Goal: Task Accomplishment & Management: Manage account settings

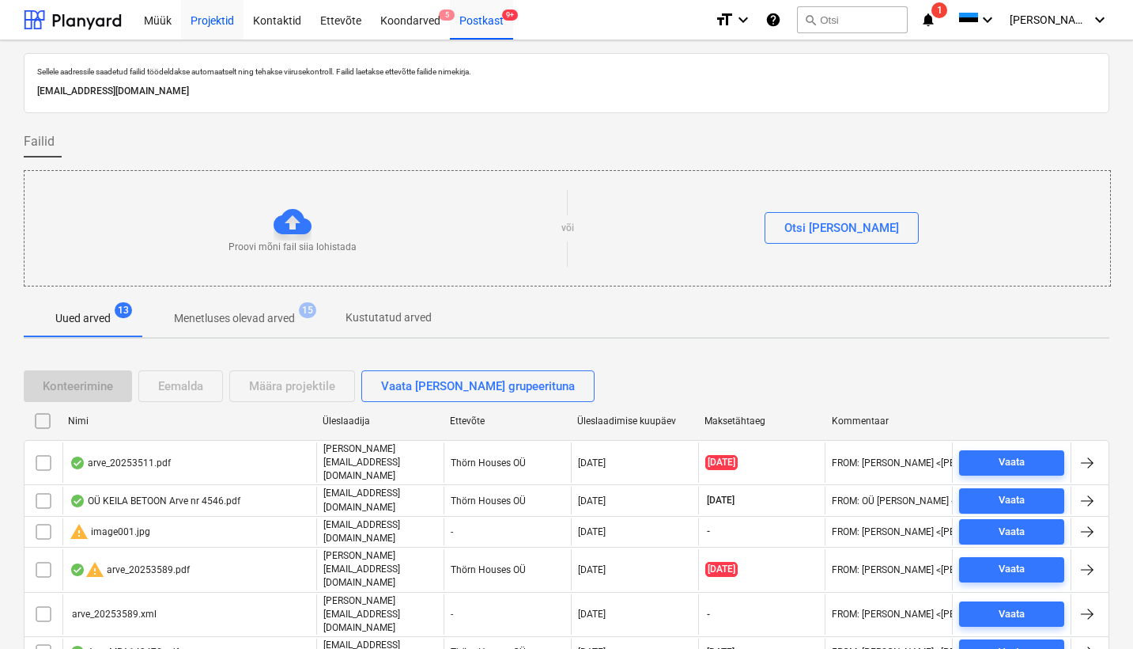
click at [204, 28] on div "Projektid" at bounding box center [212, 19] width 62 height 40
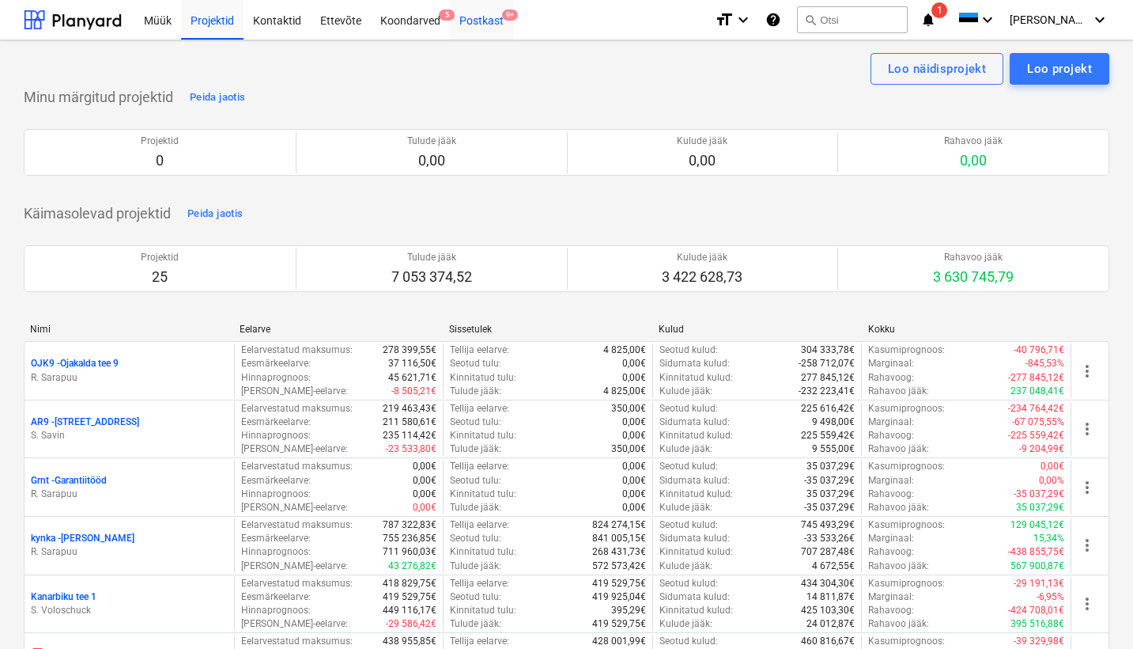
click at [487, 13] on div "Postkast 9+" at bounding box center [481, 19] width 63 height 40
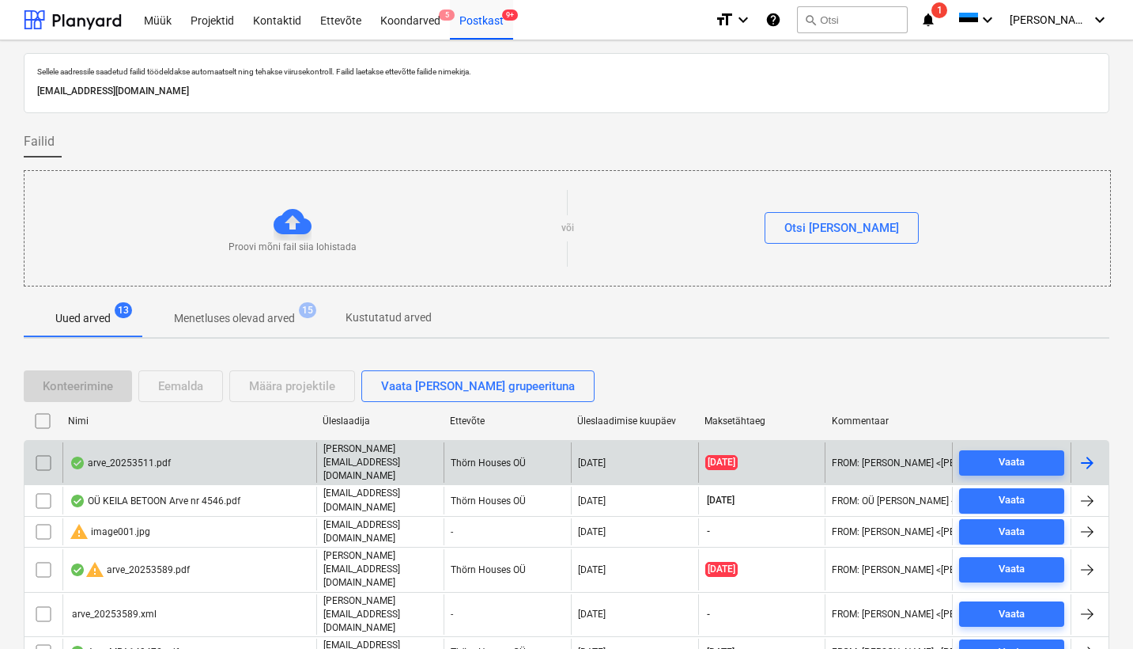
click at [108, 456] on div "arve_20253511.pdf" at bounding box center [120, 462] width 101 height 13
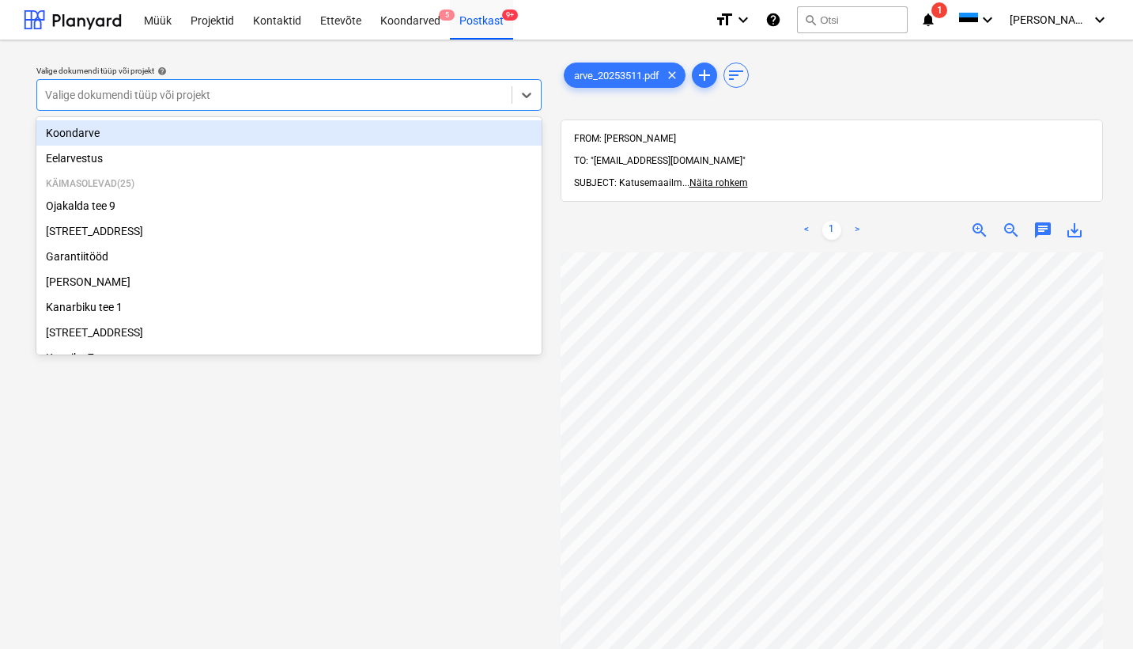
click at [55, 93] on div "Valige dokumendi tüüp või projekt" at bounding box center [274, 95] width 459 height 13
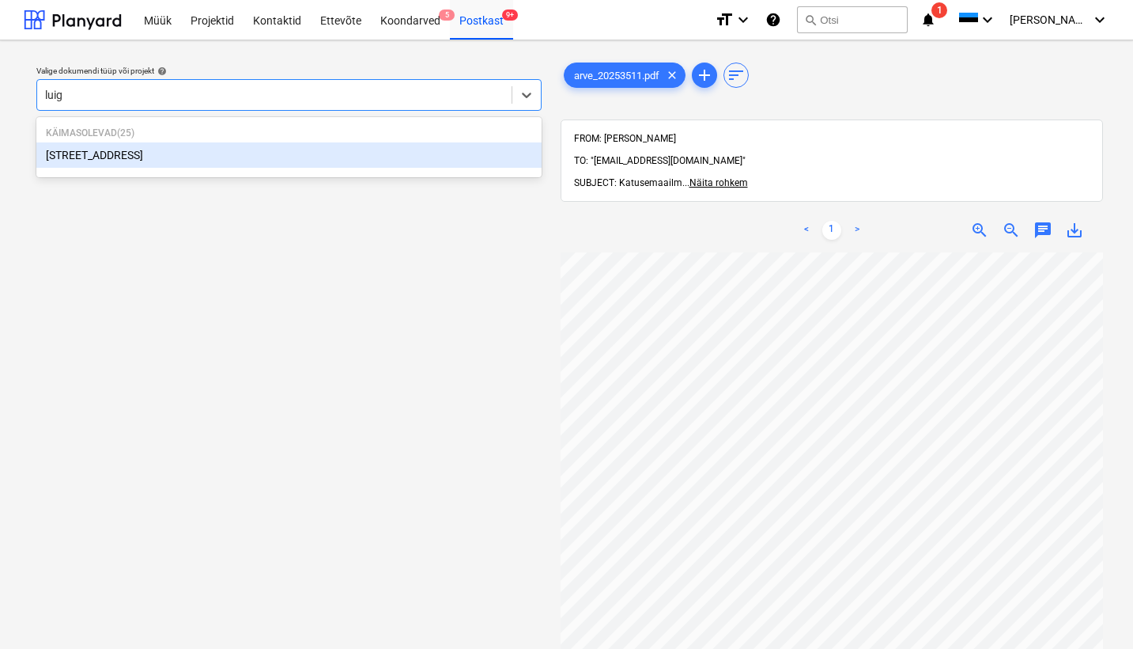
type input "luige"
click at [90, 153] on div "[STREET_ADDRESS]" at bounding box center [288, 154] width 505 height 25
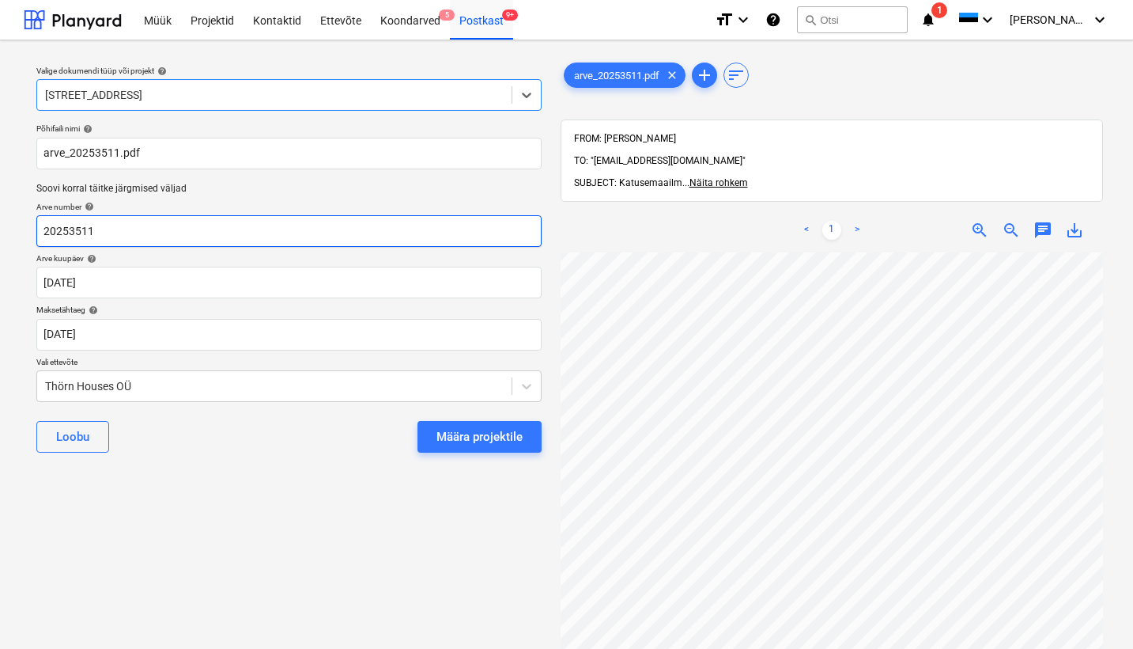
scroll to position [0, 172]
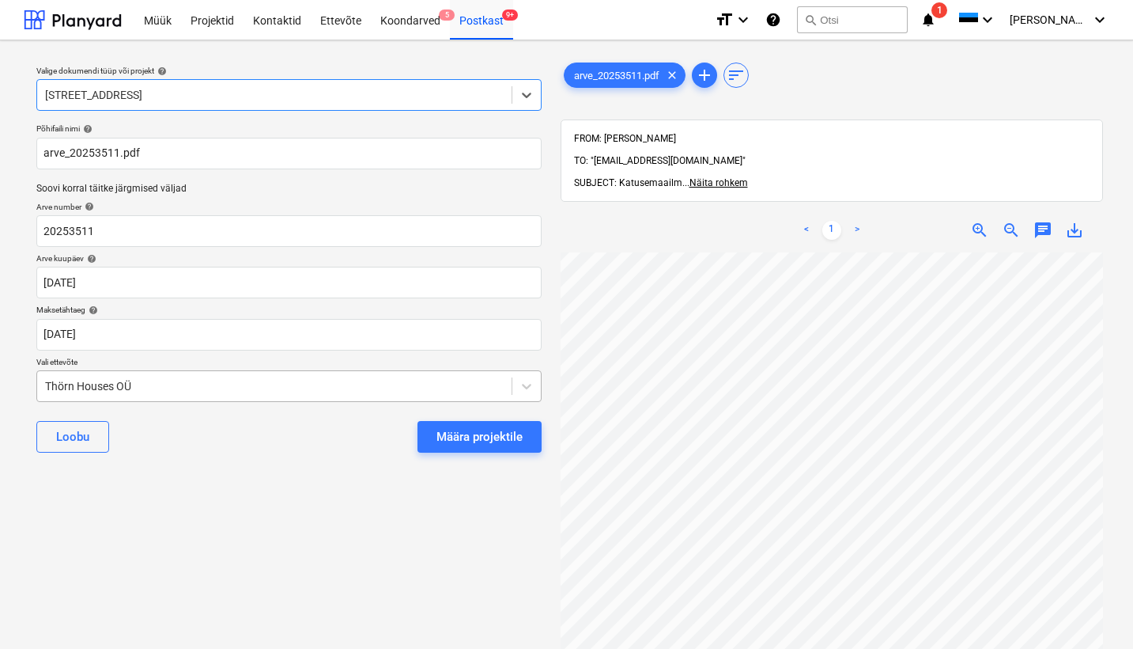
click at [41, 382] on div "Thörn Houses OÜ" at bounding box center [274, 386] width 475 height 22
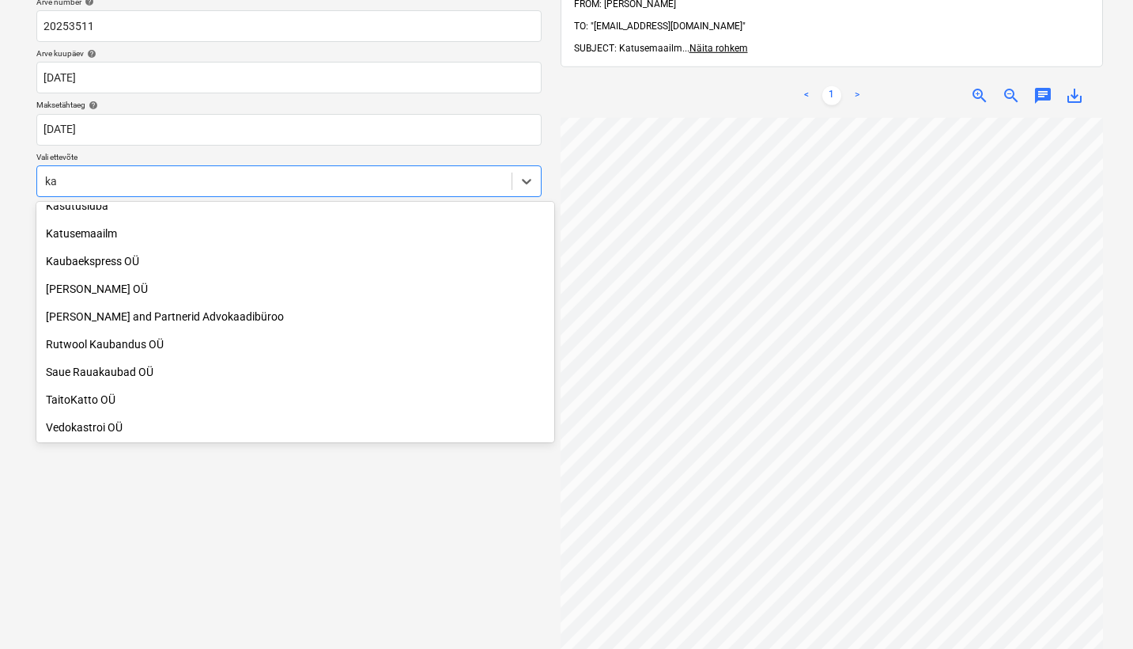
scroll to position [427, 0]
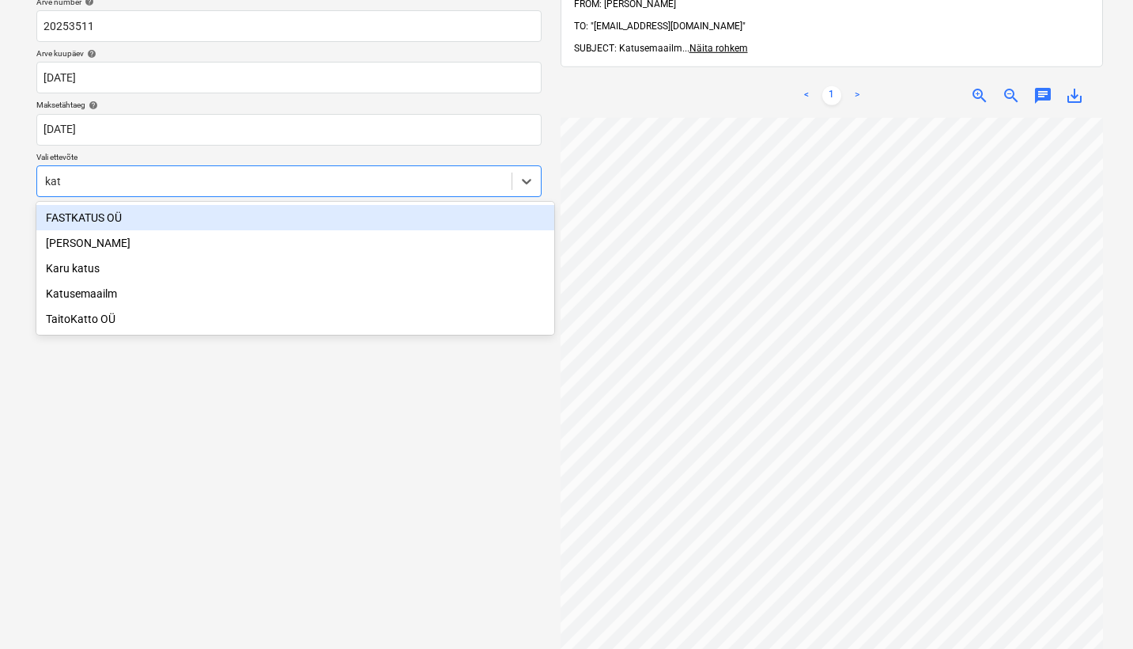
type input "katu"
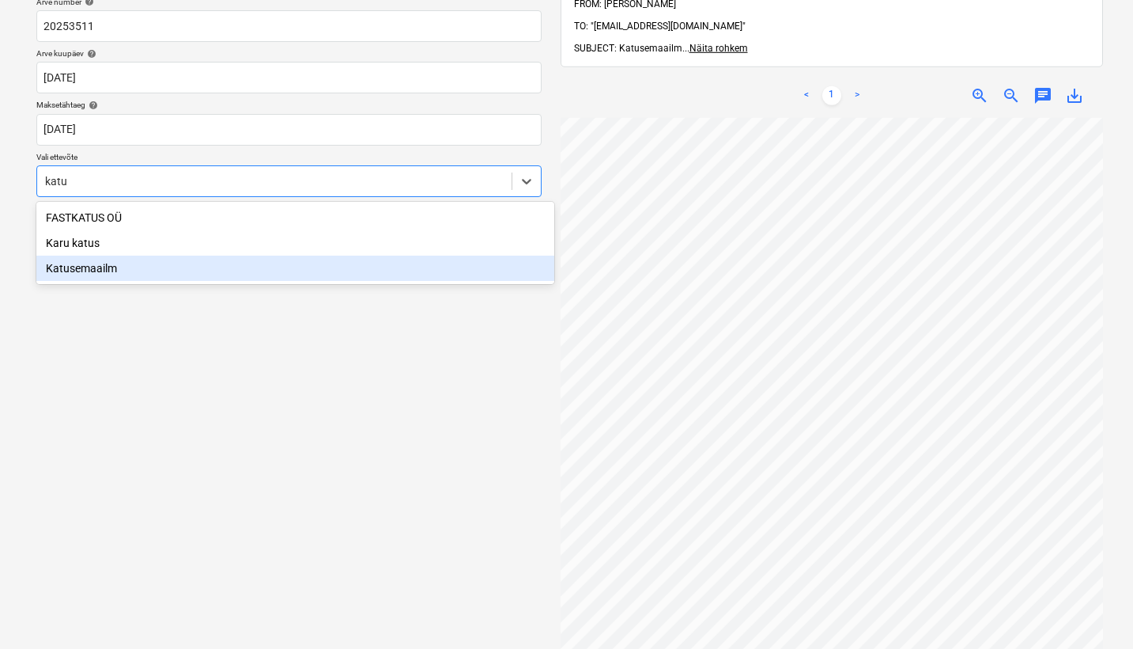
click at [101, 269] on div "Katusemaailm" at bounding box center [295, 267] width 518 height 25
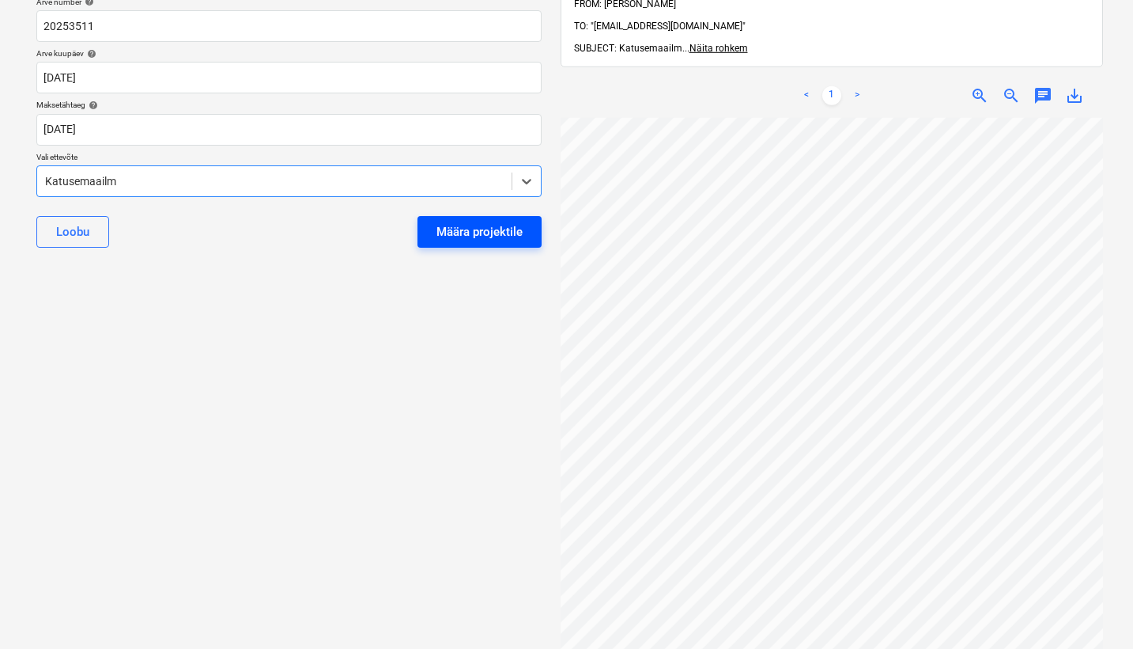
click at [501, 229] on div "Määra projektile" at bounding box center [480, 231] width 86 height 21
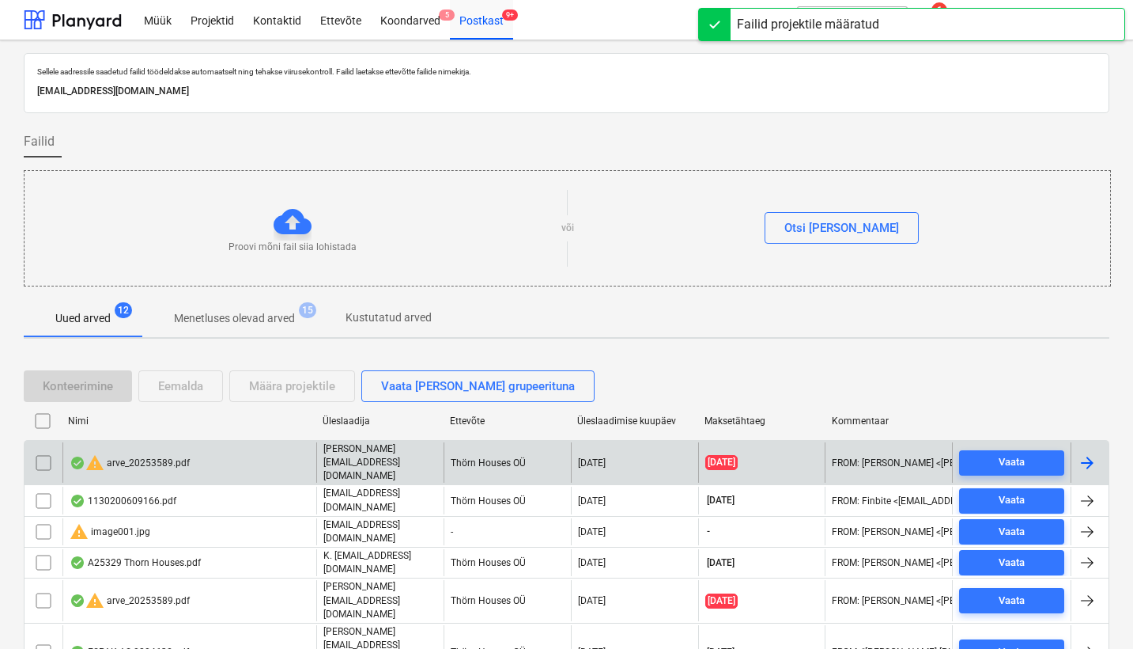
click at [153, 453] on div "warning arve_20253589.pdf" at bounding box center [130, 462] width 120 height 19
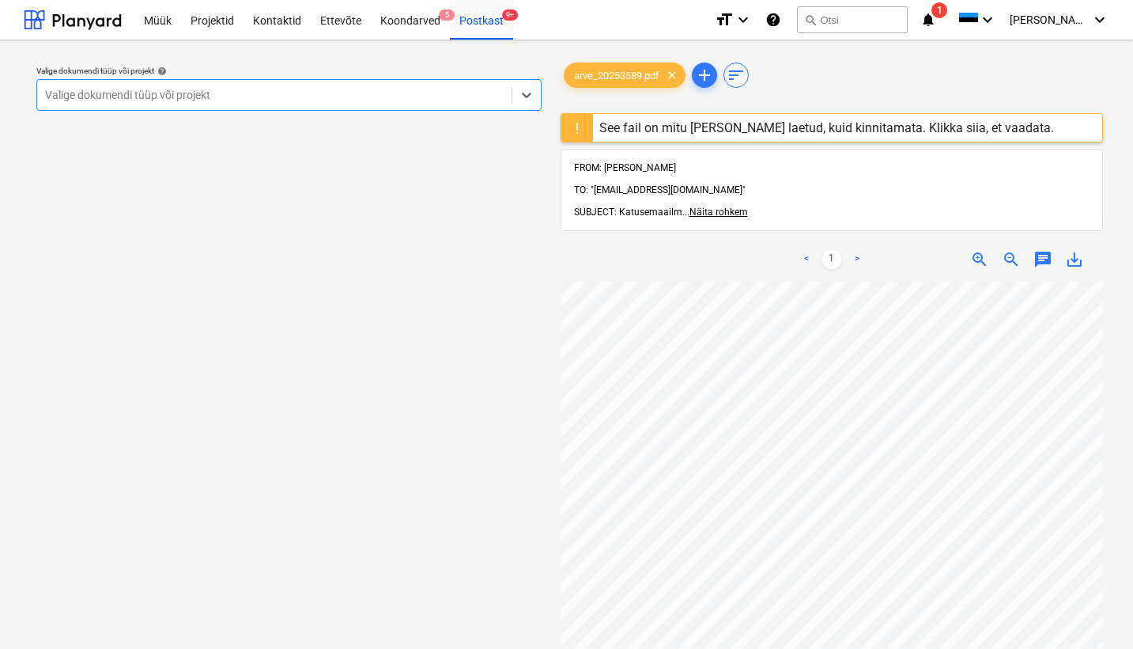
scroll to position [1, 0]
click at [472, 16] on div "Postkast 9+" at bounding box center [481, 19] width 63 height 40
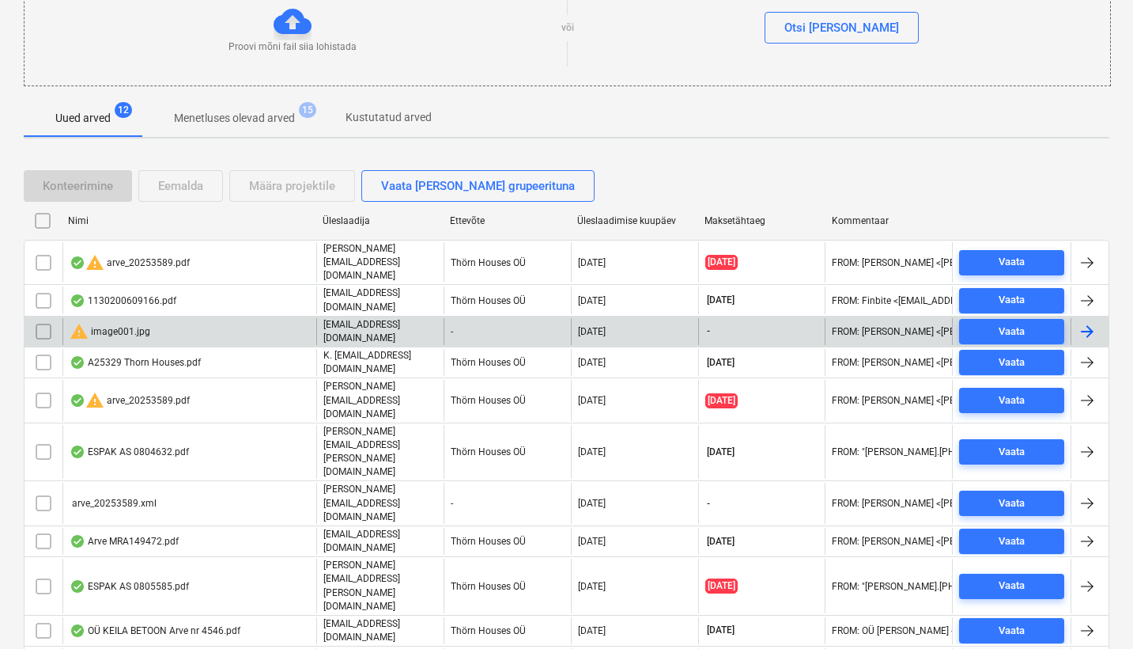
scroll to position [199, 0]
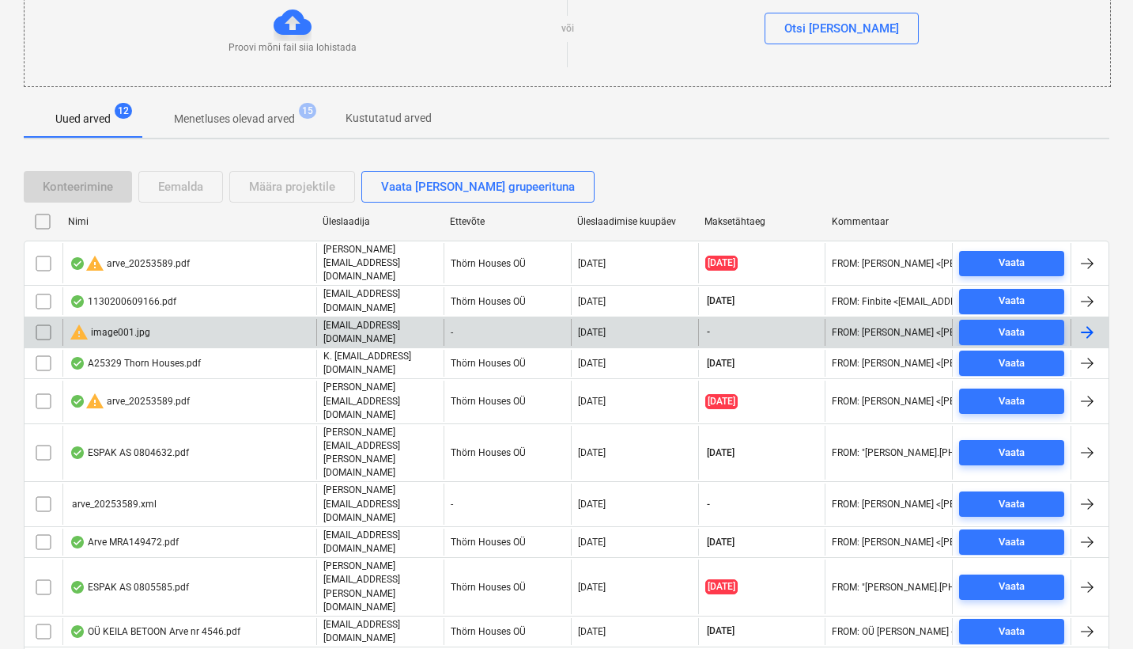
click at [123, 323] on div "warning image001.jpg" at bounding box center [110, 332] width 81 height 19
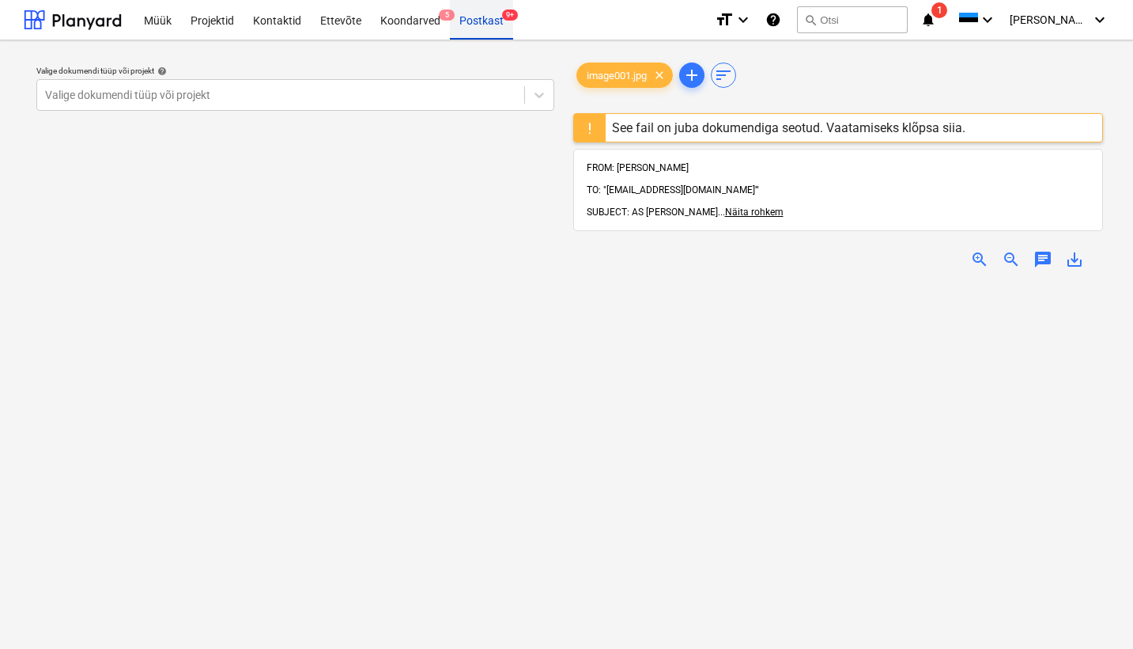
click at [482, 21] on div "Postkast 9+" at bounding box center [481, 19] width 63 height 40
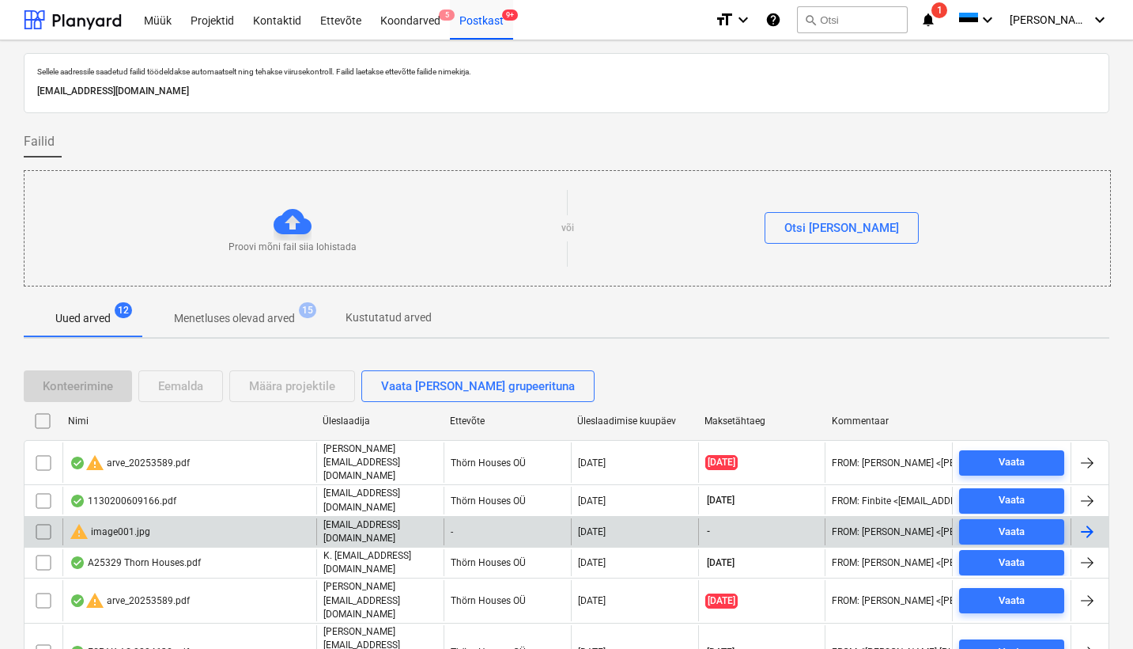
click at [43, 519] on input "checkbox" at bounding box center [43, 531] width 25 height 25
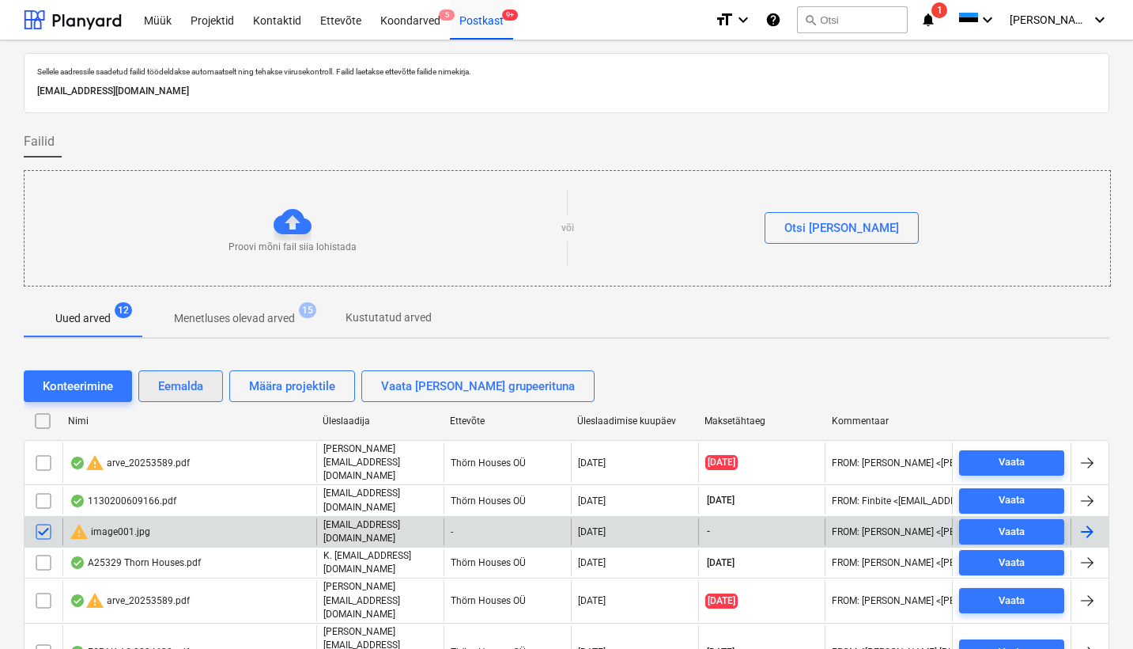
click at [196, 381] on div "Eemalda" at bounding box center [180, 386] width 45 height 21
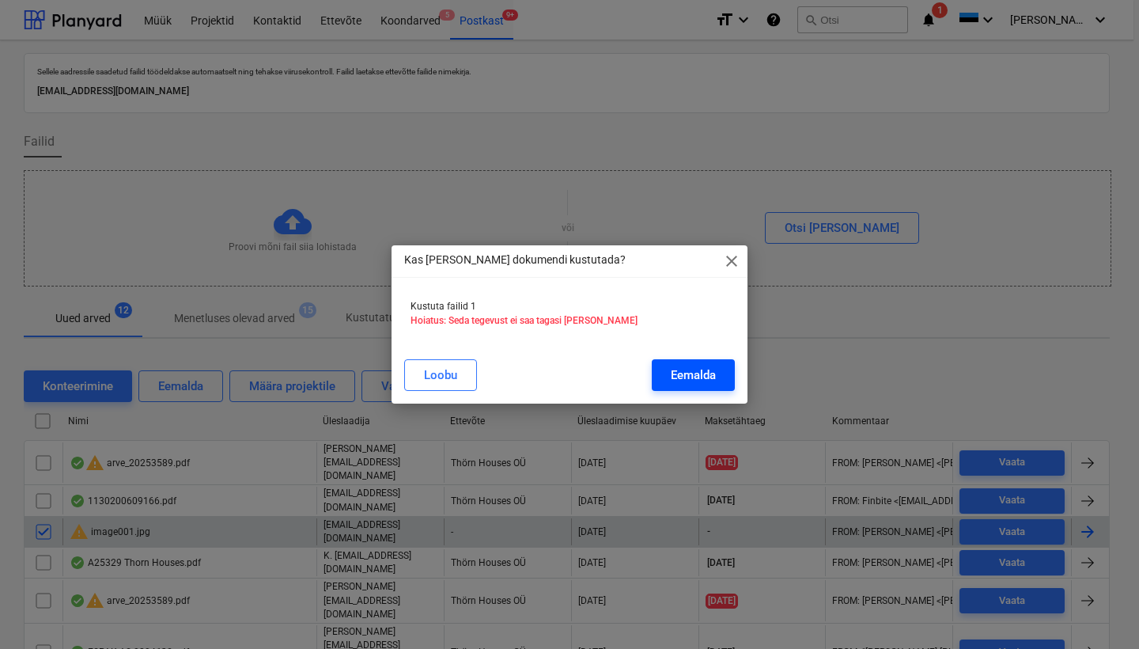
click at [705, 378] on div "Eemalda" at bounding box center [693, 375] width 45 height 21
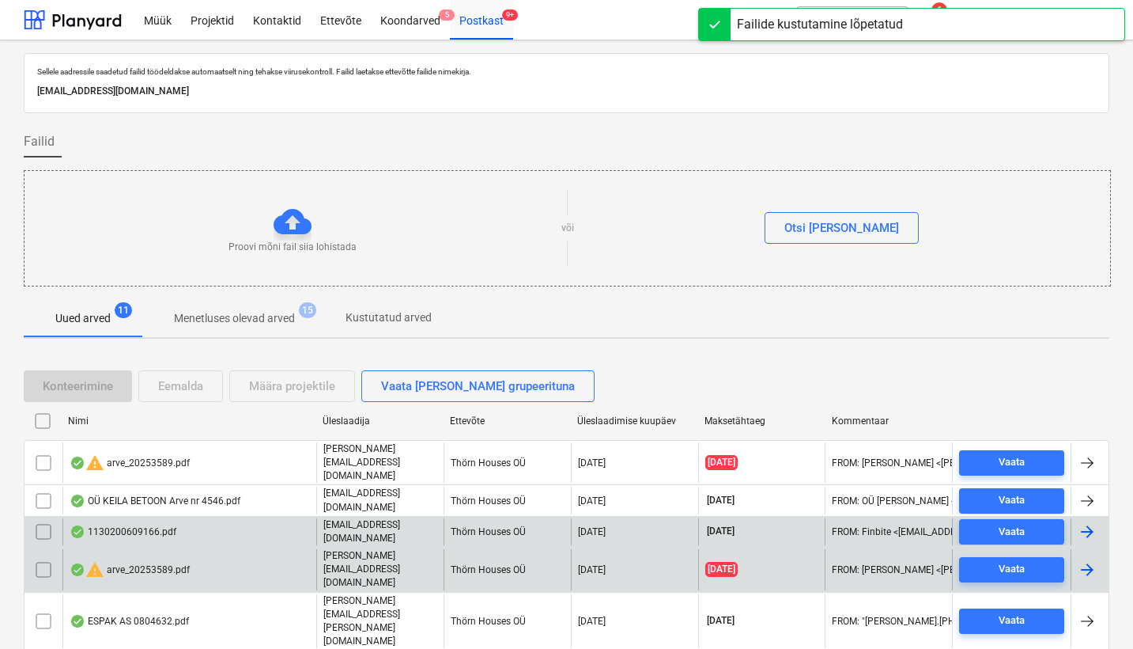
click at [157, 560] on div "warning arve_20253589.pdf" at bounding box center [130, 569] width 120 height 19
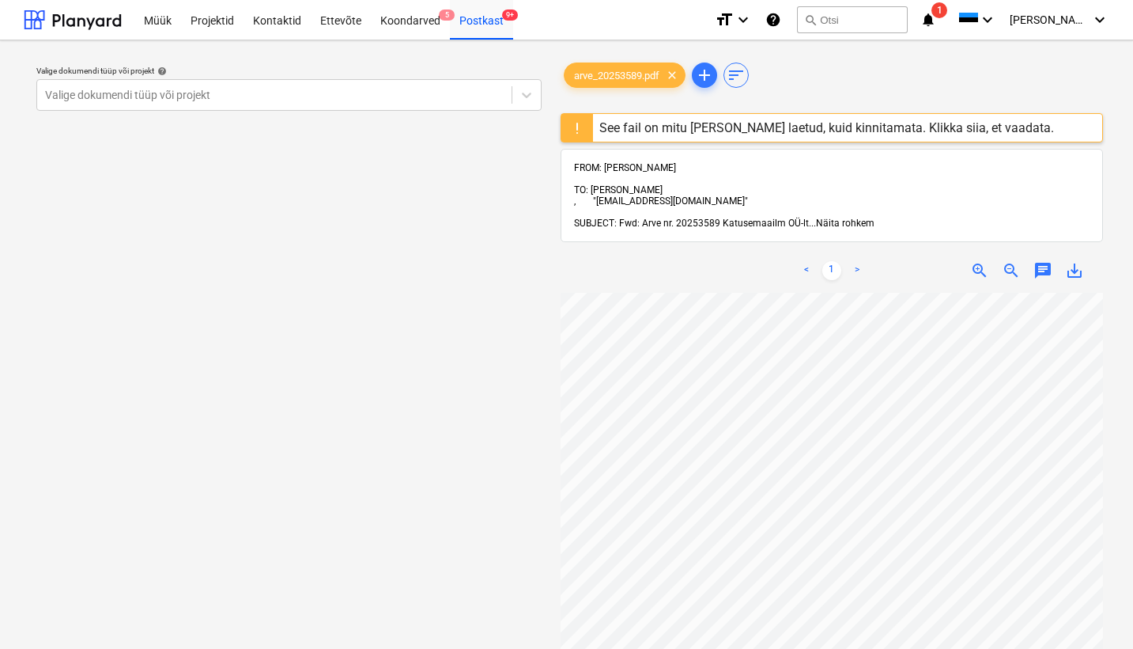
click at [842, 218] on span "Näita rohkem" at bounding box center [845, 223] width 59 height 11
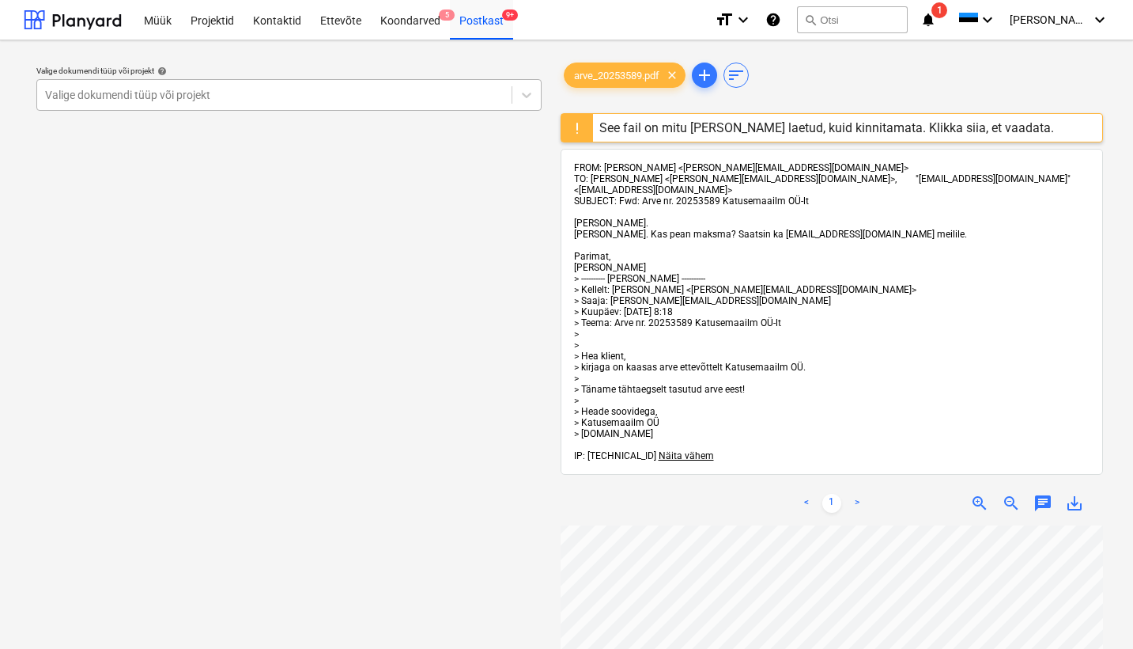
click at [49, 93] on div "Valige dokumendi tüüp või projekt" at bounding box center [274, 95] width 459 height 13
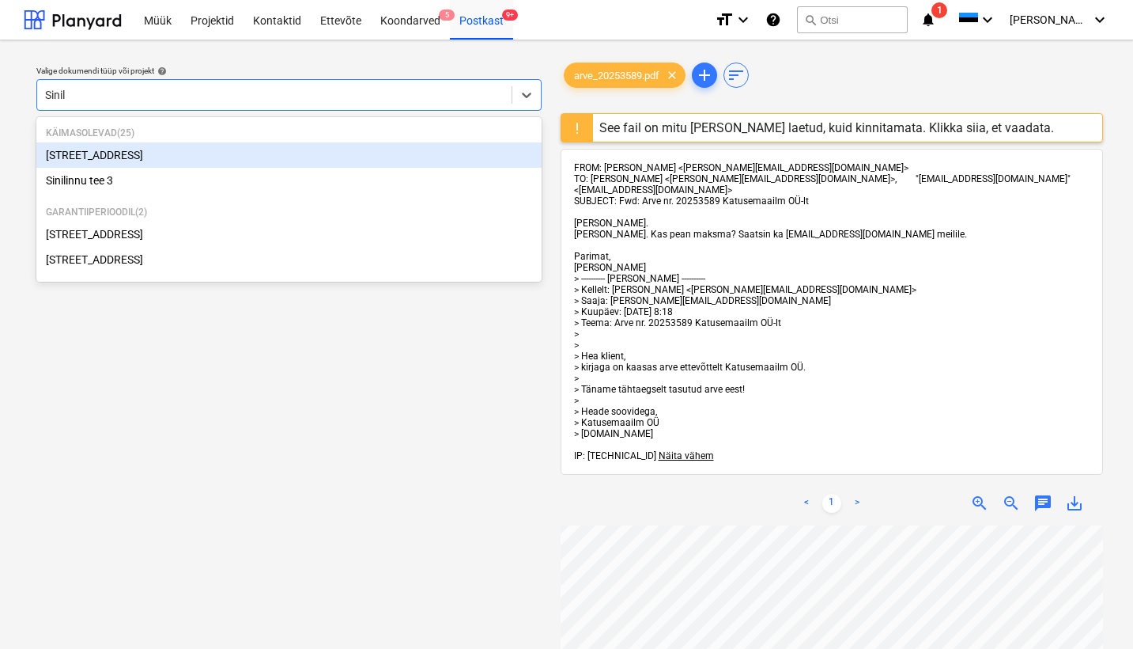
type input "Sinili"
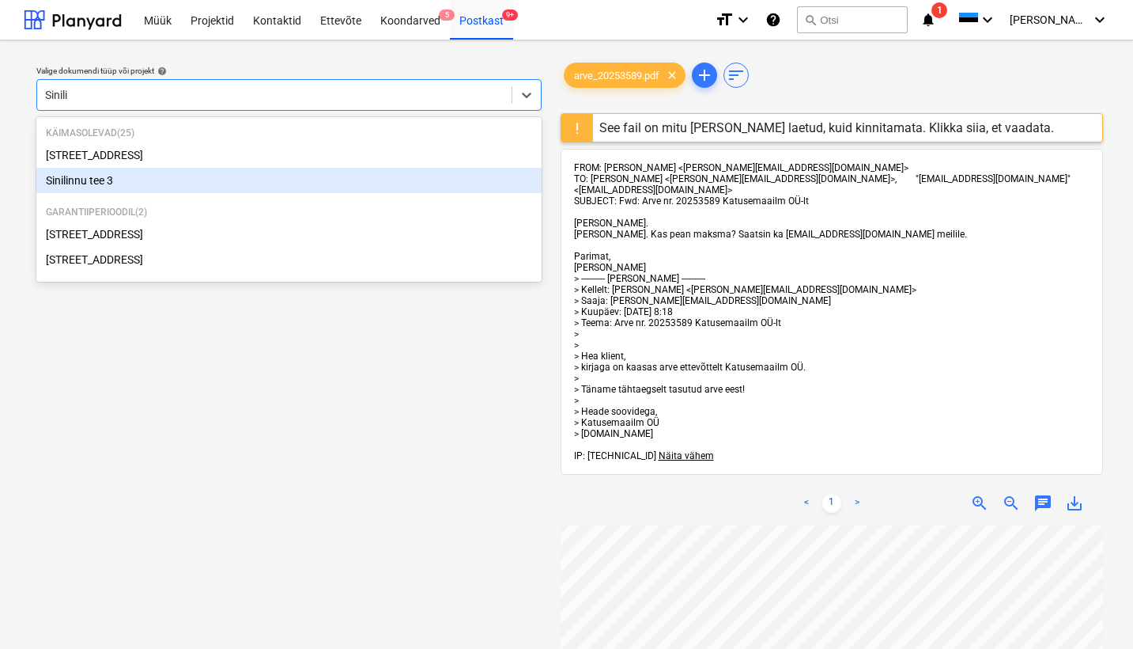
click at [87, 182] on div "Sinilinnu tee 3" at bounding box center [288, 180] width 505 height 25
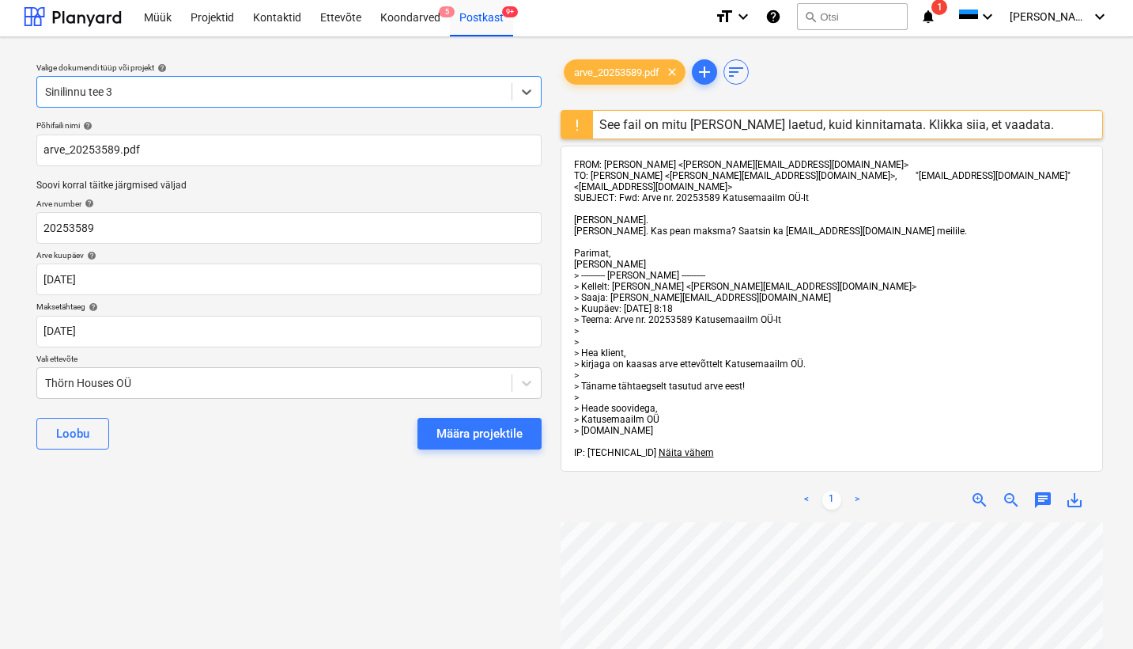
scroll to position [168, 169]
click at [43, 381] on div "Thörn Houses OÜ" at bounding box center [274, 383] width 475 height 22
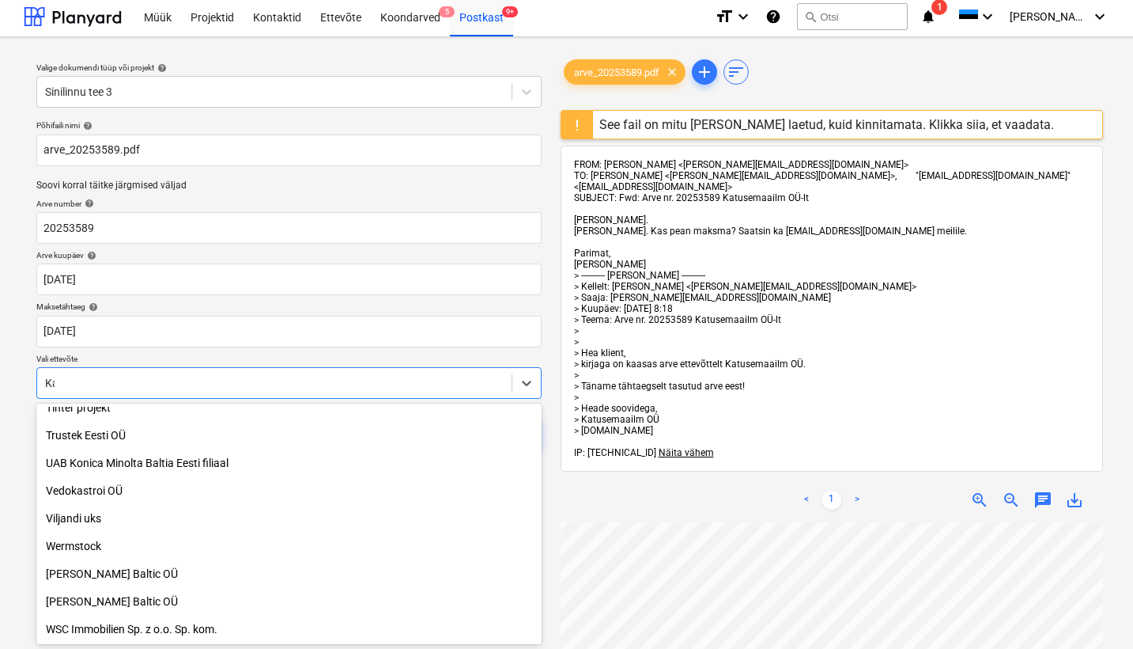
scroll to position [427, 0]
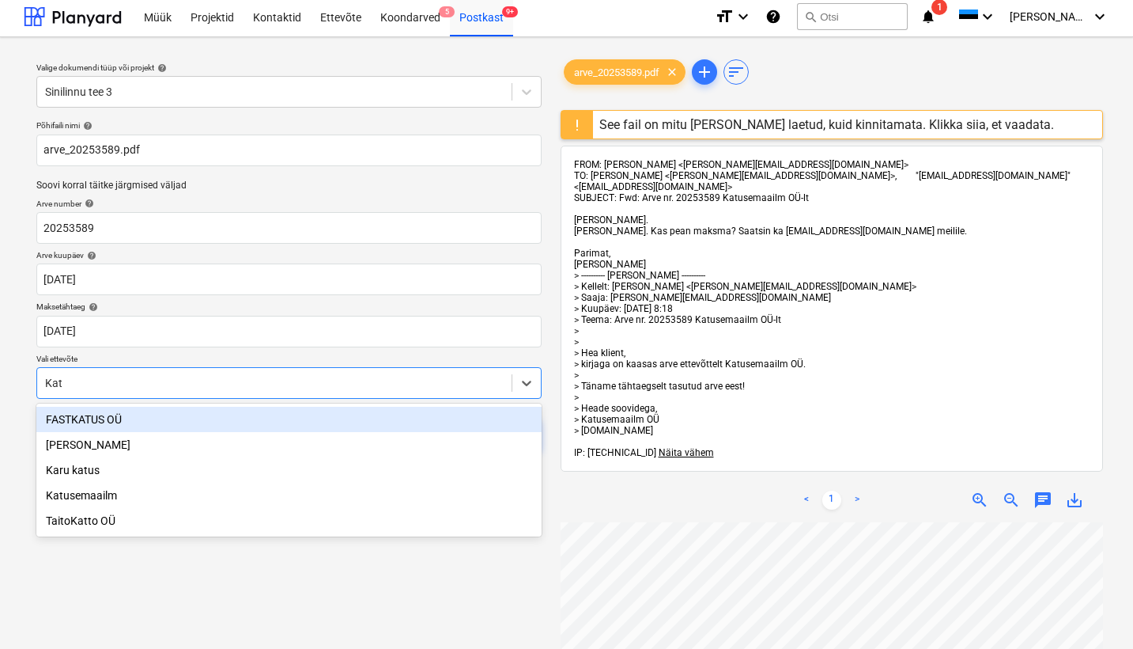
type input "Katu"
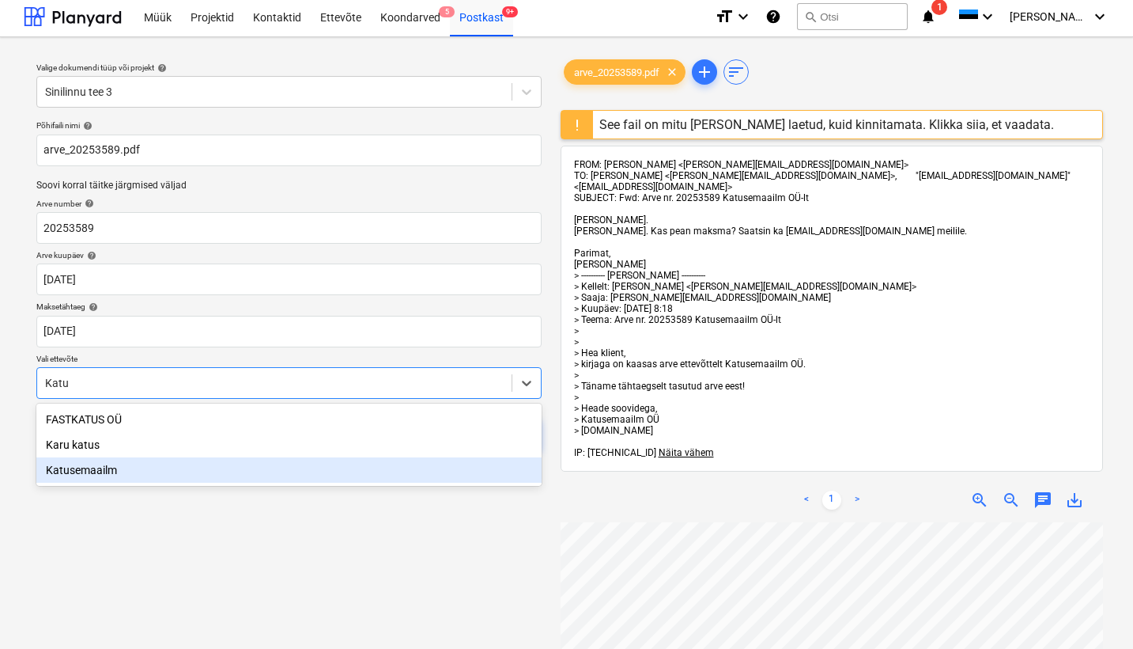
click at [78, 476] on div "Katusemaailm" at bounding box center [288, 469] width 505 height 25
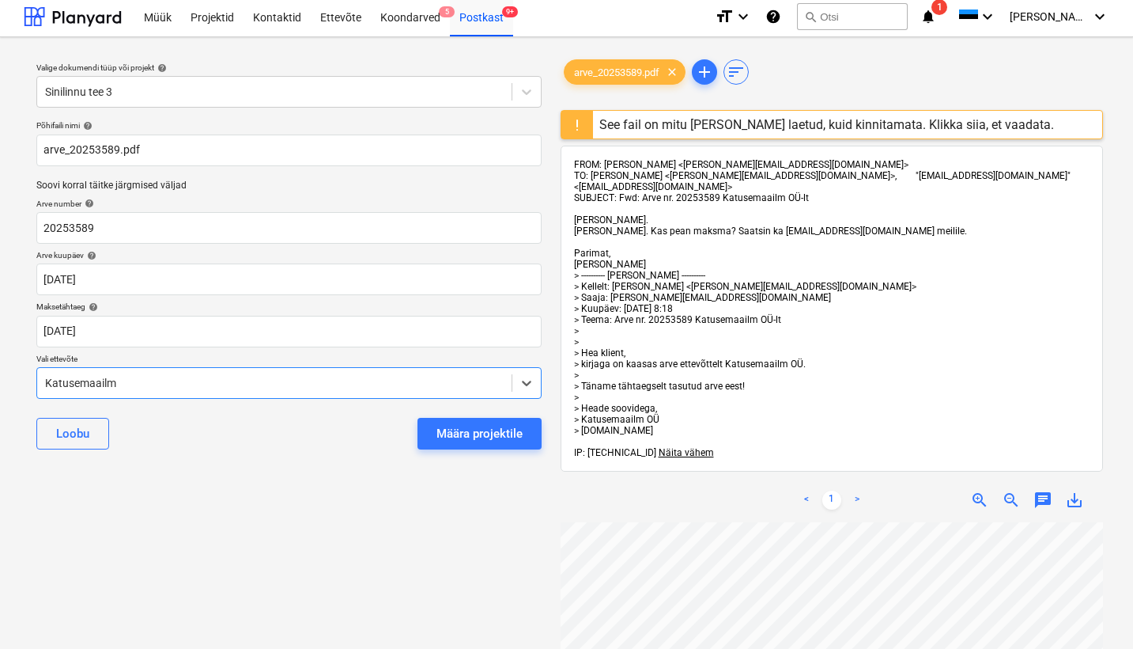
scroll to position [0, 0]
click at [464, 428] on div "Määra projektile" at bounding box center [480, 433] width 86 height 21
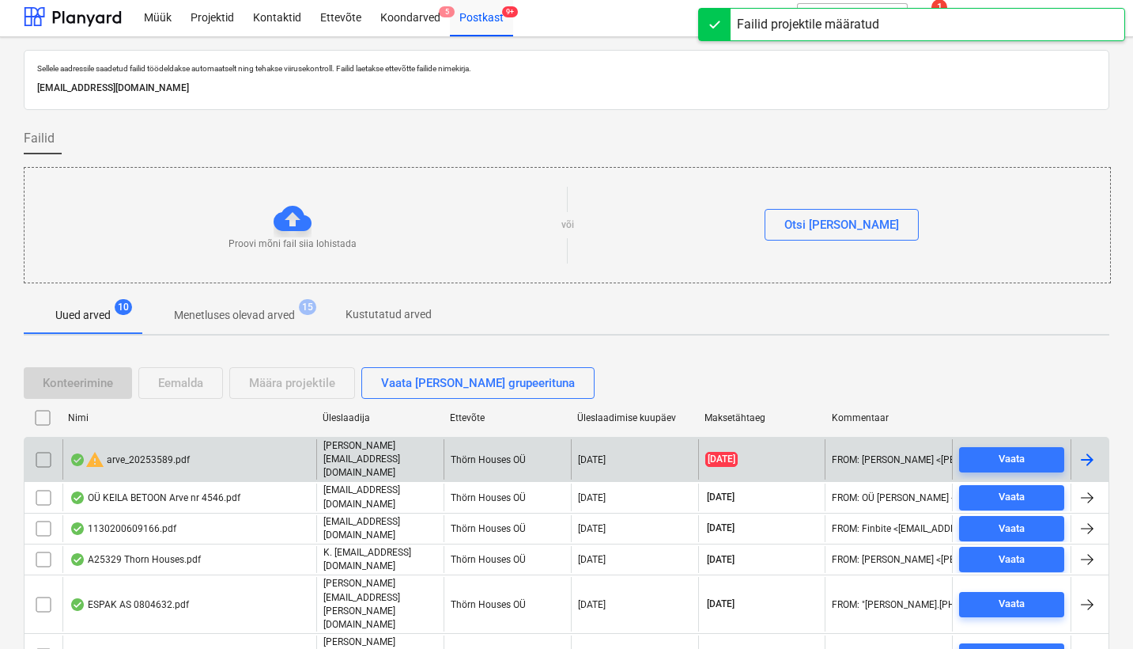
click at [153, 451] on div "warning arve_20253589.pdf" at bounding box center [130, 459] width 120 height 19
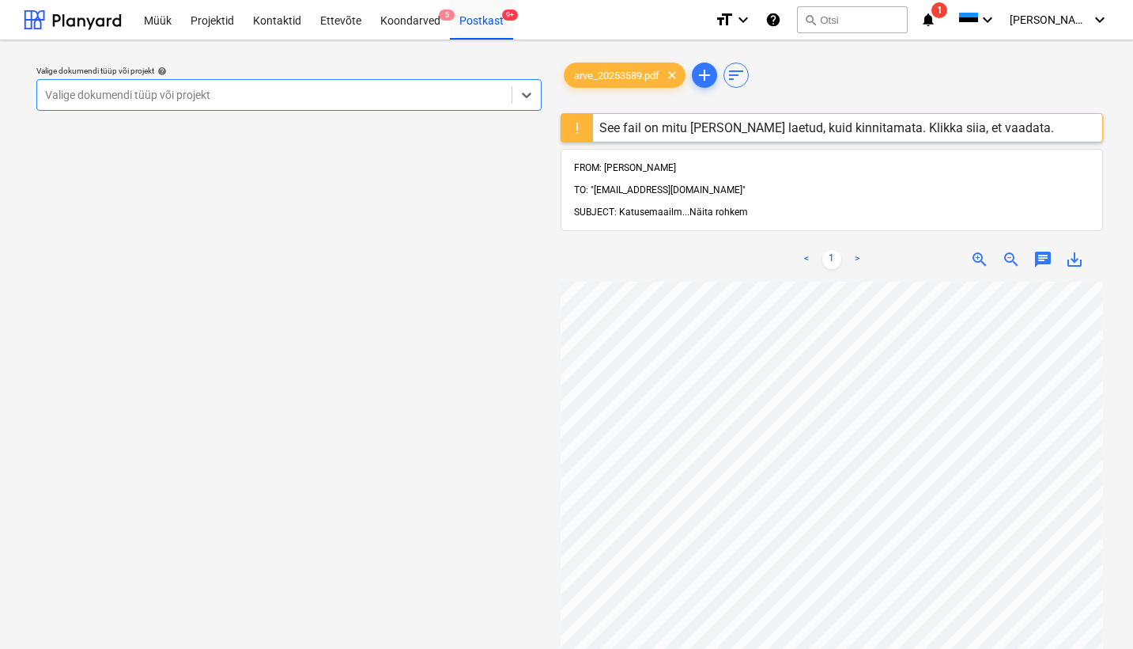
click at [720, 206] on span "Näita rohkem" at bounding box center [719, 211] width 59 height 11
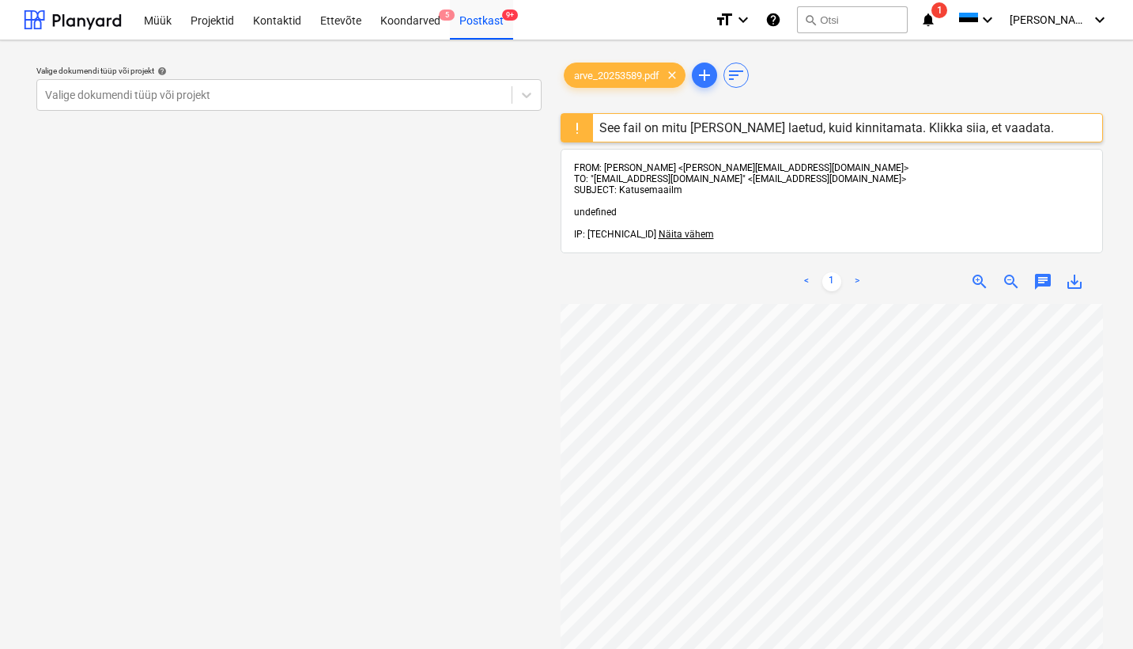
scroll to position [0, 172]
click at [479, 21] on div "Postkast 9+" at bounding box center [481, 19] width 63 height 40
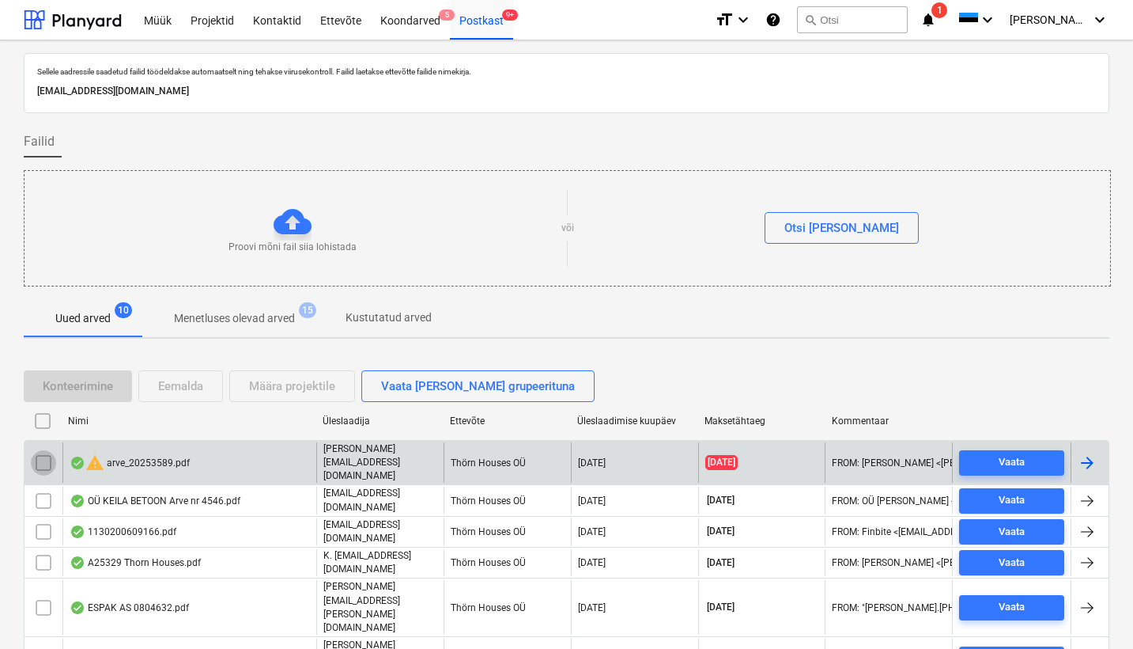
click at [39, 454] on input "checkbox" at bounding box center [43, 462] width 25 height 25
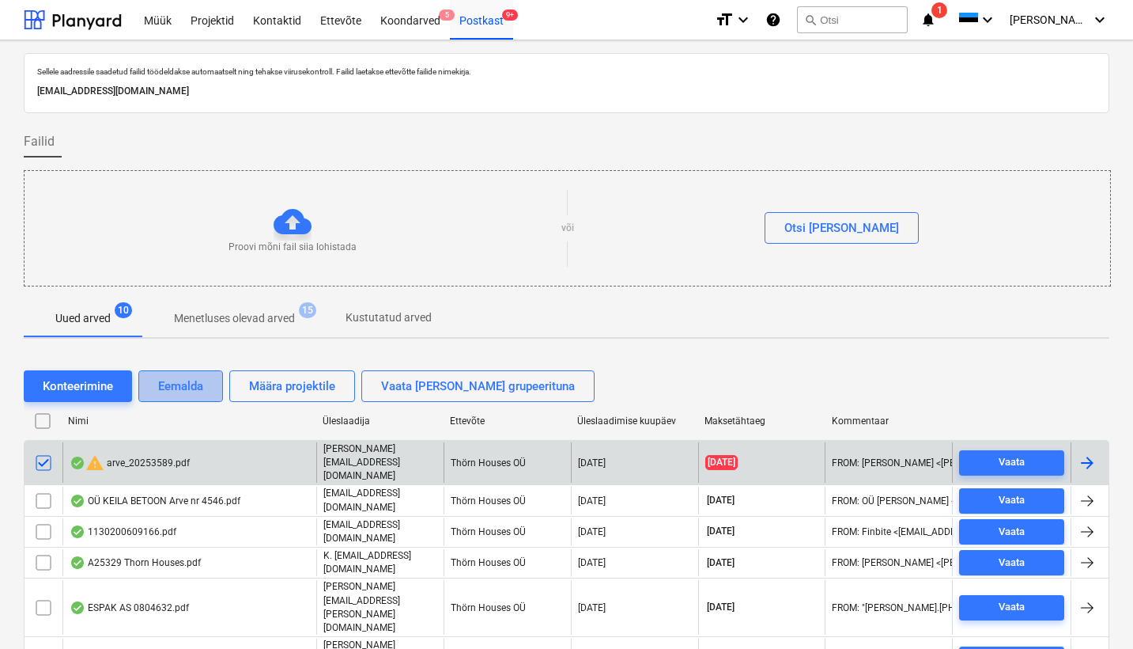
click at [180, 378] on div "Eemalda" at bounding box center [180, 386] width 45 height 21
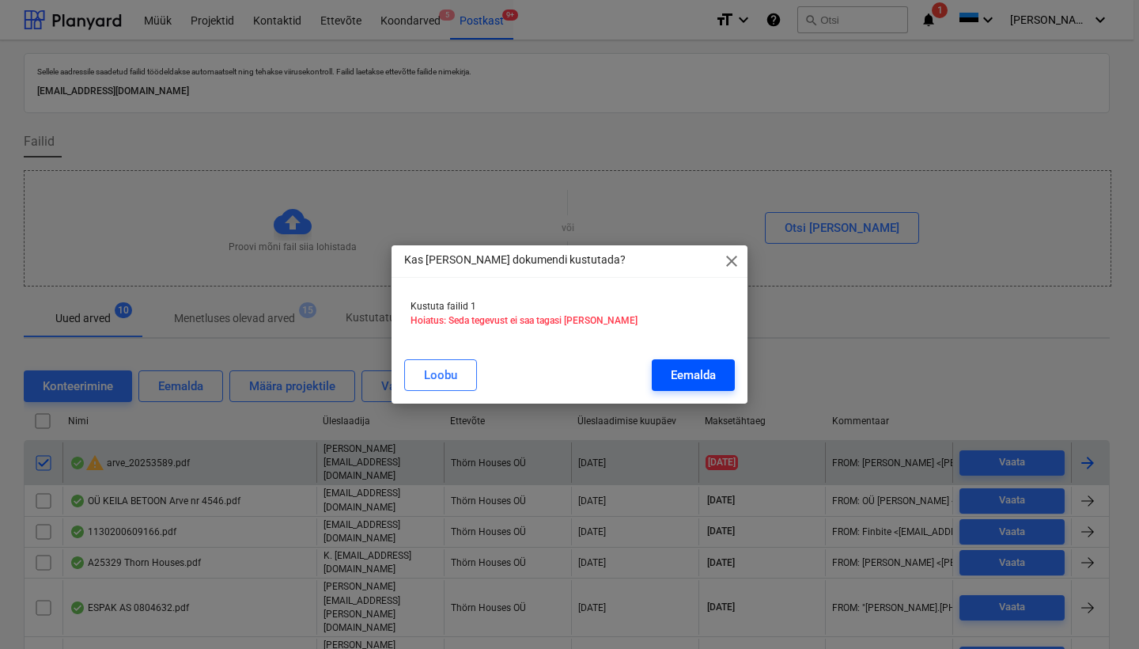
click at [706, 368] on div "Eemalda" at bounding box center [693, 375] width 45 height 21
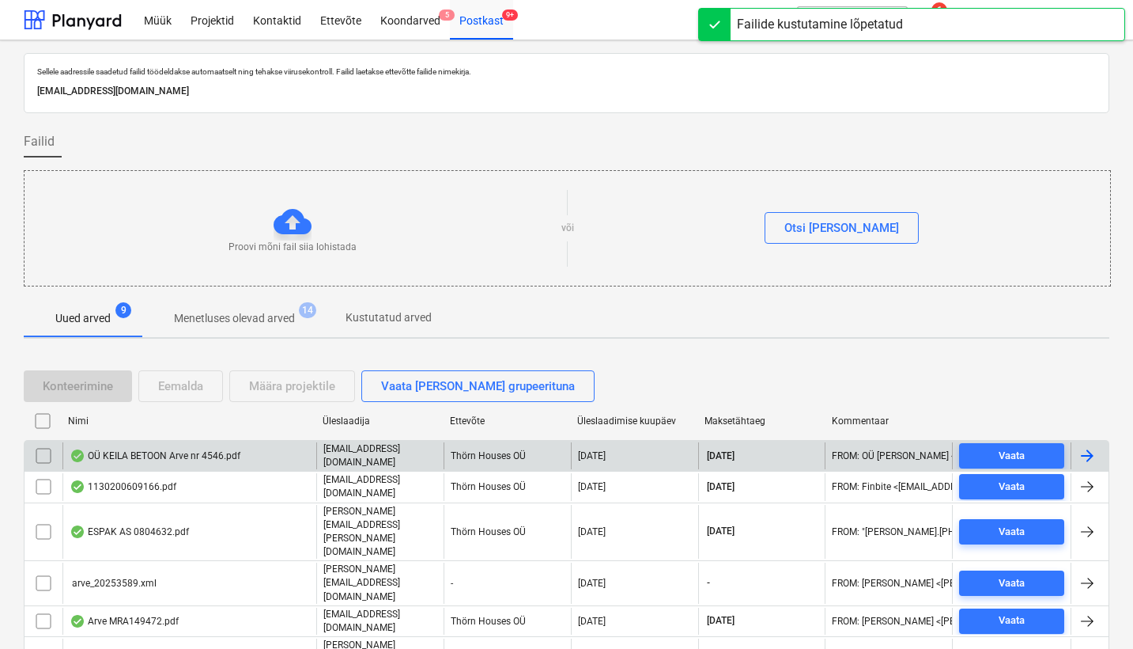
click at [146, 442] on div "OÜ KEILA BETOON Arve nr 4546.pdf" at bounding box center [189, 455] width 254 height 27
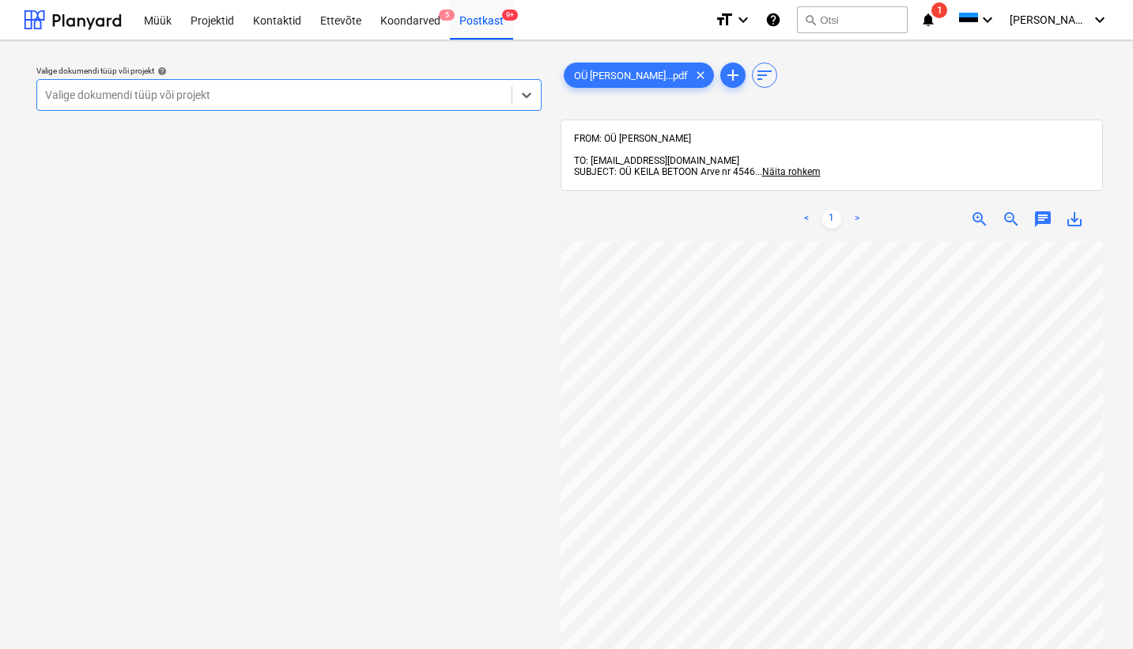
click at [53, 93] on div "Valige dokumendi tüüp või projekt" at bounding box center [274, 95] width 459 height 13
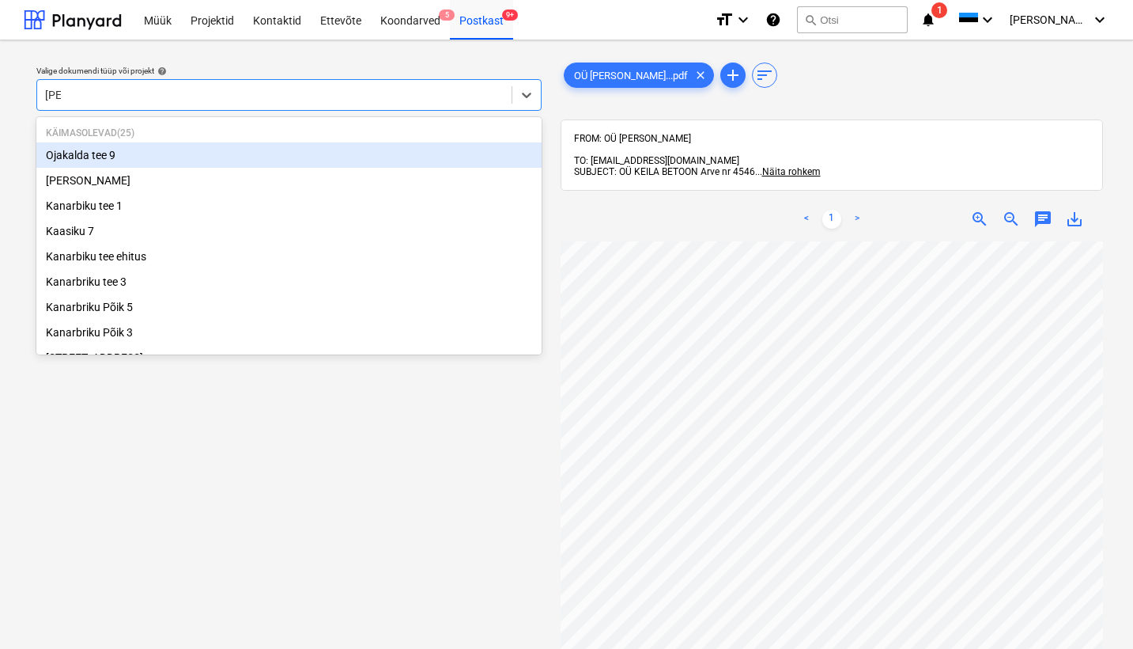
type input "Kana"
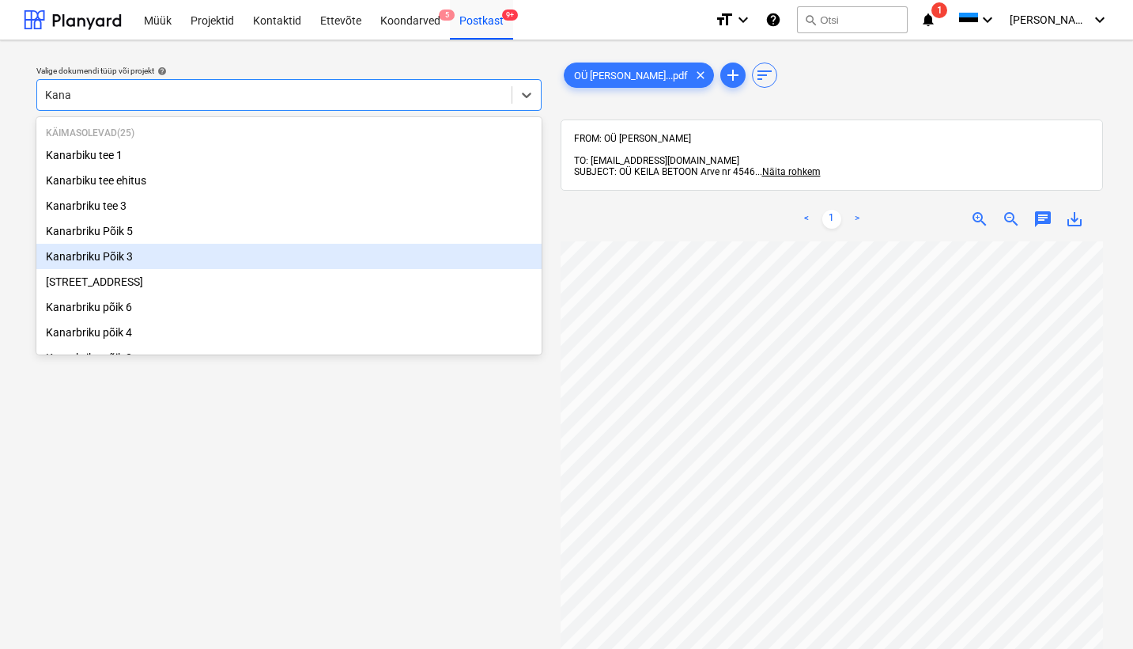
click at [93, 259] on div "Kanarbriku Põik 3" at bounding box center [288, 256] width 505 height 25
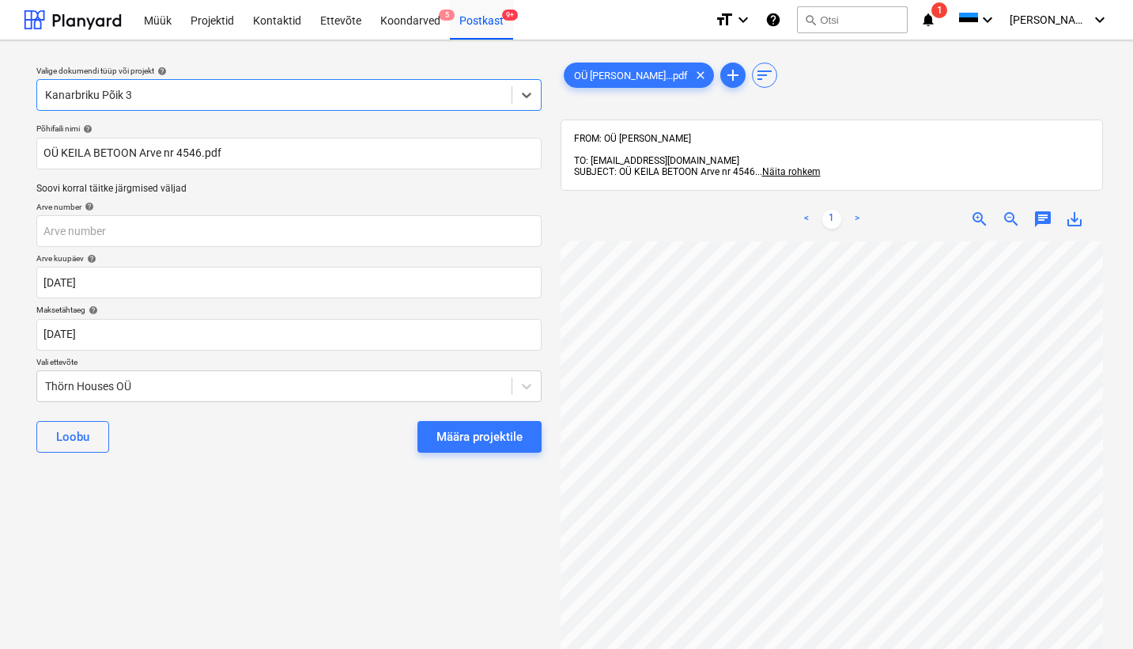
scroll to position [0, 172]
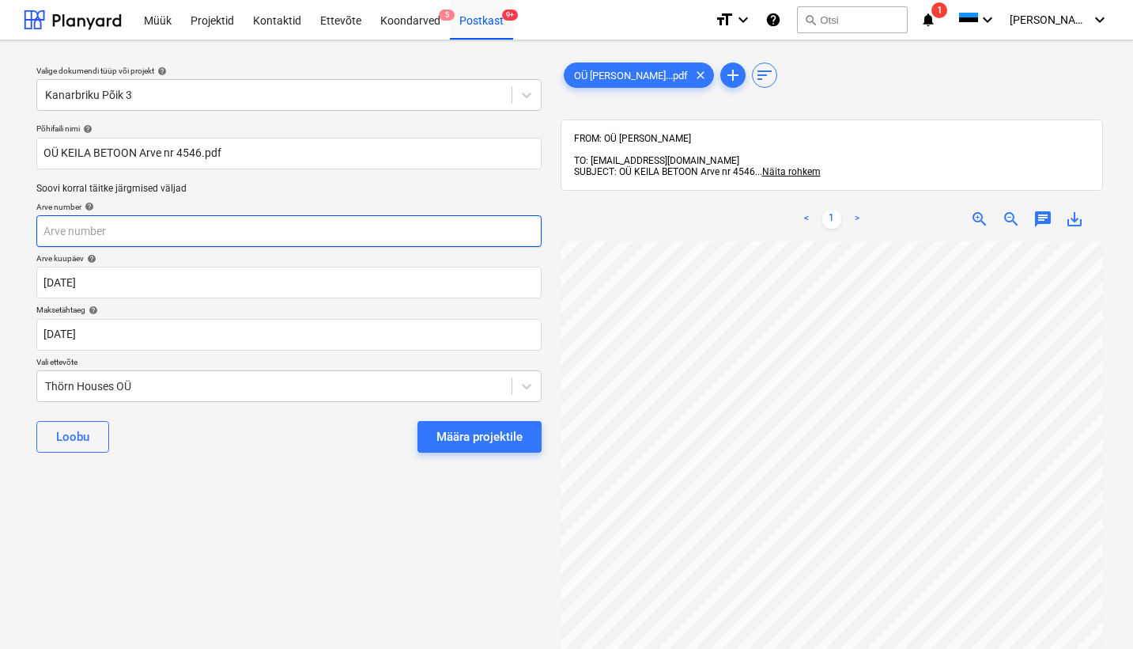
click at [50, 231] on input "text" at bounding box center [288, 231] width 505 height 32
type input "4546"
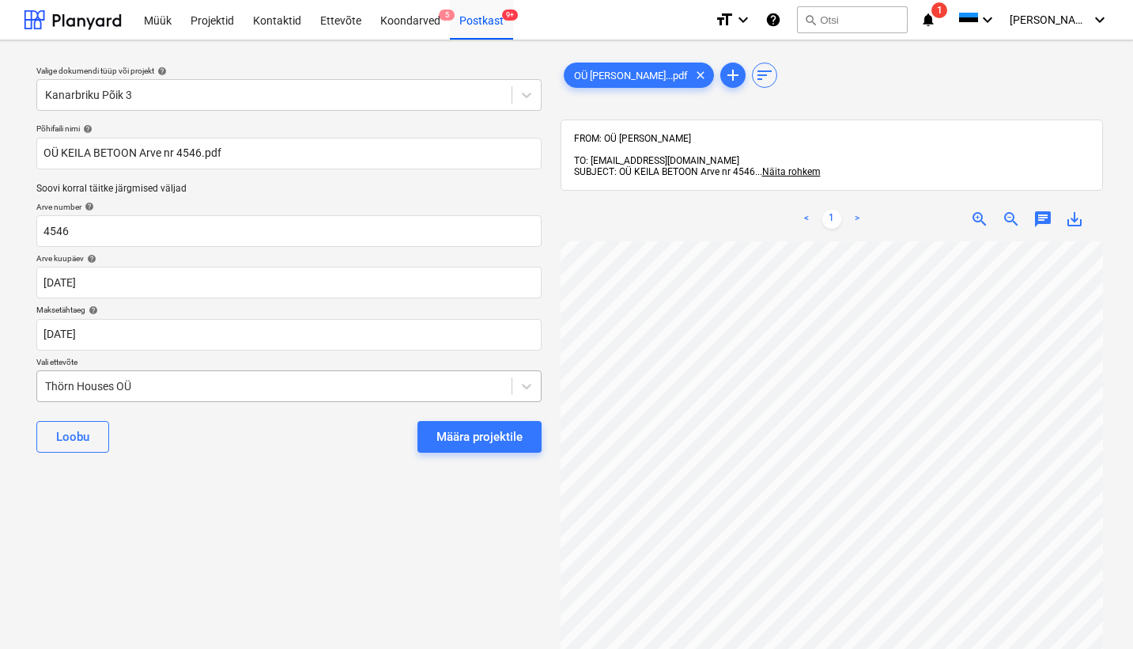
click at [47, 381] on div "Thörn Houses OÜ" at bounding box center [274, 386] width 459 height 13
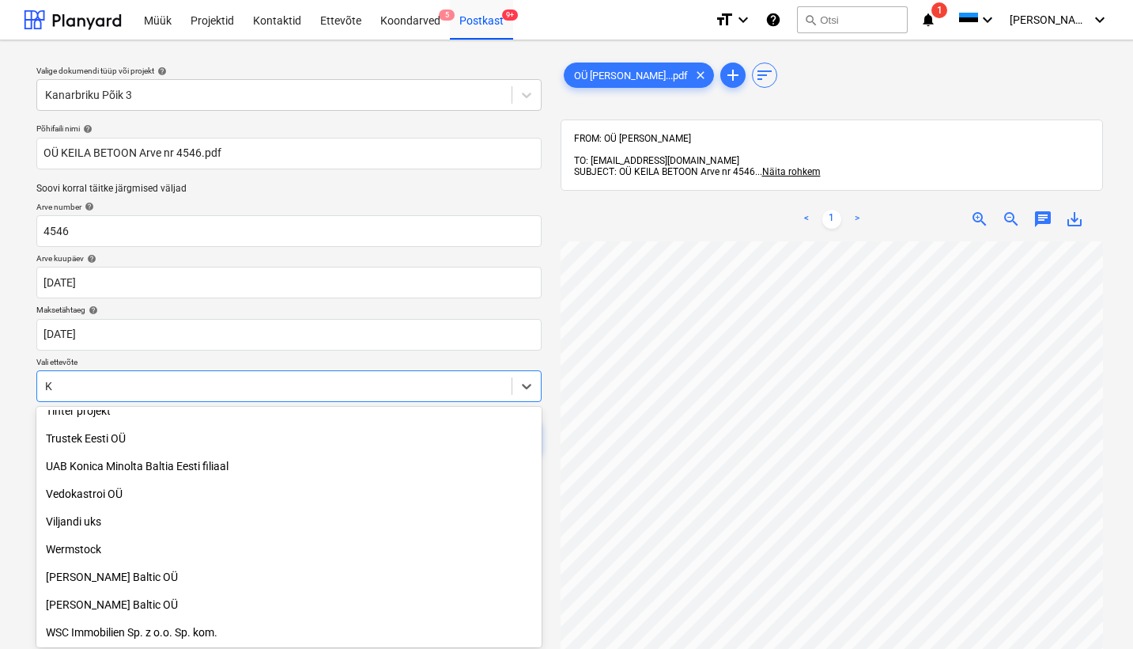
scroll to position [2725, 0]
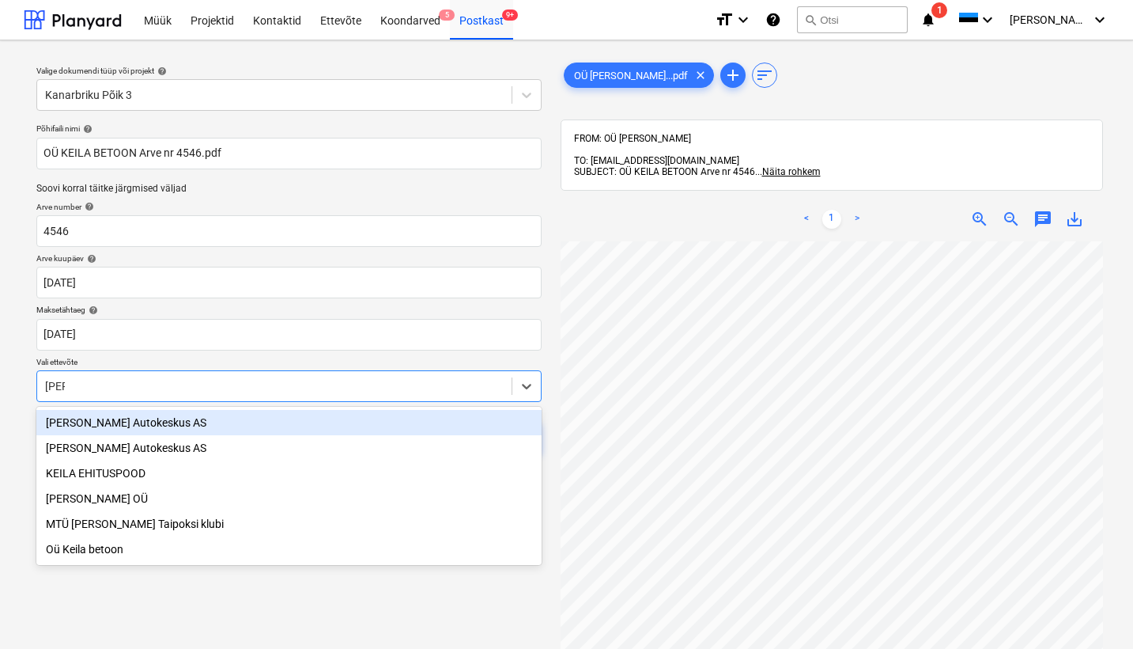
type input "[PERSON_NAME]"
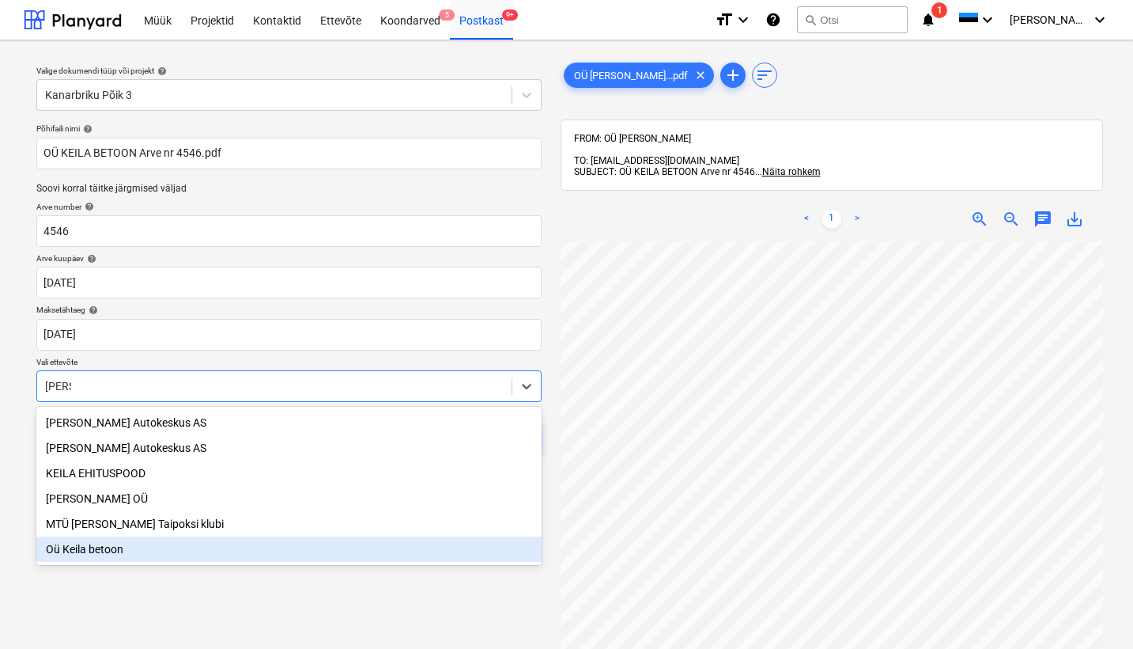
click at [104, 554] on div "Oü Keila betoon" at bounding box center [288, 548] width 505 height 25
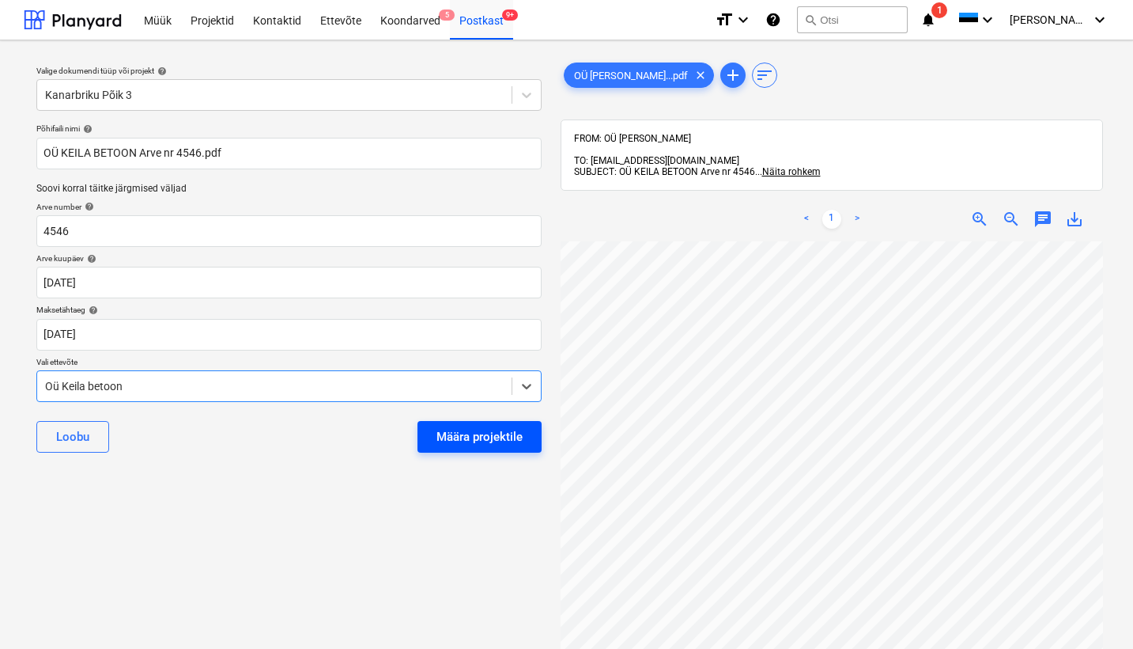
click at [499, 433] on div "Määra projektile" at bounding box center [480, 436] width 86 height 21
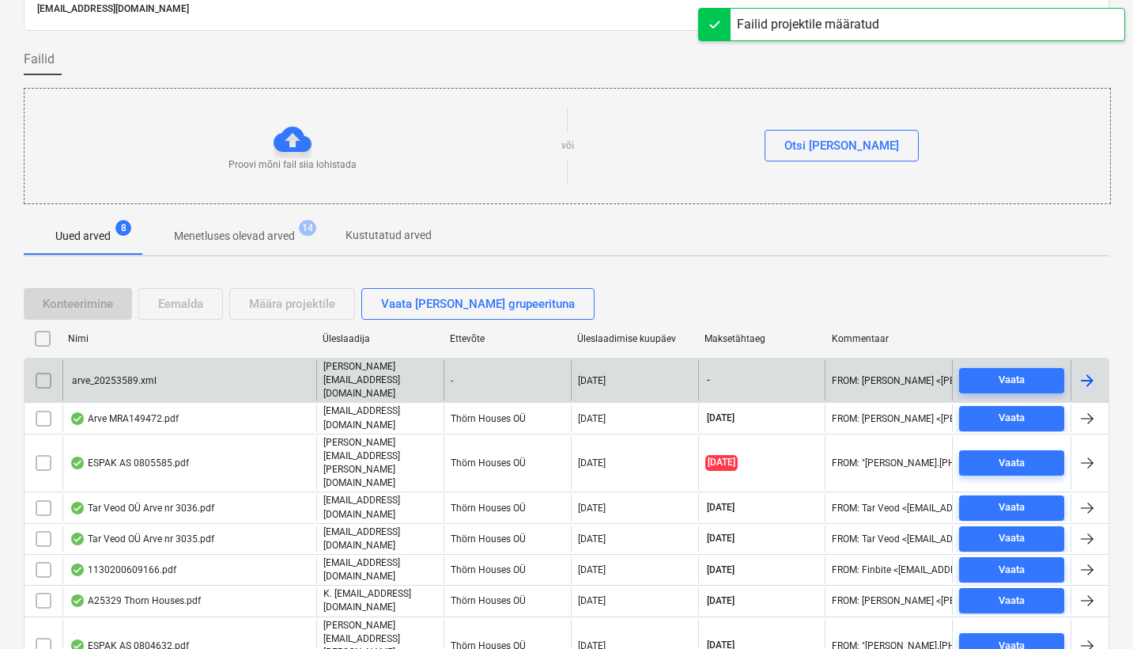
click at [105, 375] on div "arve_20253589.xml" at bounding box center [113, 380] width 87 height 11
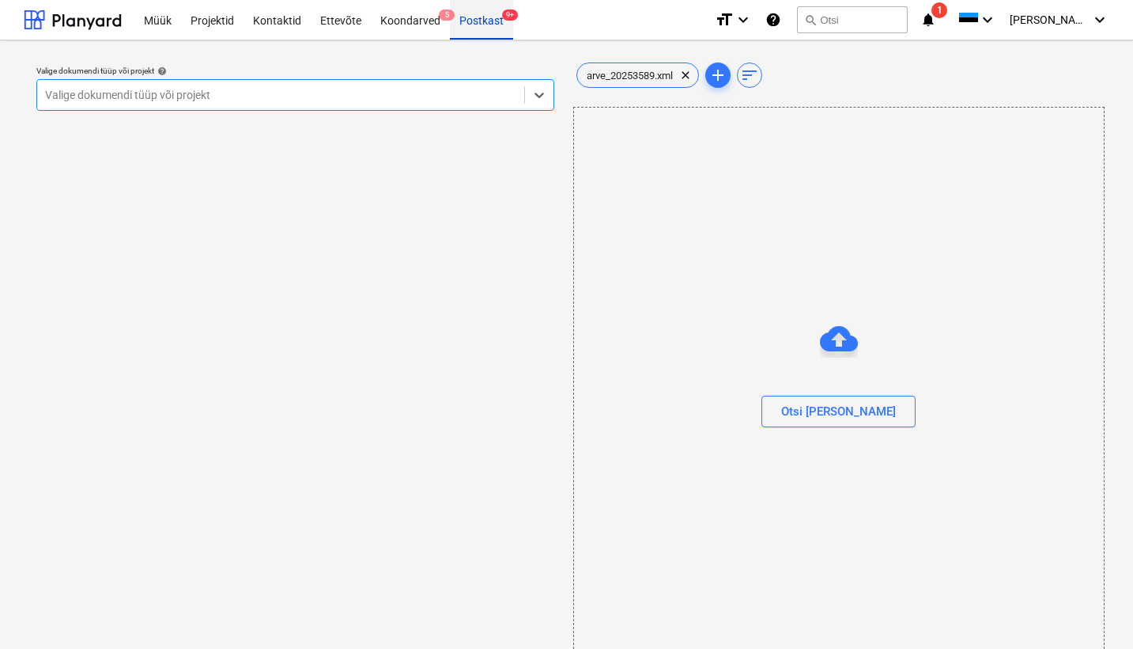
click at [481, 21] on div "Postkast 9+" at bounding box center [481, 19] width 63 height 40
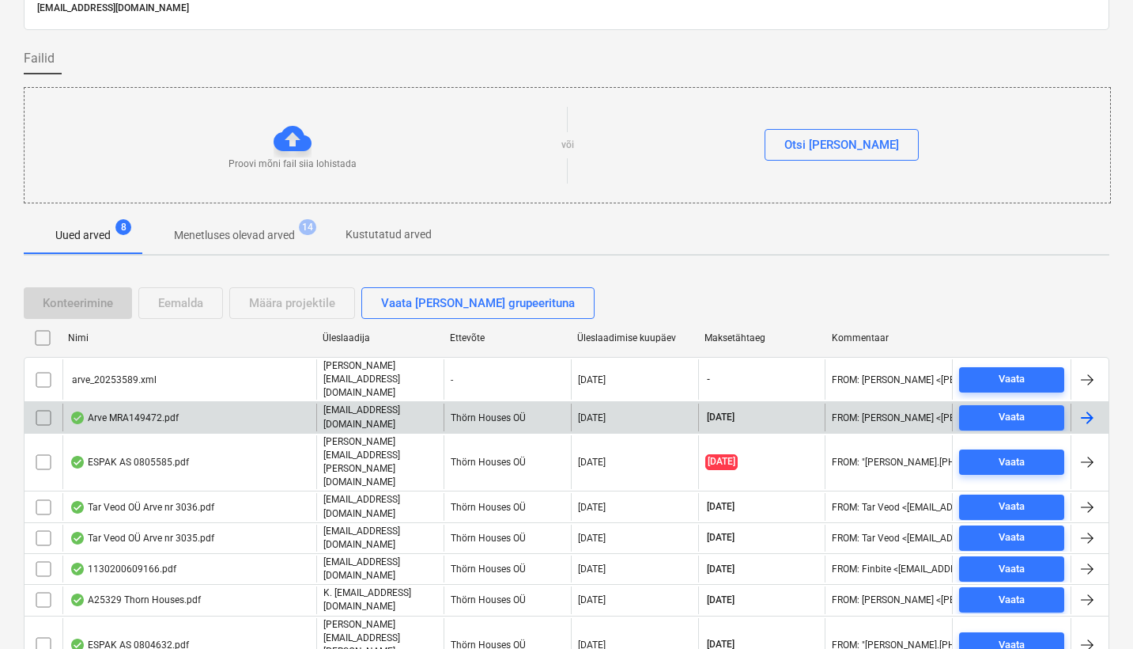
scroll to position [82, 0]
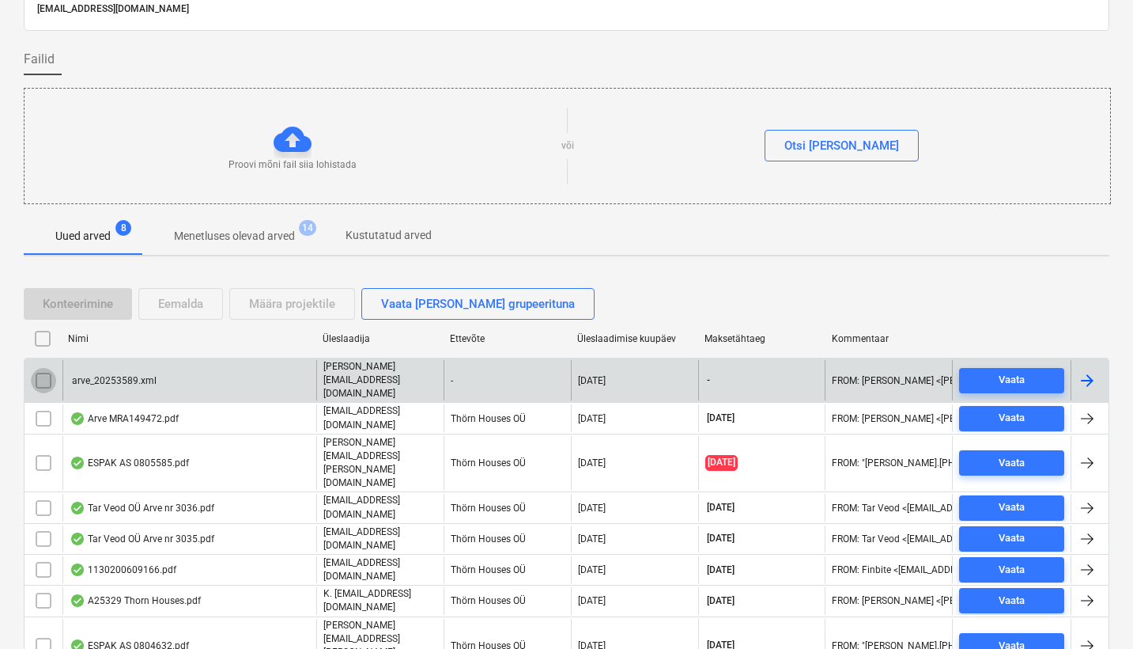
click at [40, 371] on input "checkbox" at bounding box center [43, 380] width 25 height 25
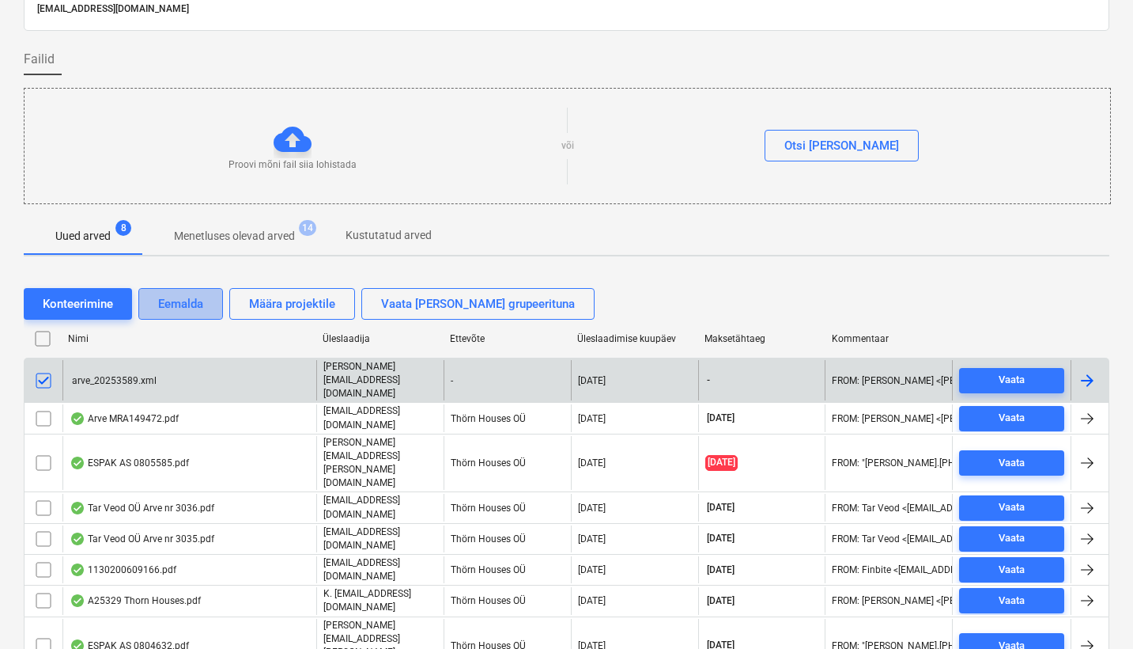
click at [172, 301] on div "Eemalda" at bounding box center [180, 303] width 45 height 21
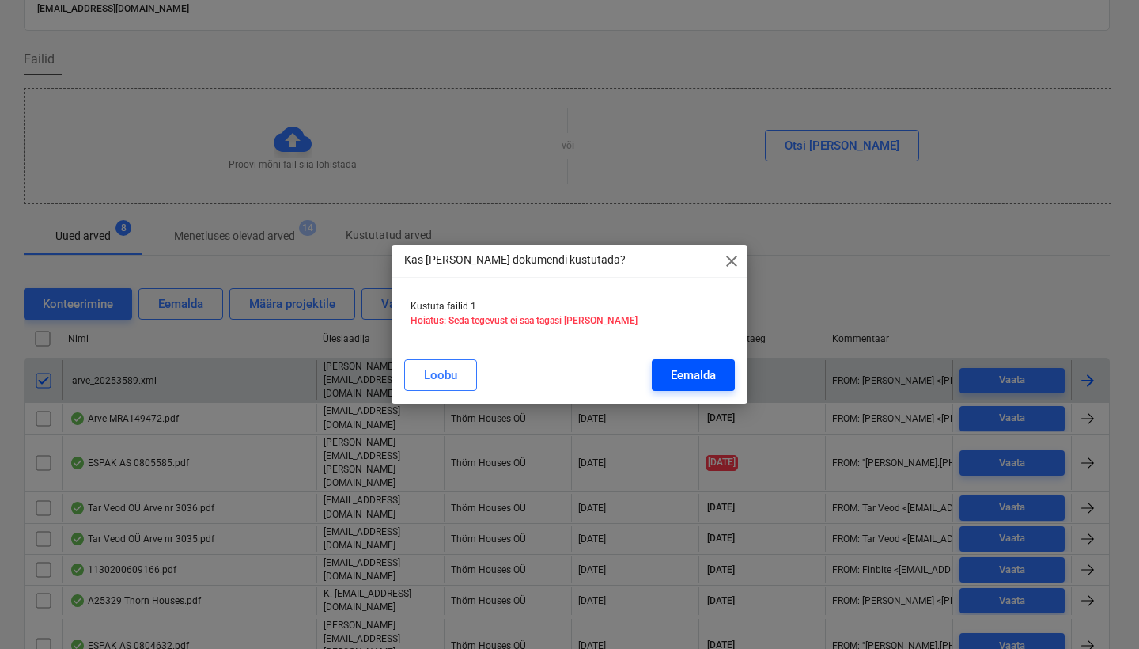
click at [672, 369] on div "Eemalda" at bounding box center [693, 375] width 45 height 21
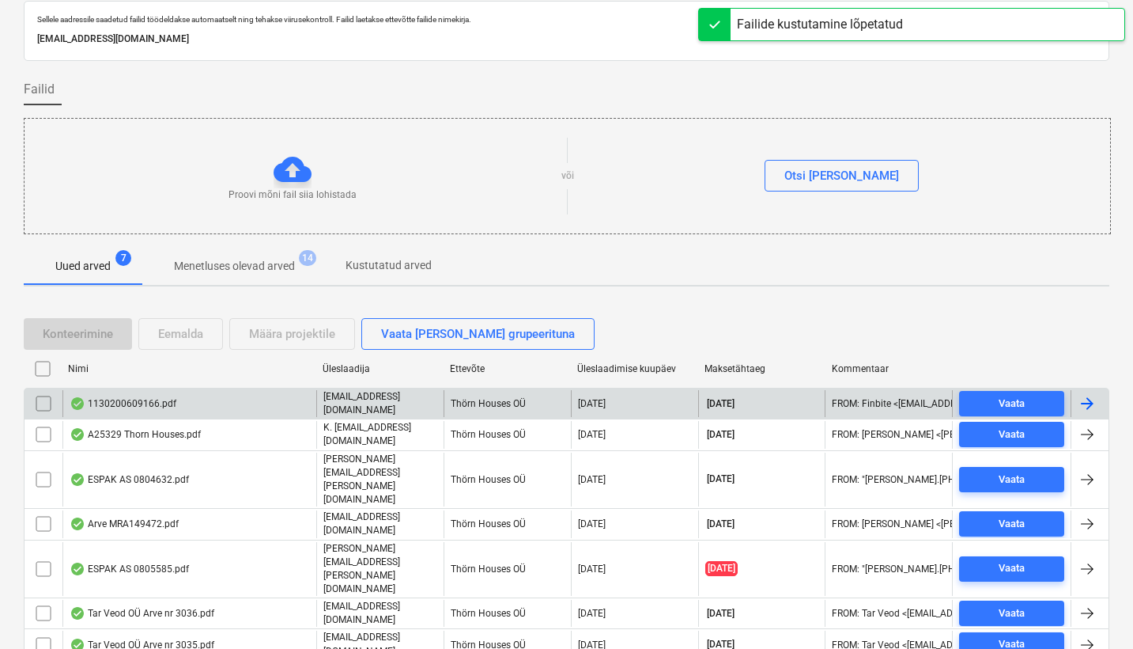
click at [127, 398] on div "1130200609166.pdf" at bounding box center [123, 403] width 107 height 13
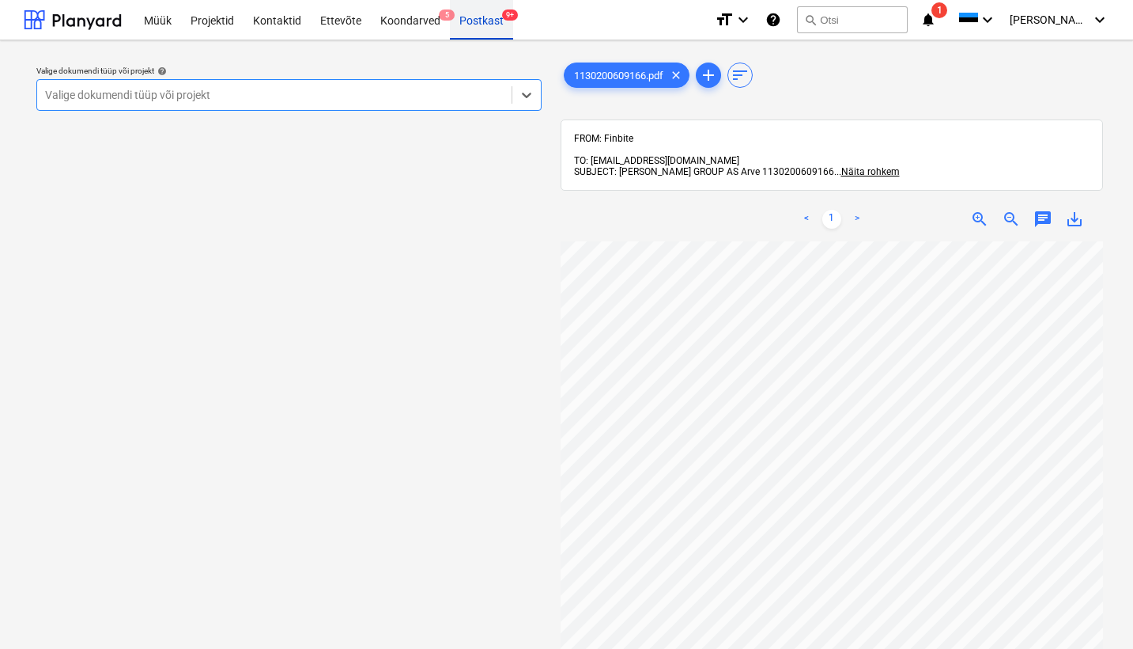
click at [485, 17] on div "Postkast 9+" at bounding box center [481, 19] width 63 height 40
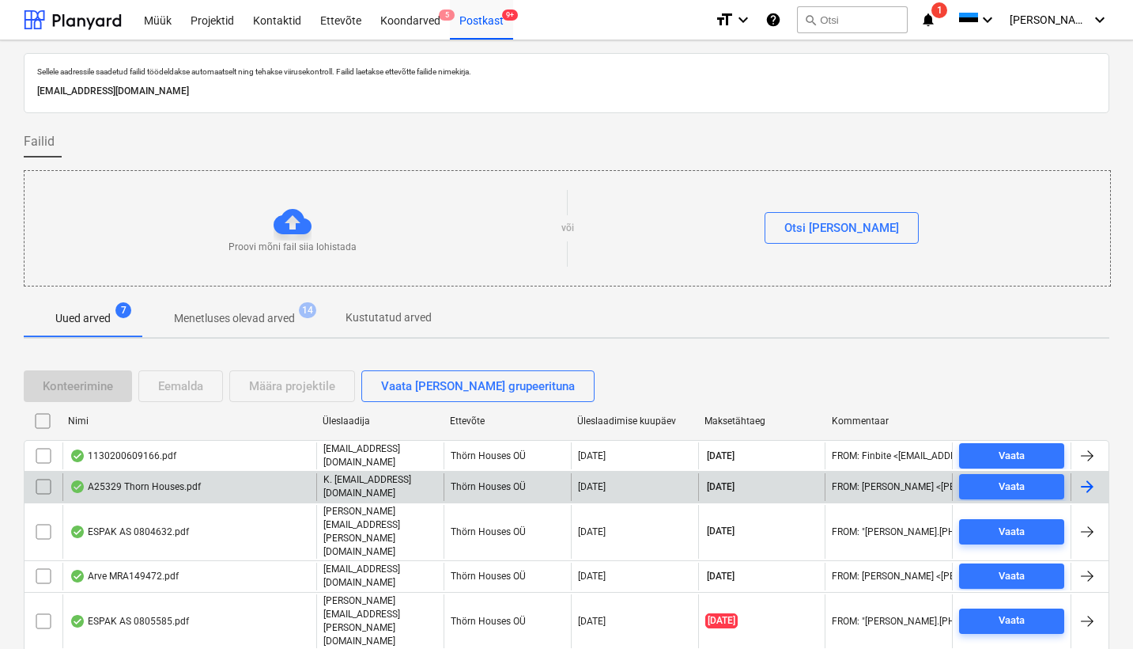
click at [146, 485] on div "A25329 Thorn Houses.pdf" at bounding box center [135, 486] width 131 height 13
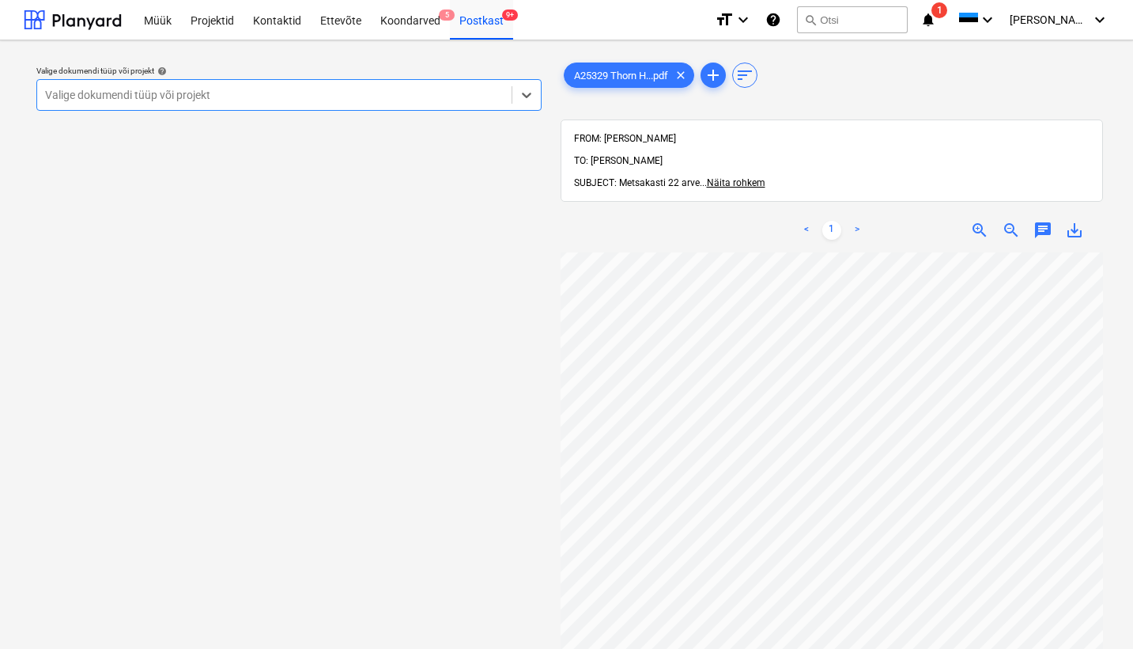
scroll to position [9, 0]
click at [72, 94] on div "Valige dokumendi tüüp või projekt" at bounding box center [274, 95] width 459 height 13
type input "Mets"
click at [1073, 221] on span "save_alt" at bounding box center [1074, 230] width 19 height 19
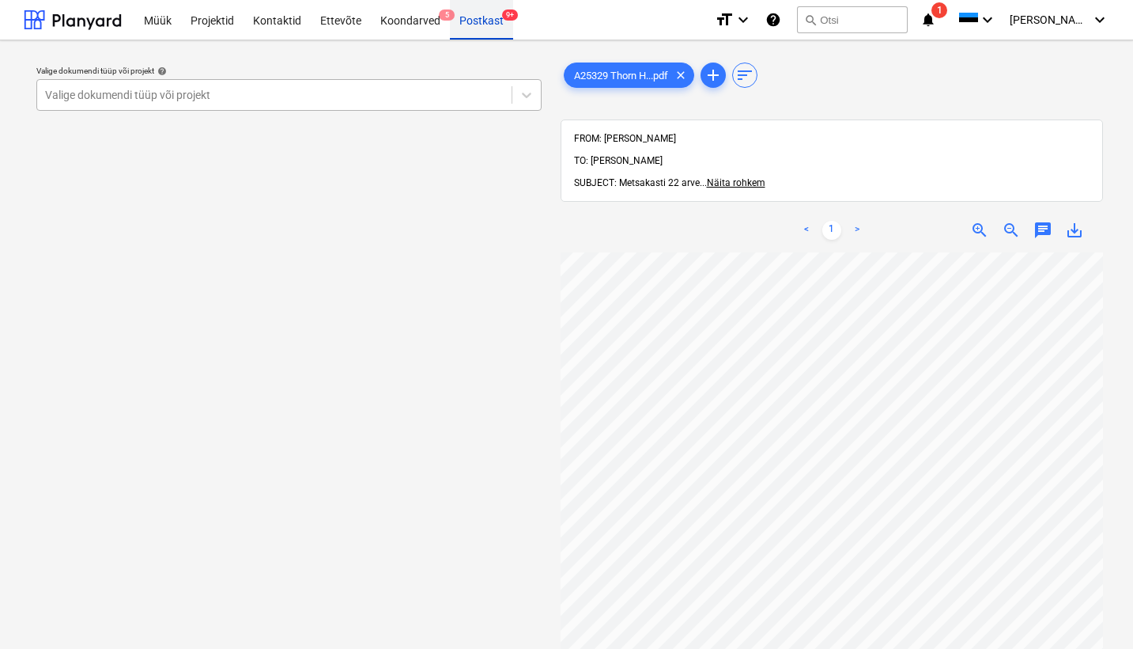
click at [486, 20] on div "Postkast 9+" at bounding box center [481, 19] width 63 height 40
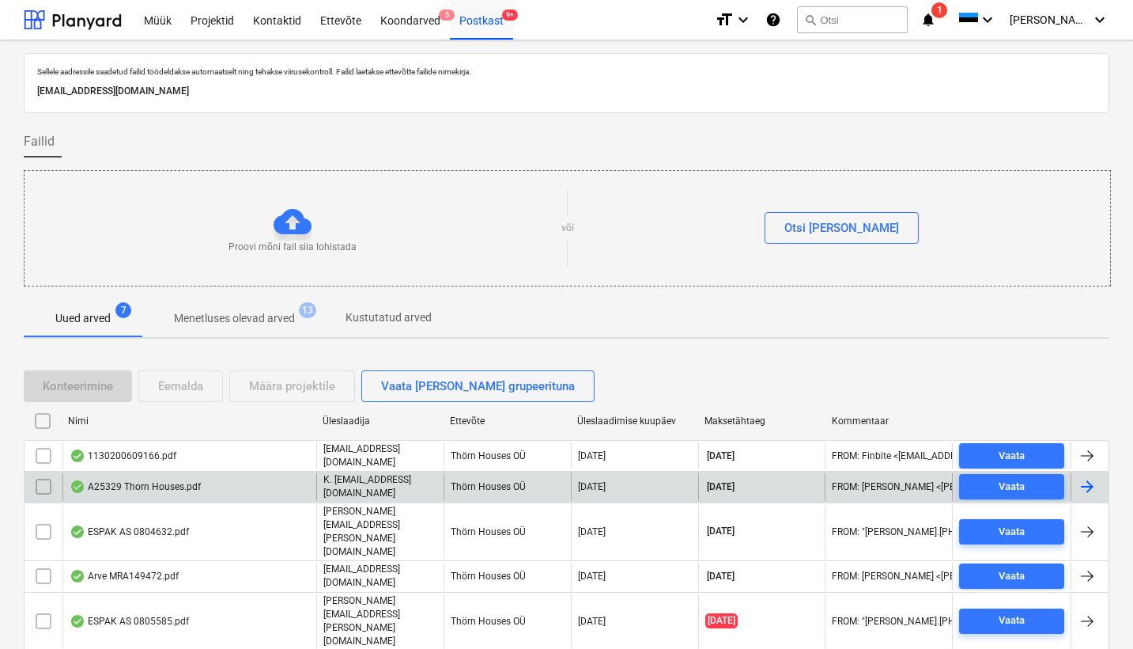
click at [44, 485] on input "checkbox" at bounding box center [43, 486] width 25 height 25
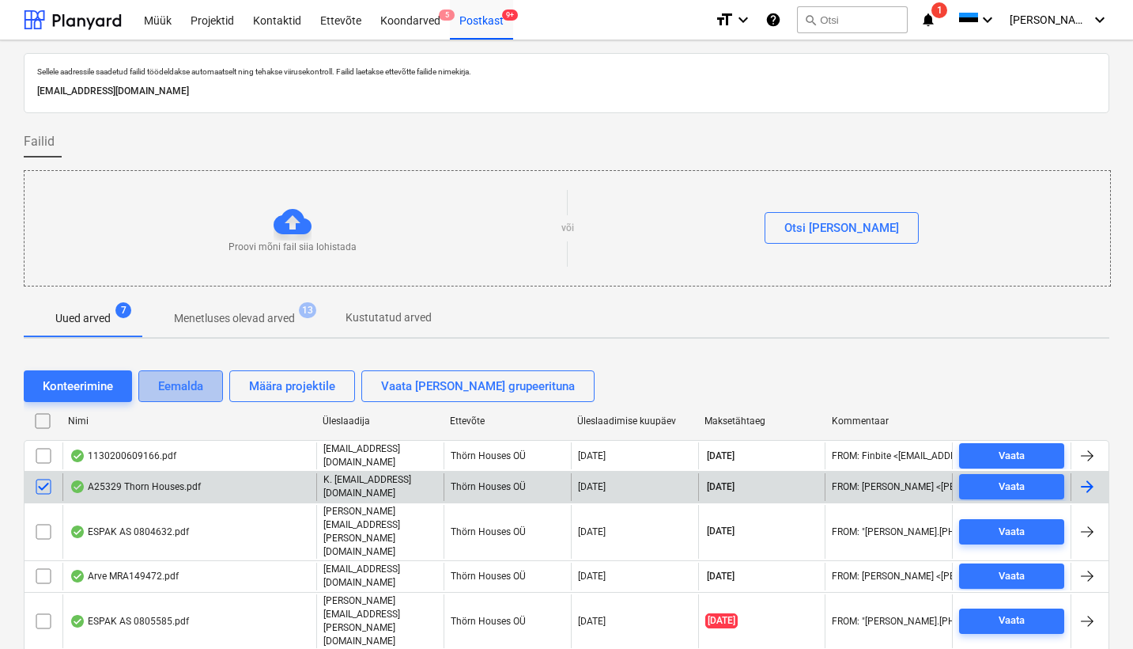
click at [180, 389] on div "Eemalda" at bounding box center [180, 386] width 45 height 21
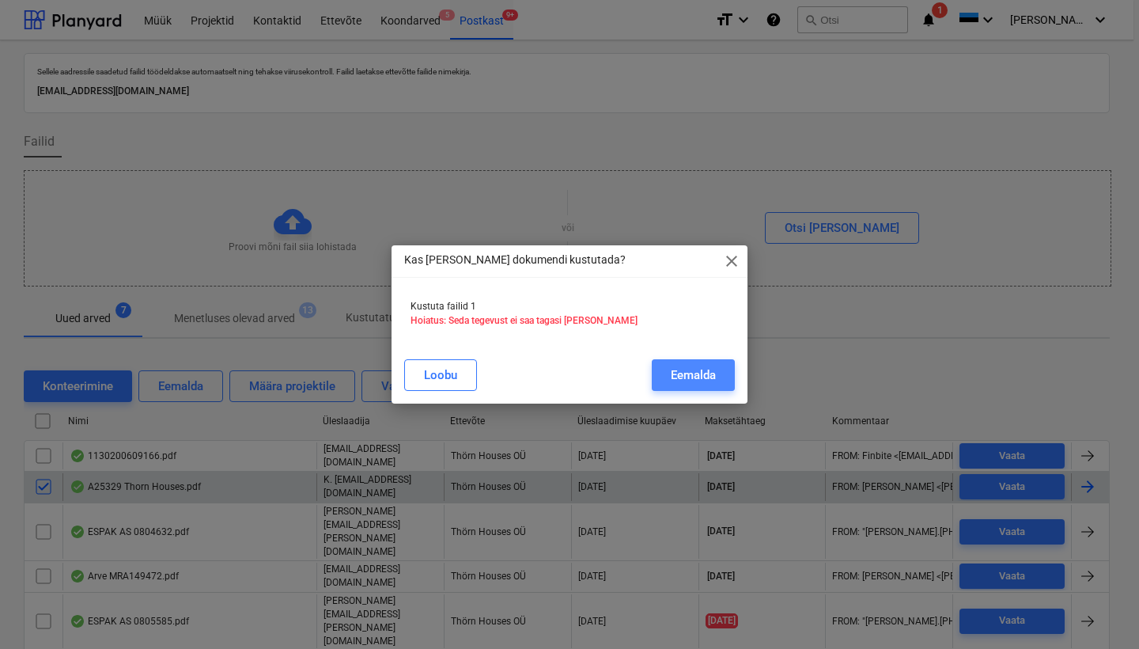
click at [698, 377] on div "Eemalda" at bounding box center [693, 375] width 45 height 21
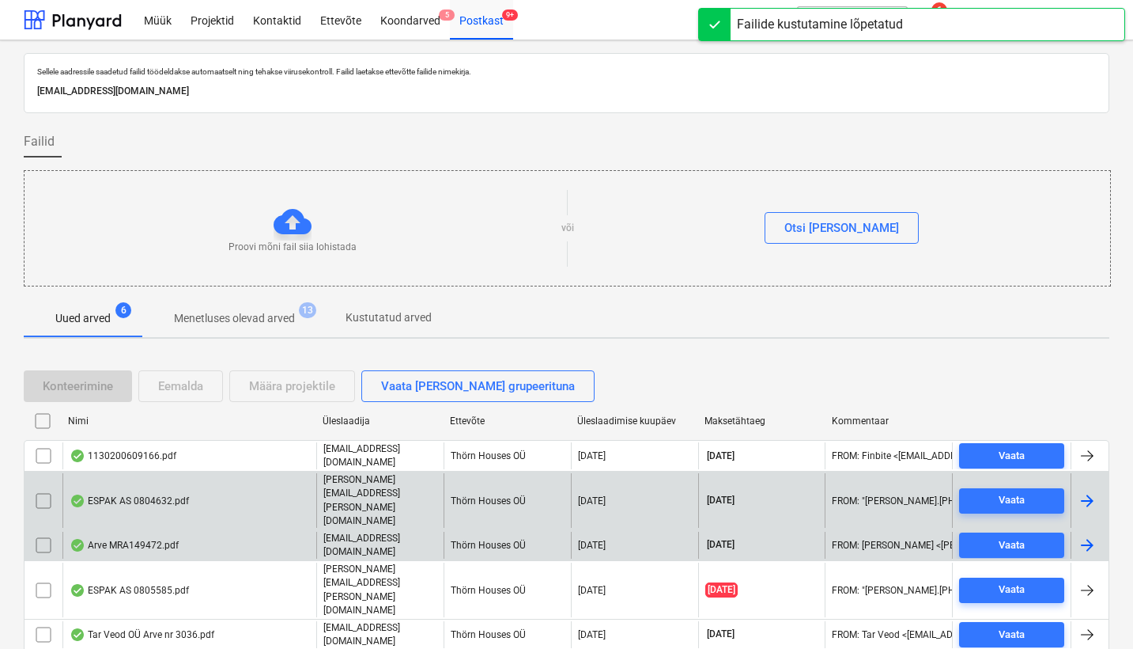
click at [116, 539] on div "Arve MRA149472.pdf" at bounding box center [124, 545] width 109 height 13
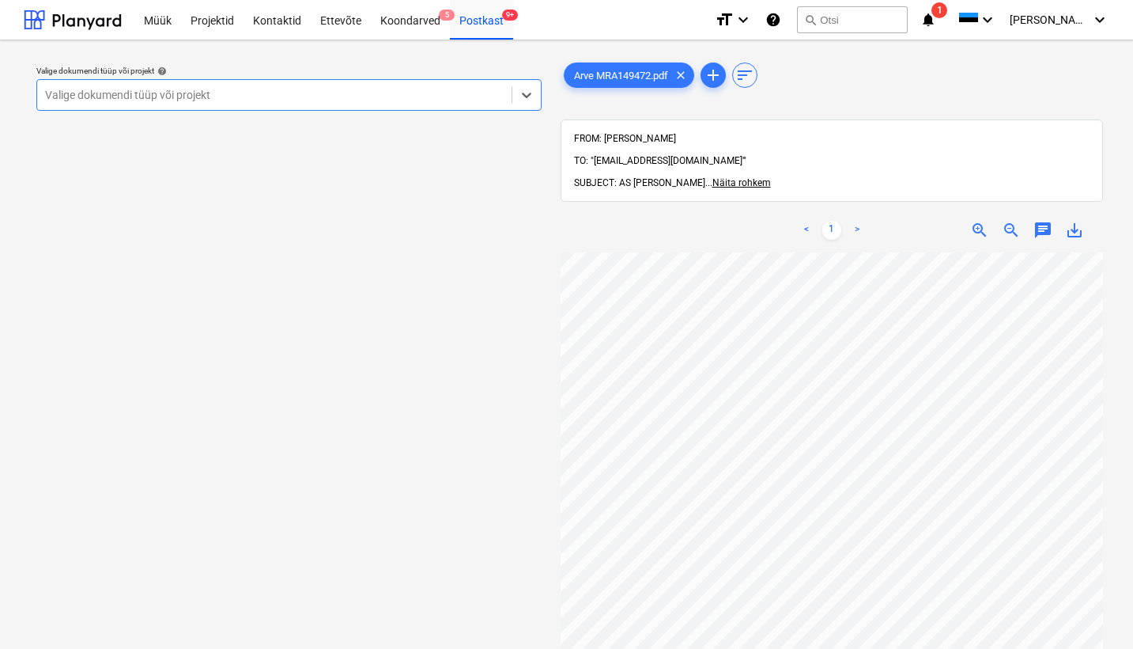
click at [64, 101] on div at bounding box center [274, 95] width 459 height 16
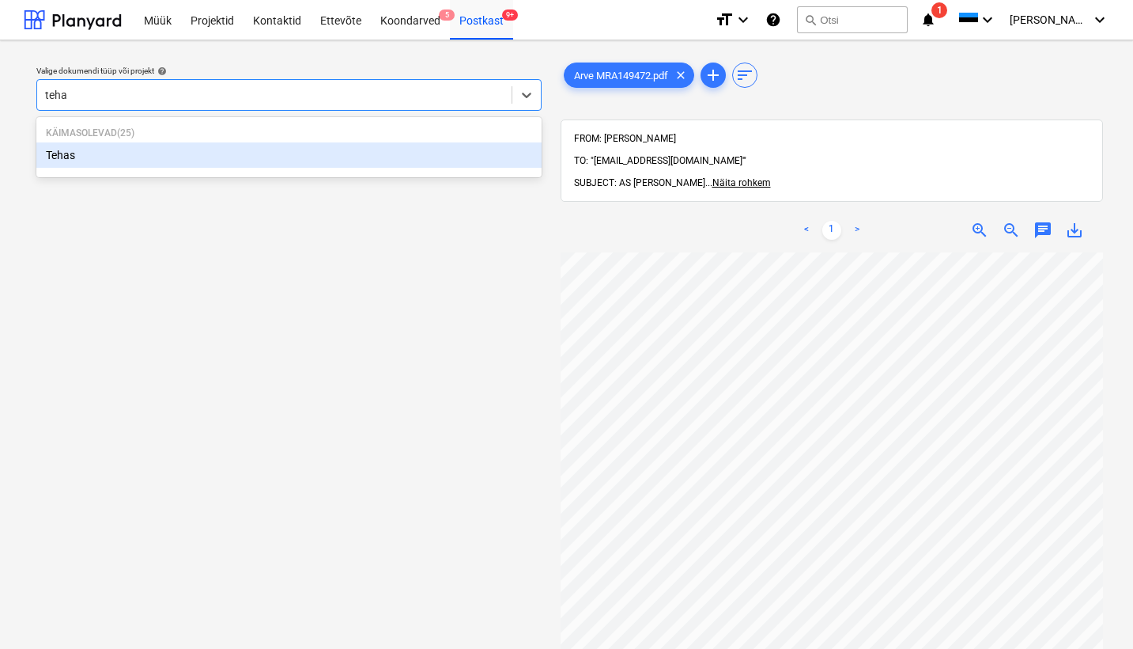
type input "tehas"
click at [44, 157] on div "Tehas" at bounding box center [288, 154] width 505 height 25
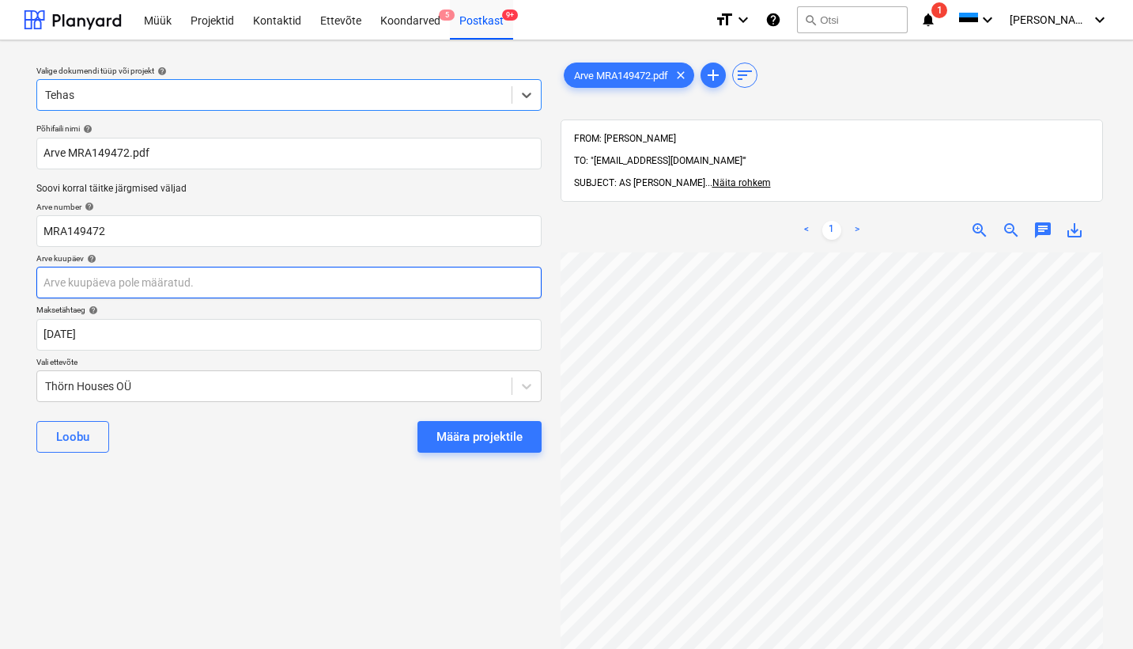
scroll to position [407, 0]
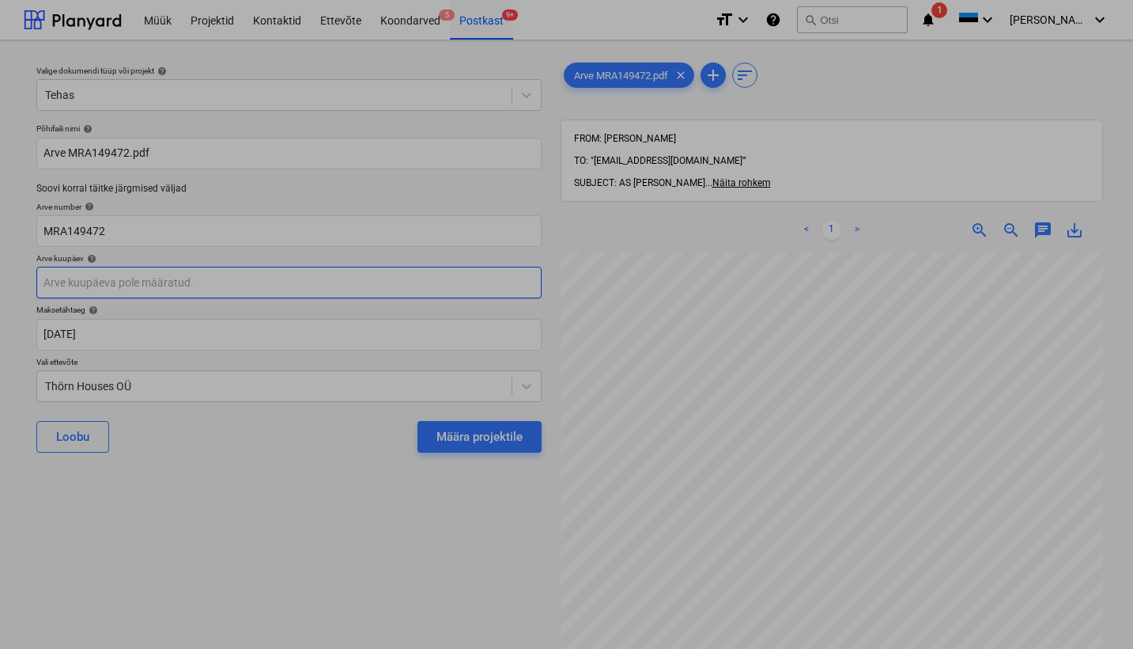
click at [56, 288] on body "Müük Projektid Kontaktid Ettevõte Koondarved 5 Postkast 9+ format_size keyboard…" at bounding box center [566, 324] width 1133 height 649
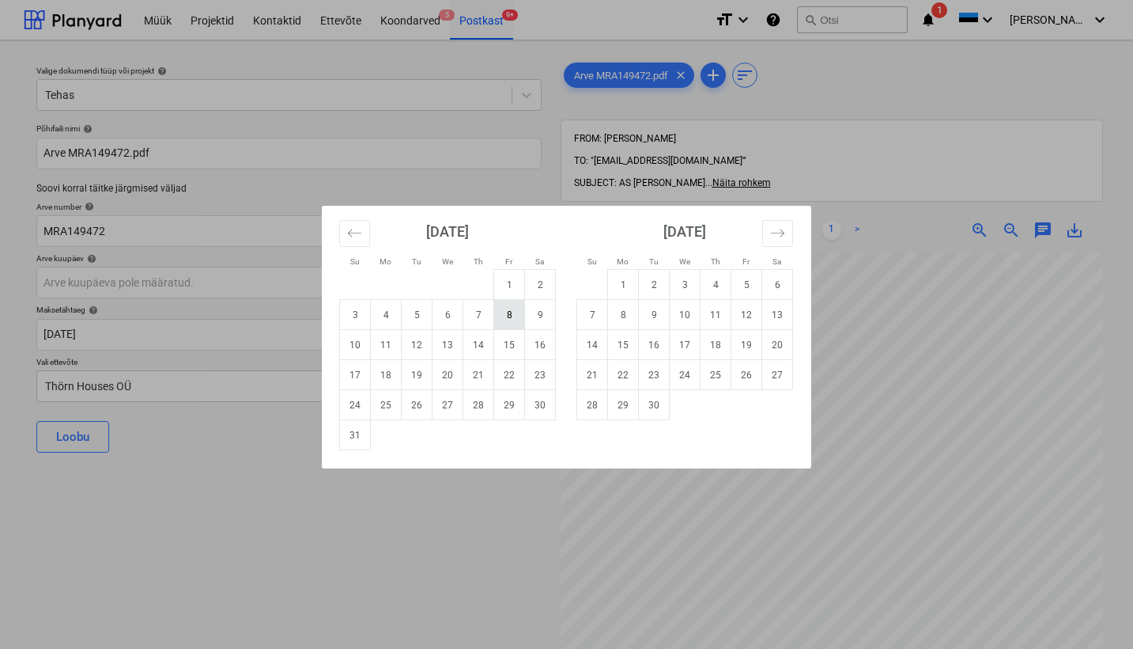
click at [505, 319] on td "8" at bounding box center [509, 315] width 31 height 30
type input "[DATE]"
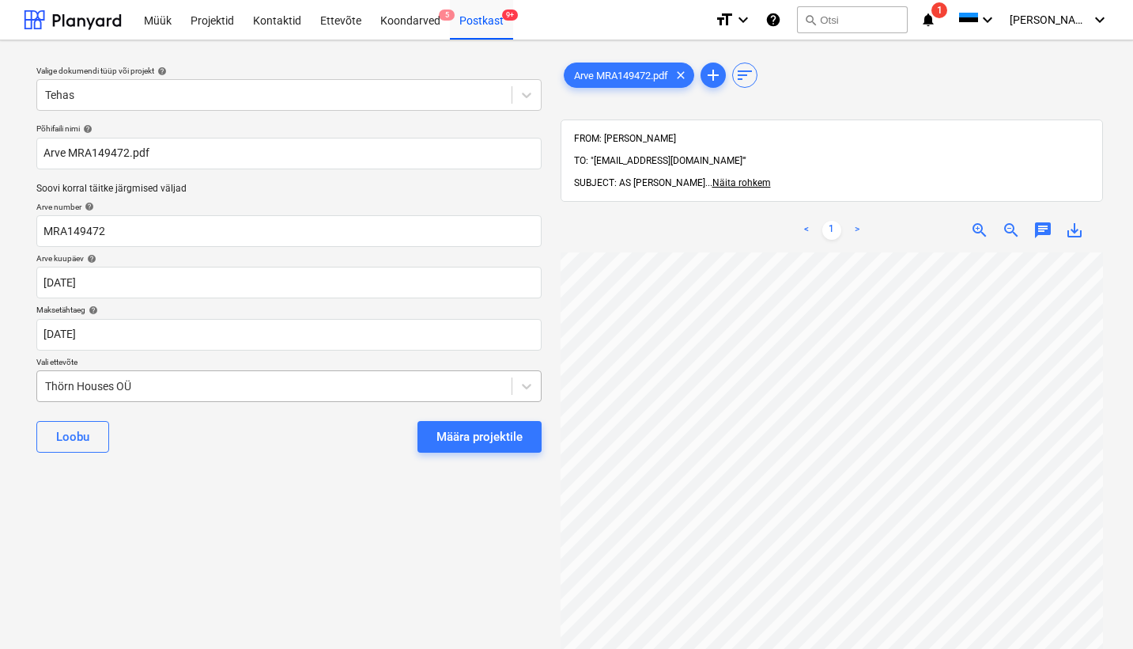
click at [40, 382] on div "Thörn Houses OÜ" at bounding box center [274, 386] width 475 height 22
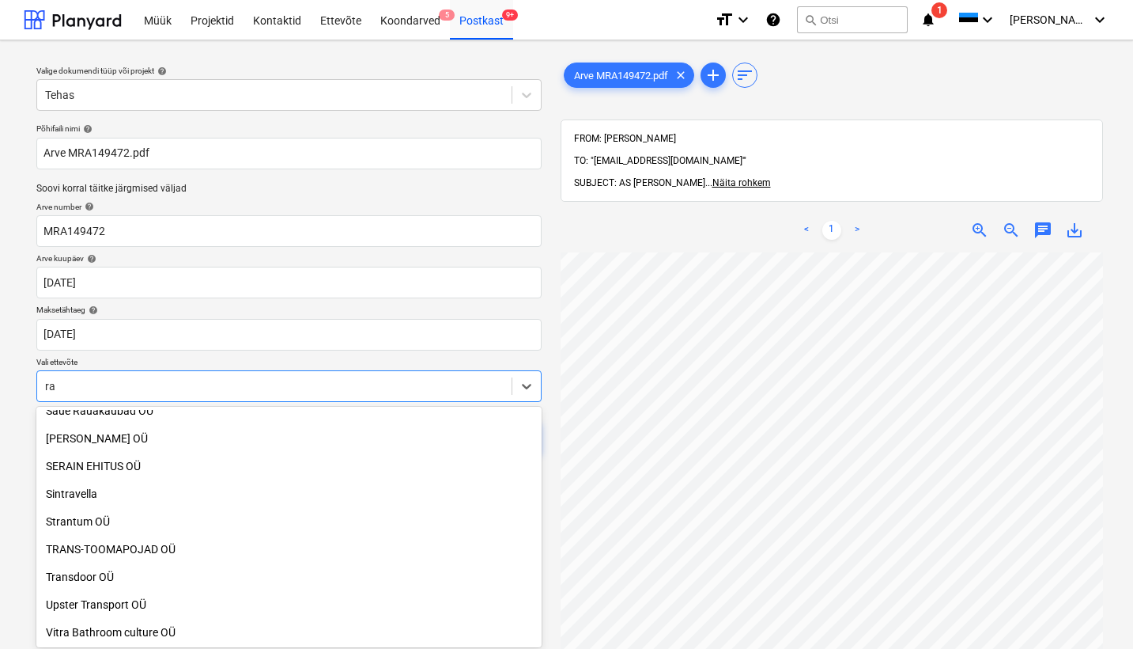
scroll to position [981, 0]
type input "rai"
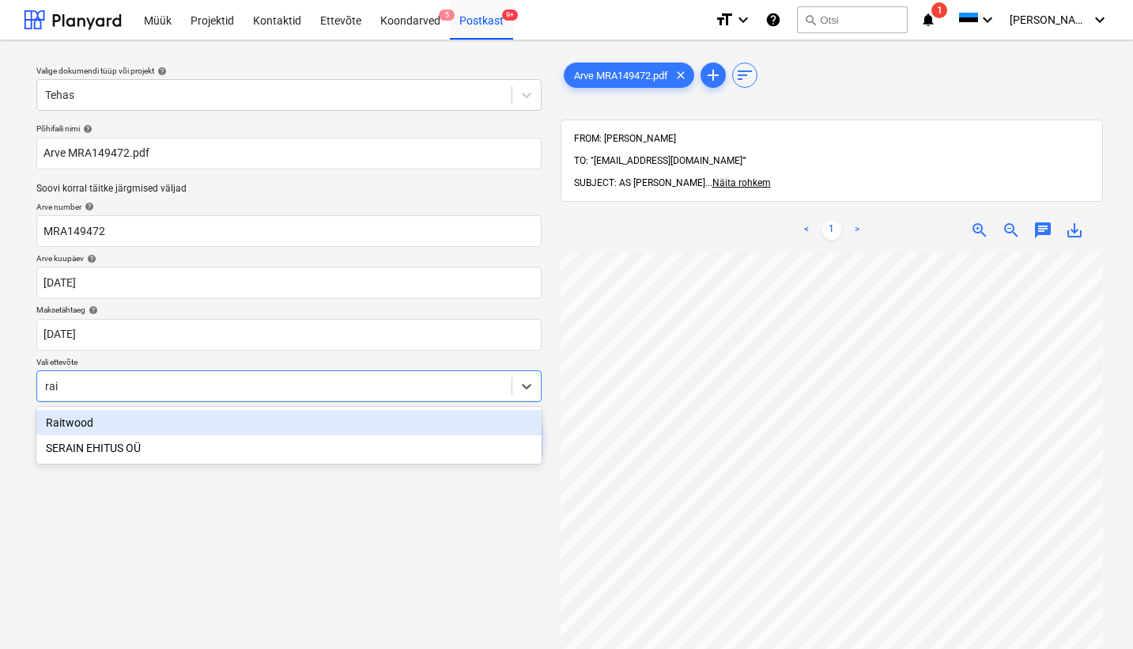
click at [85, 421] on div "Raitwood" at bounding box center [288, 422] width 505 height 25
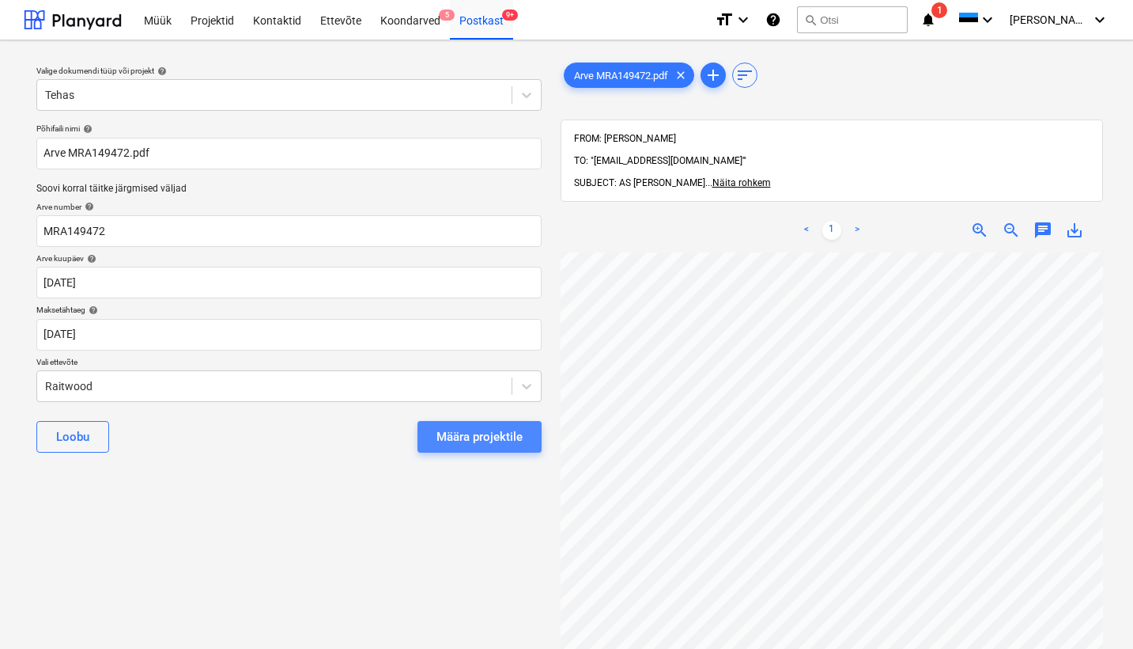
click at [478, 422] on button "Määra projektile" at bounding box center [480, 437] width 124 height 32
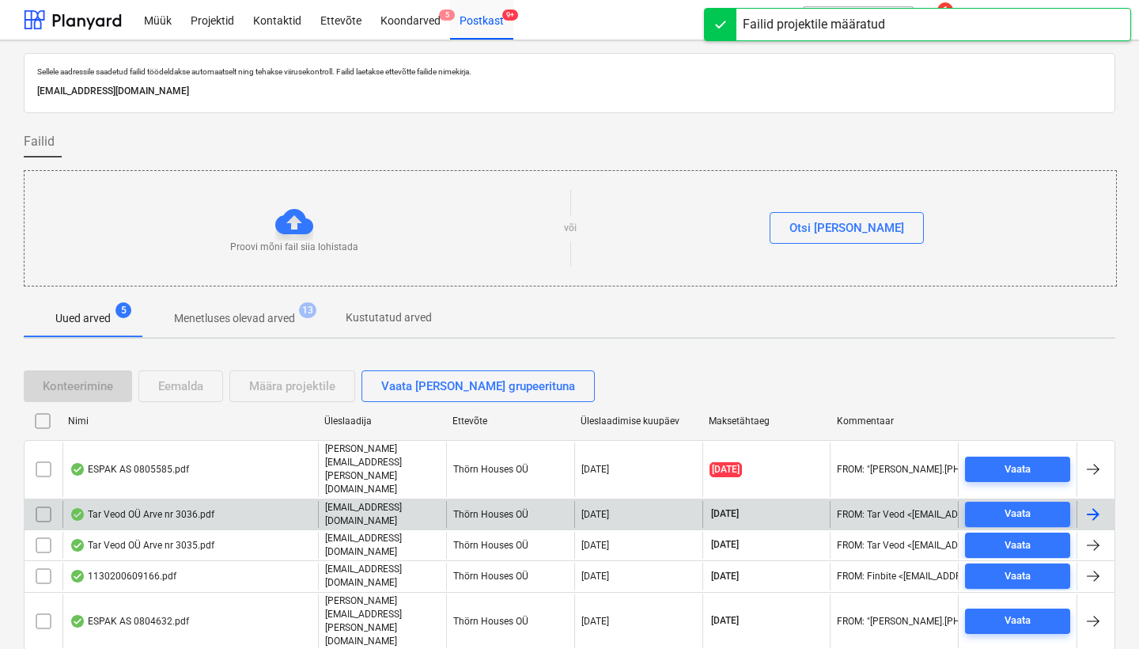
click at [142, 501] on div "Tar Veod OÜ Arve nr 3036.pdf" at bounding box center [189, 514] width 255 height 27
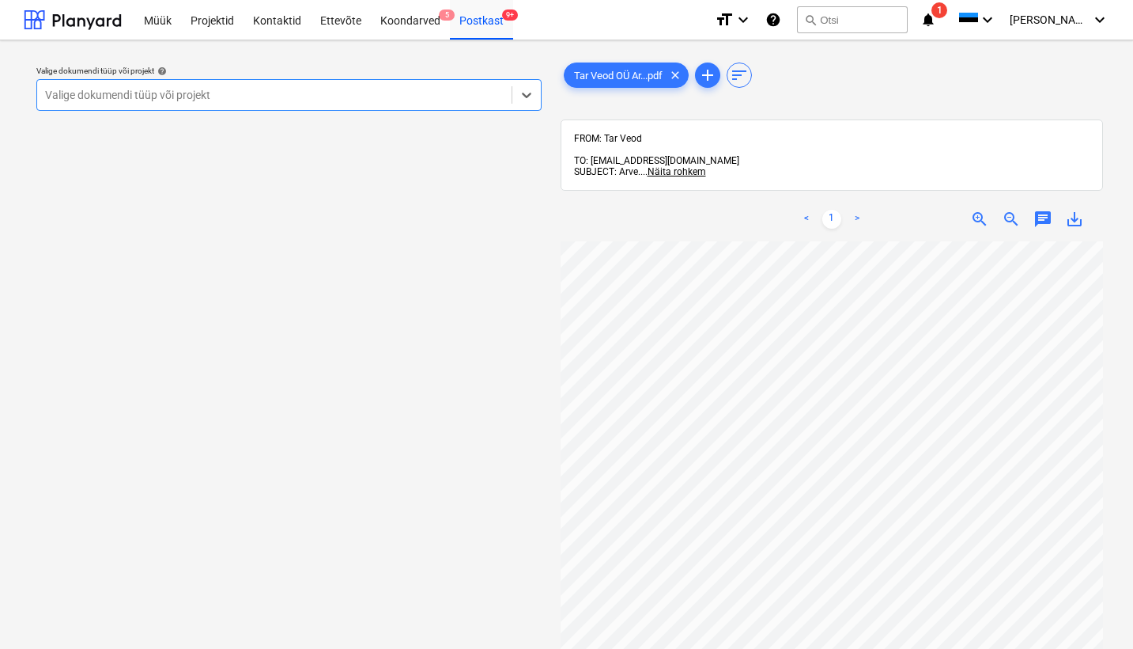
click at [148, 93] on div "Valige dokumendi tüüp või projekt" at bounding box center [274, 95] width 459 height 13
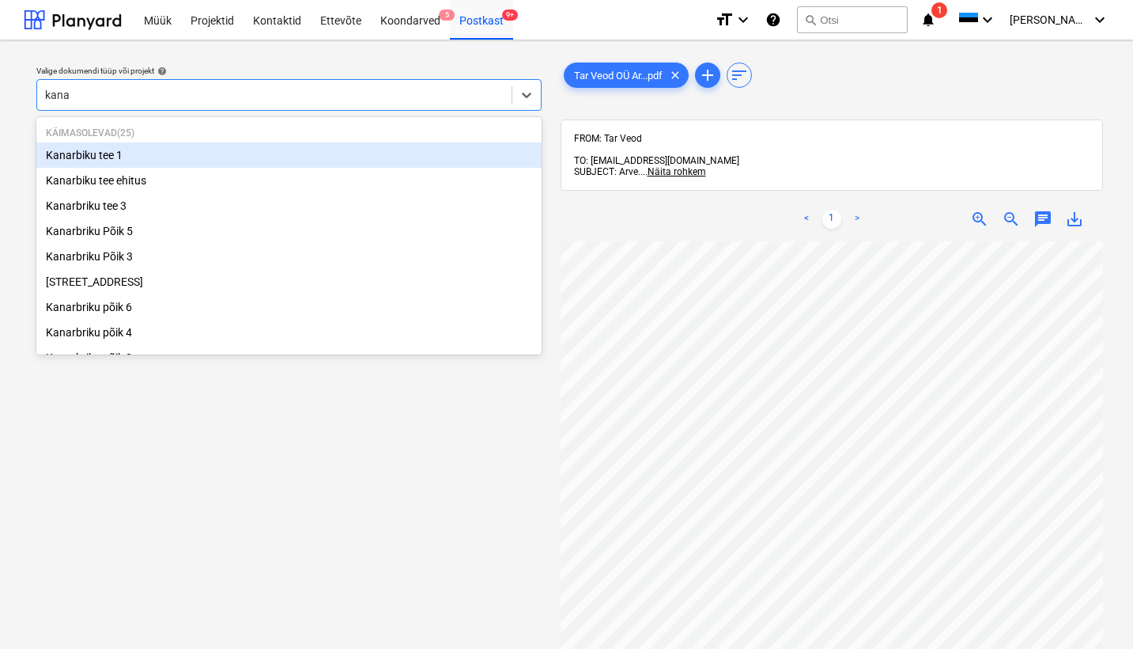
type input "[PERSON_NAME]"
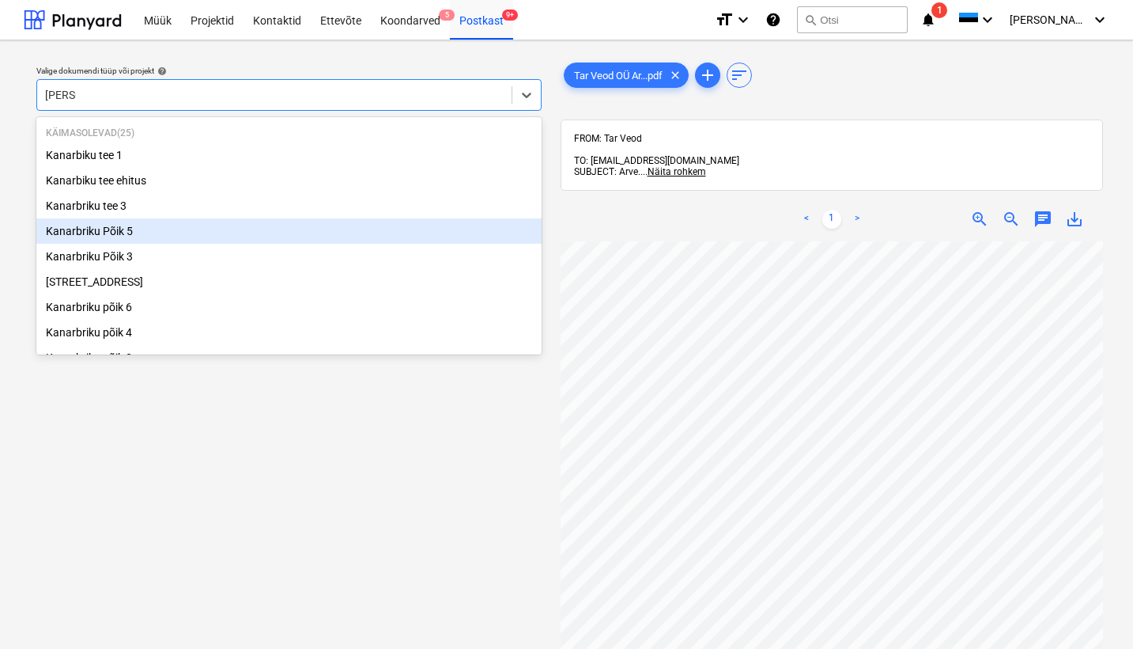
click at [122, 222] on div "Kanarbriku Põik 5" at bounding box center [288, 230] width 505 height 25
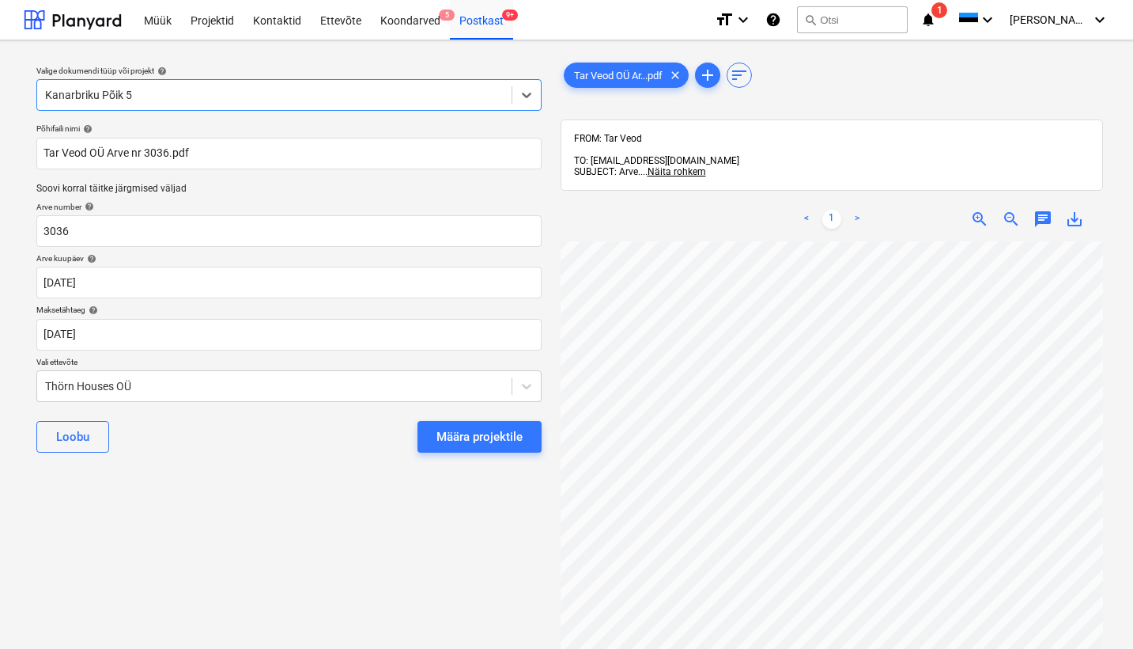
scroll to position [0, 172]
click at [43, 387] on div "Thörn Houses OÜ" at bounding box center [274, 386] width 475 height 22
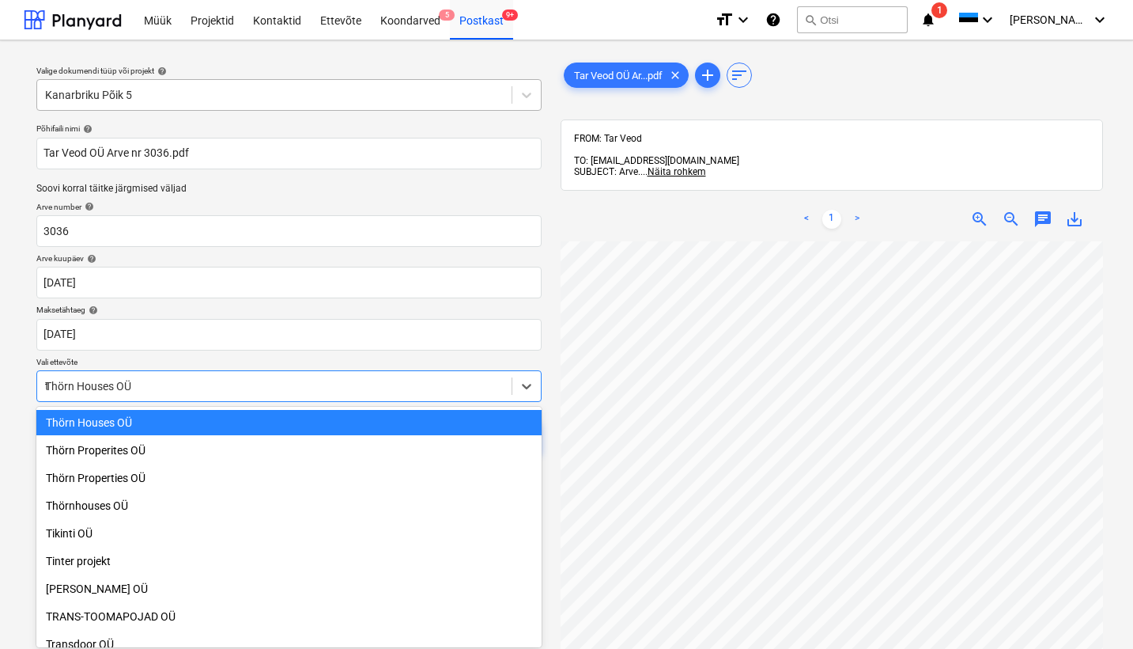
scroll to position [4939, 0]
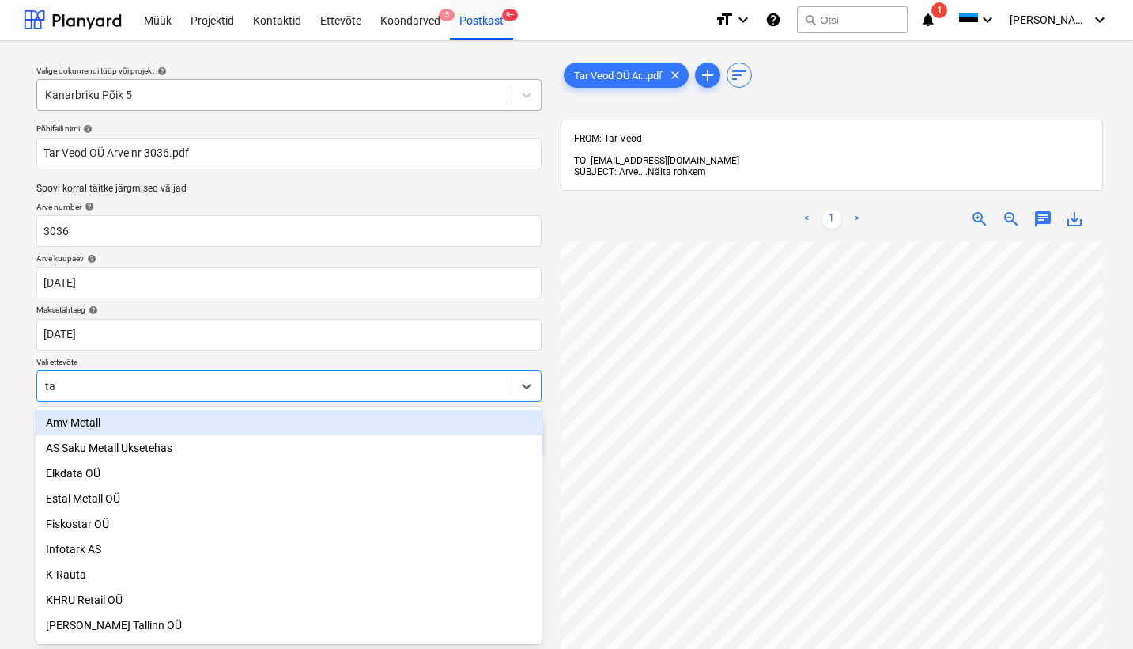
type input "tar"
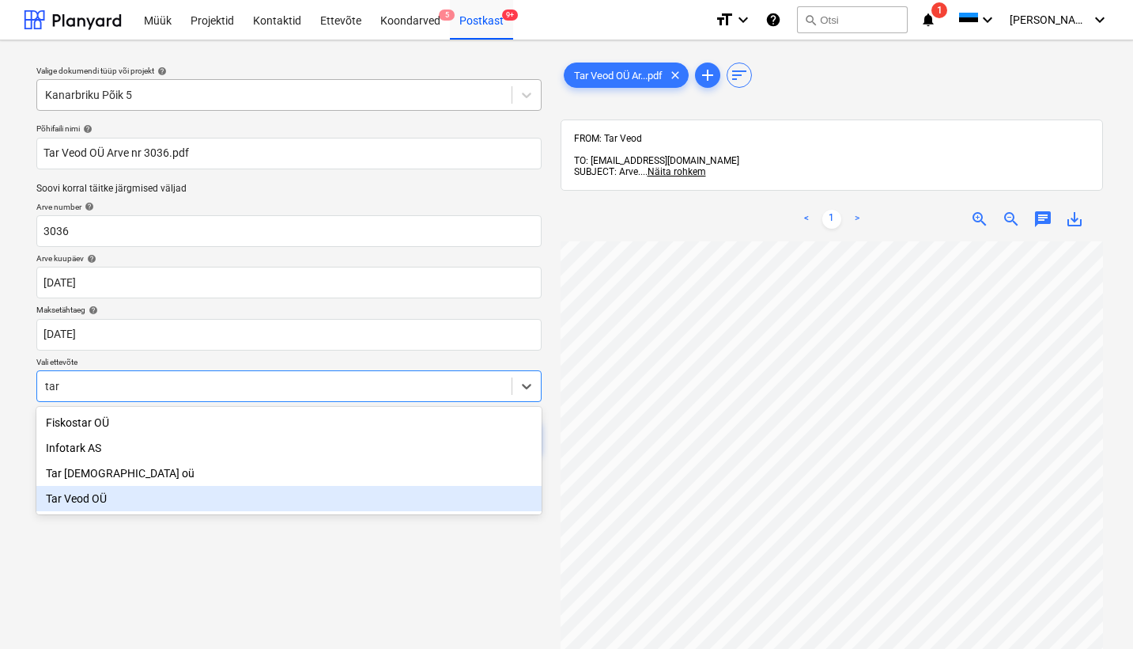
click at [87, 504] on div "Tar Veod OÜ" at bounding box center [288, 498] width 505 height 25
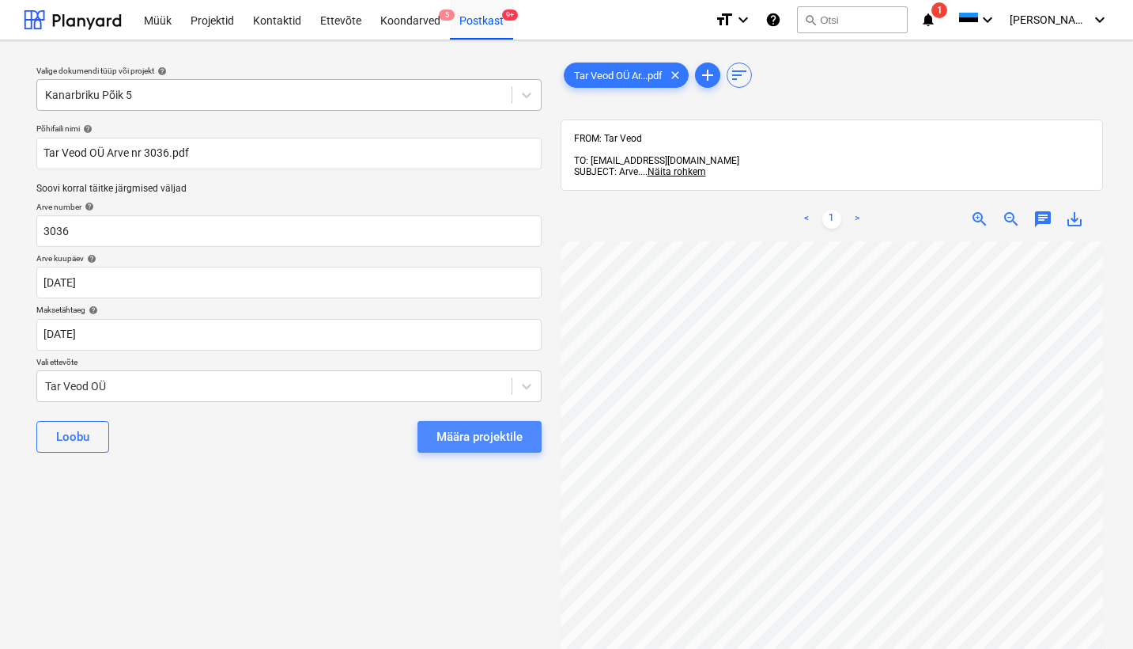
click at [504, 428] on div "Määra projektile" at bounding box center [480, 436] width 86 height 21
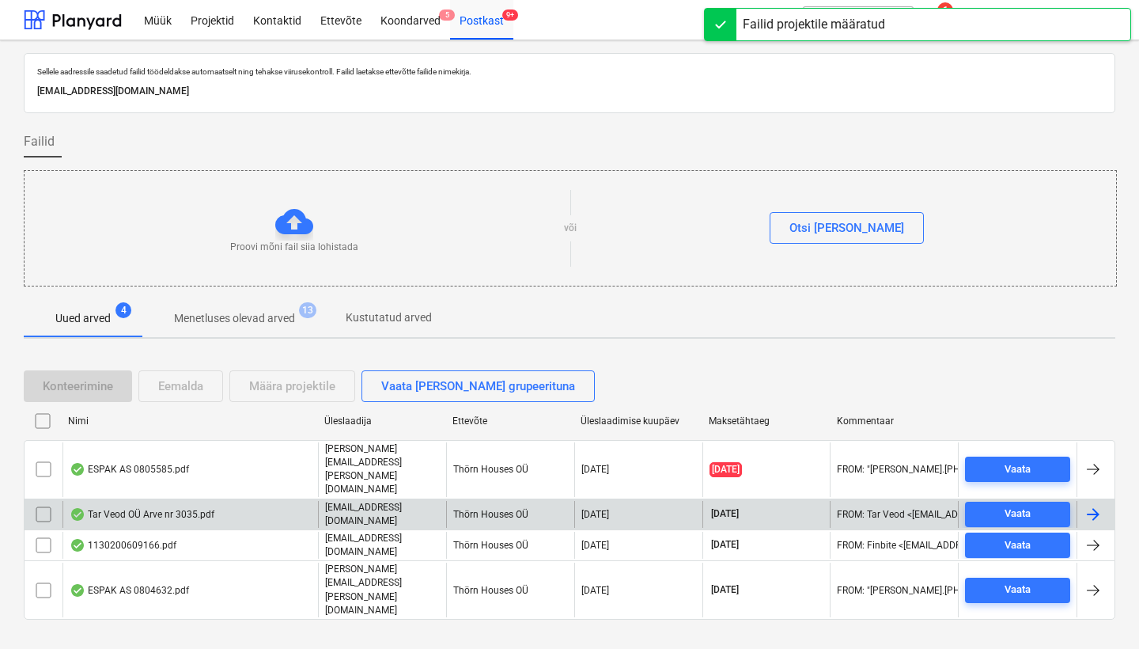
click at [138, 508] on div "Tar Veod OÜ Arve nr 3035.pdf" at bounding box center [142, 514] width 145 height 13
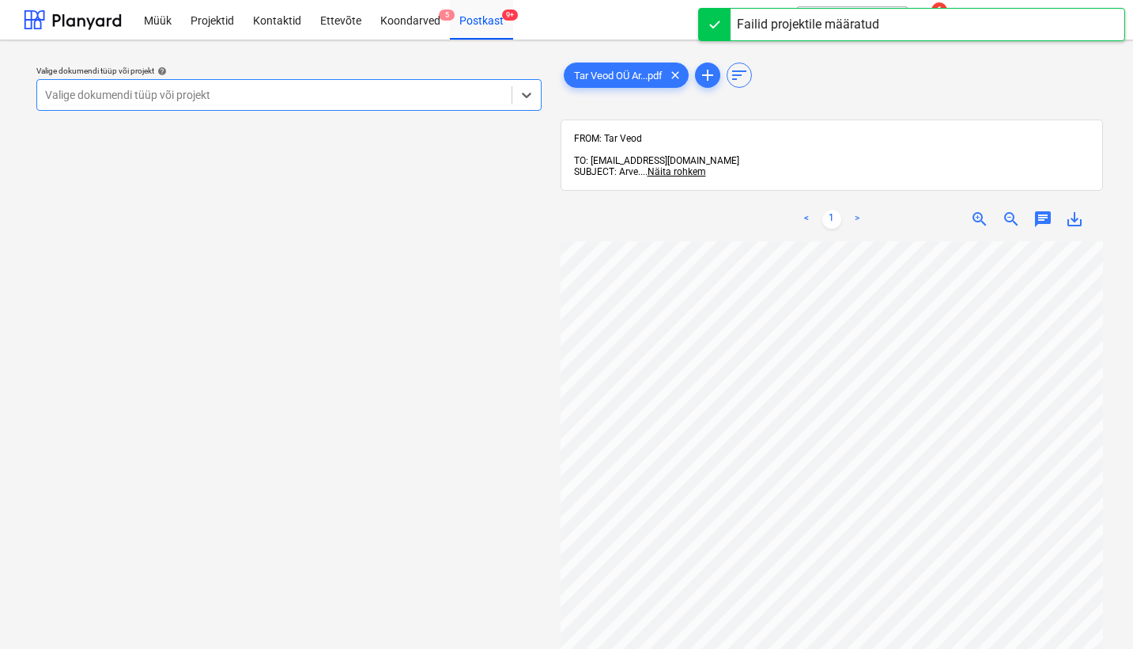
scroll to position [33, 0]
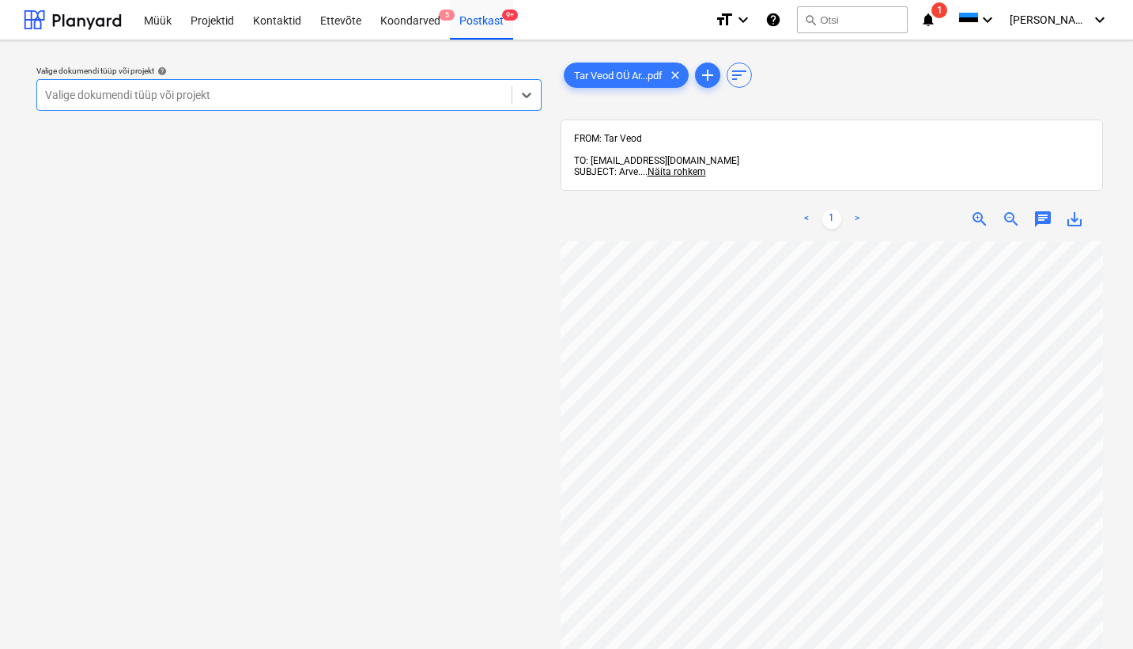
click at [55, 95] on div "Valige dokumendi tüüp või projekt" at bounding box center [274, 95] width 459 height 13
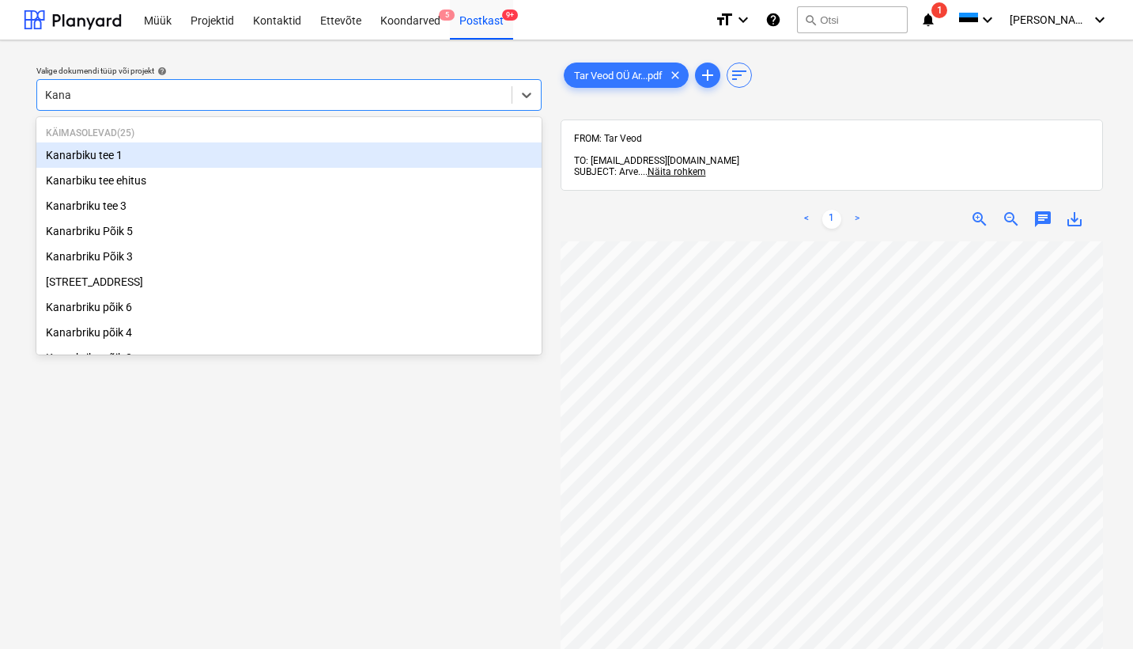
type input "[PERSON_NAME]"
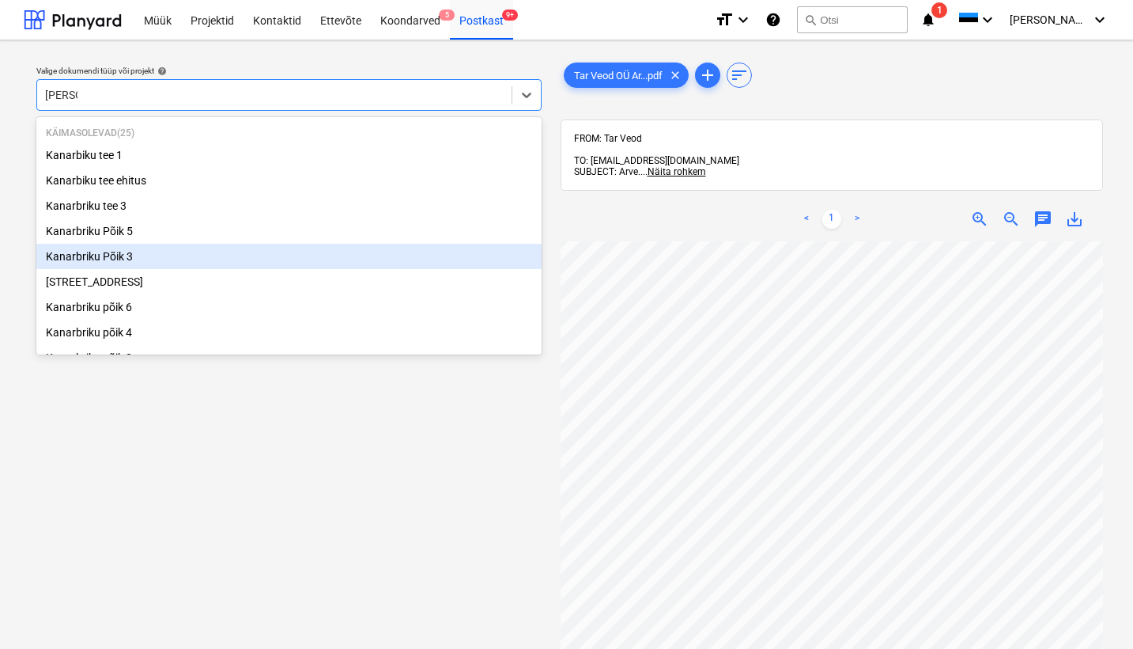
click at [96, 252] on div "Kanarbriku Põik 3" at bounding box center [288, 256] width 505 height 25
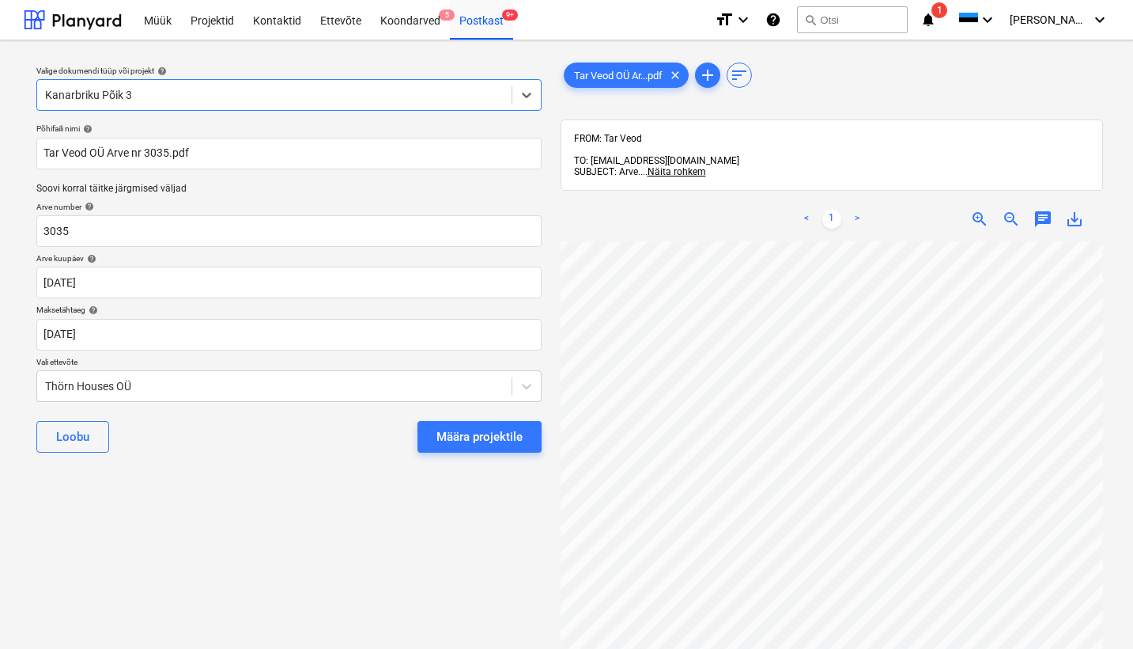
scroll to position [11, 172]
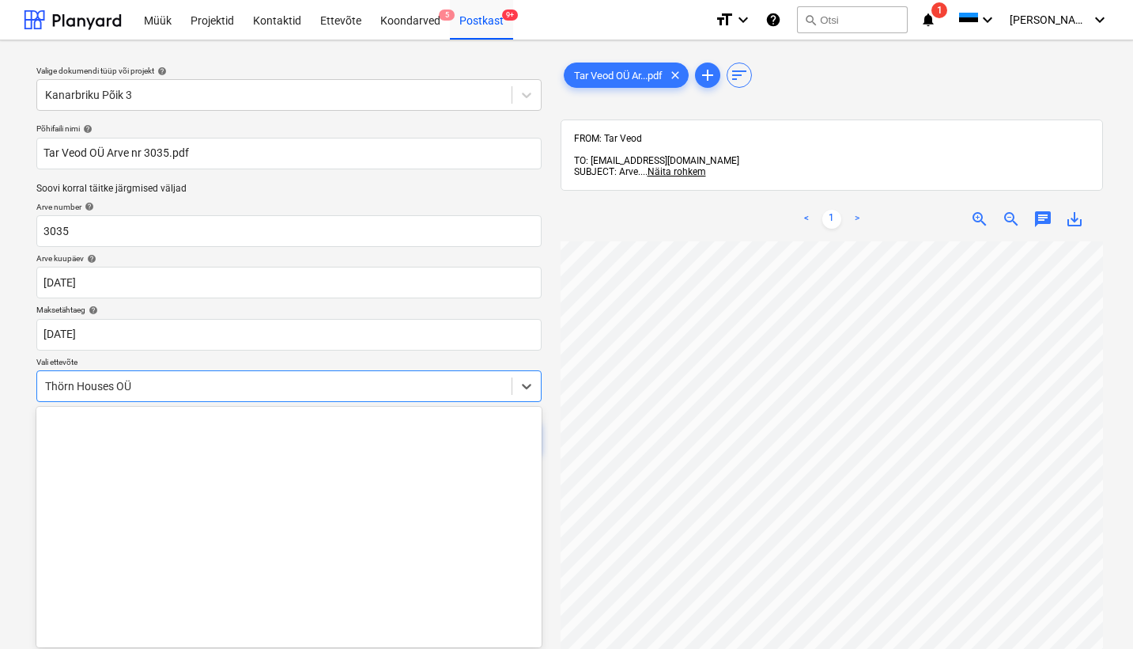
click at [40, 384] on div "Thörn Houses OÜ" at bounding box center [274, 386] width 475 height 22
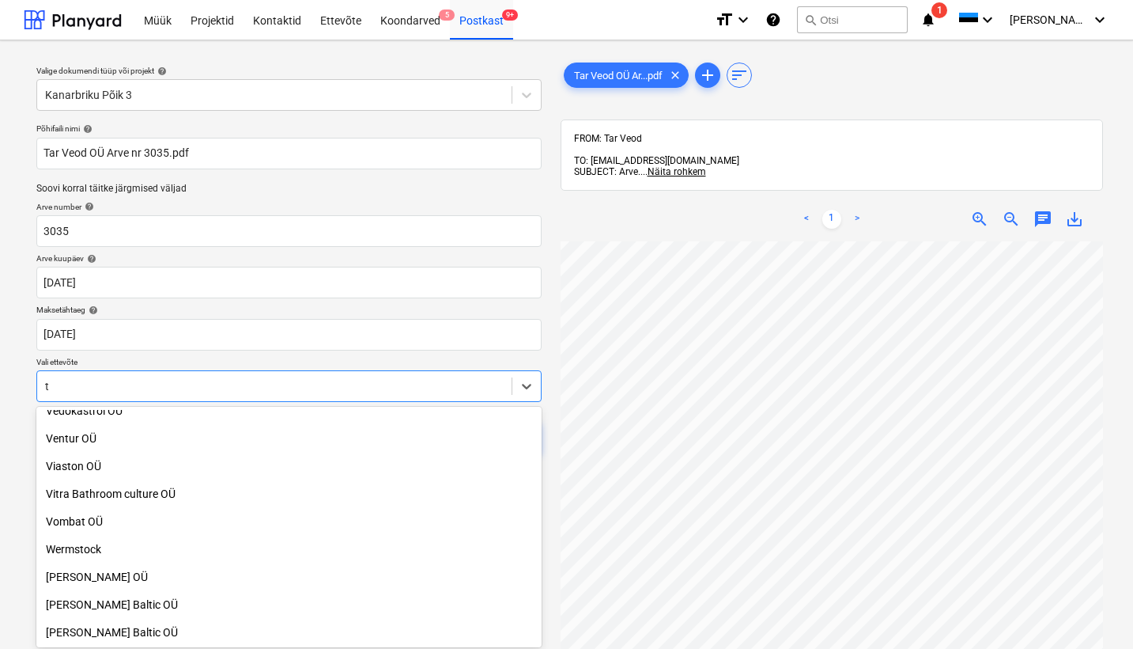
scroll to position [4939, 0]
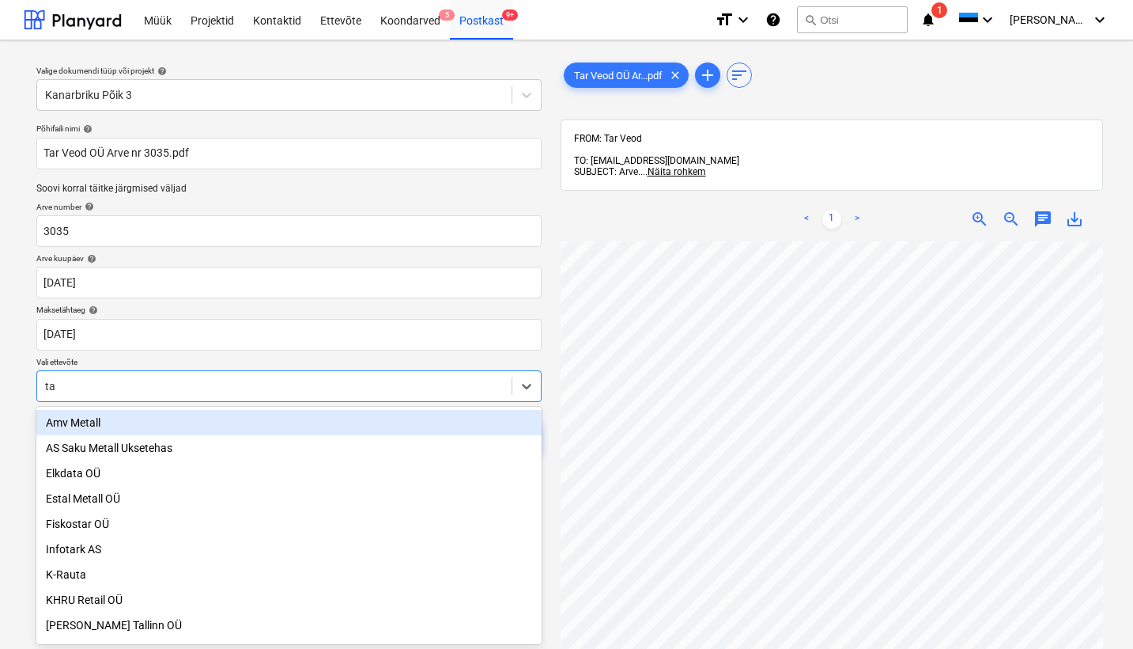
type input "tar"
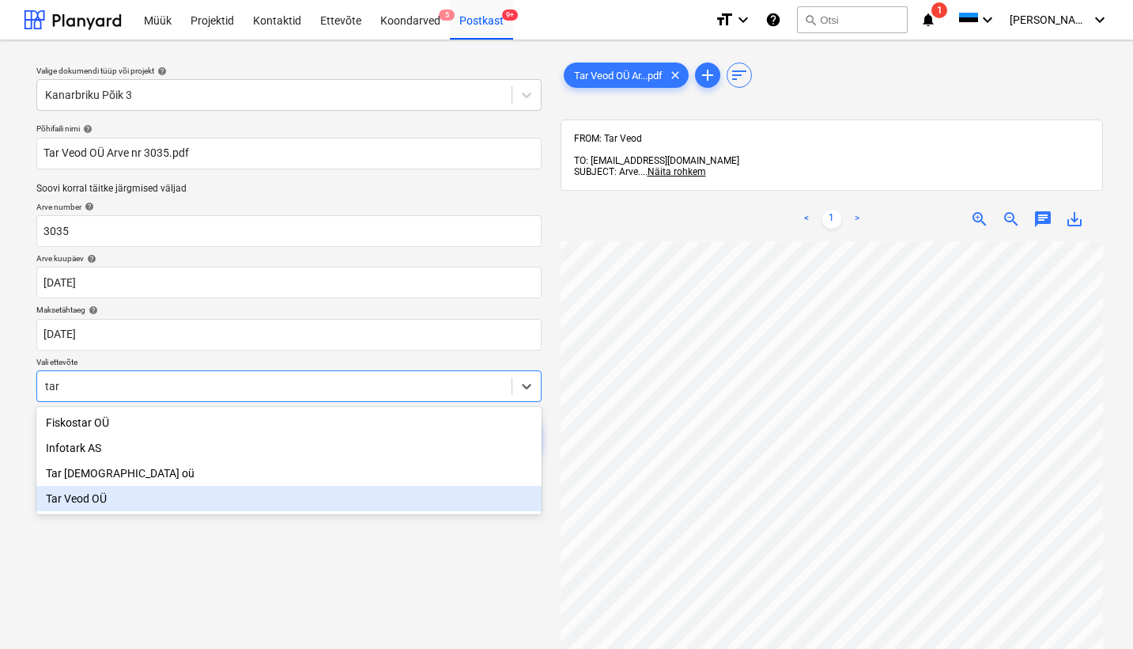
click at [80, 504] on div "Tar Veod OÜ" at bounding box center [288, 498] width 505 height 25
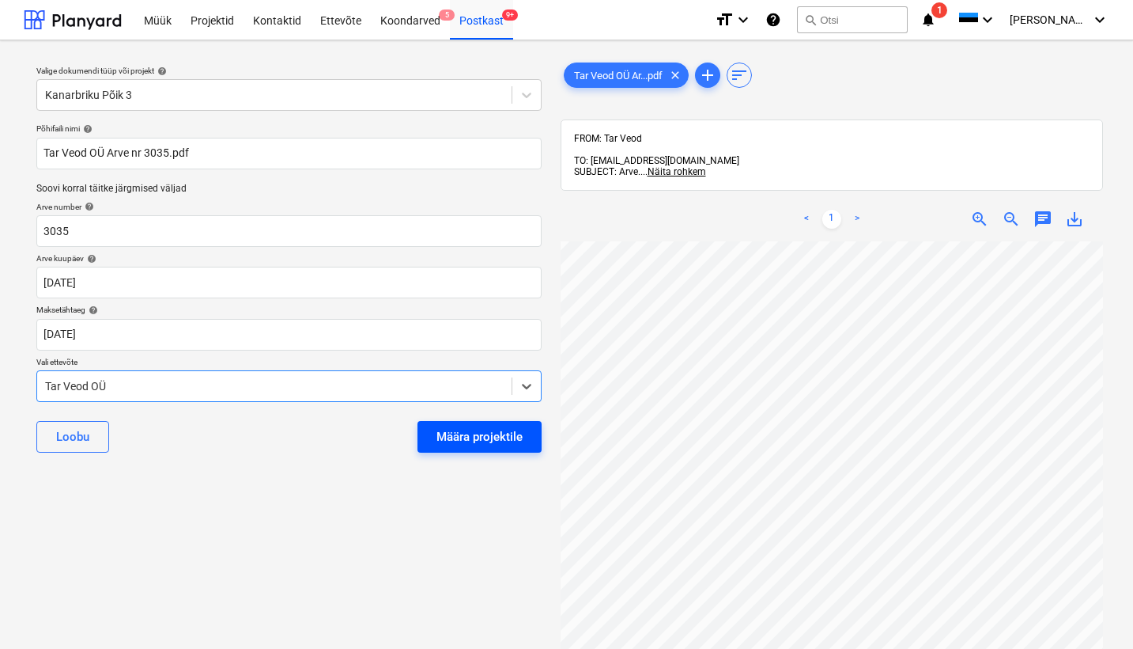
click at [509, 437] on div "Määra projektile" at bounding box center [480, 436] width 86 height 21
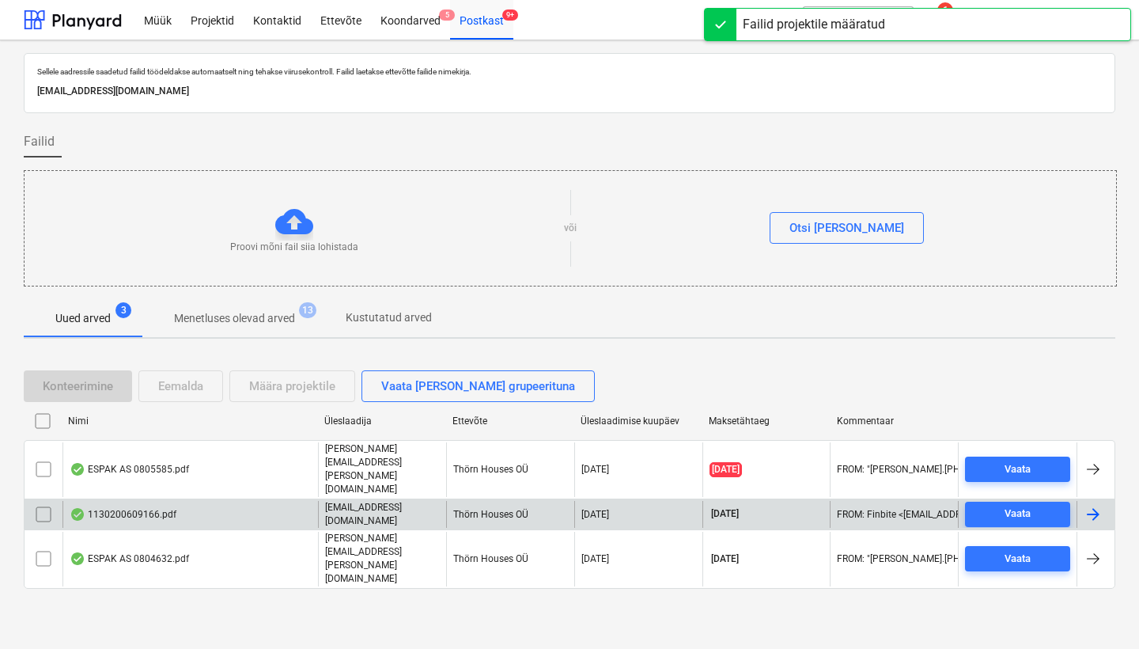
click at [135, 508] on div "1130200609166.pdf" at bounding box center [123, 514] width 107 height 13
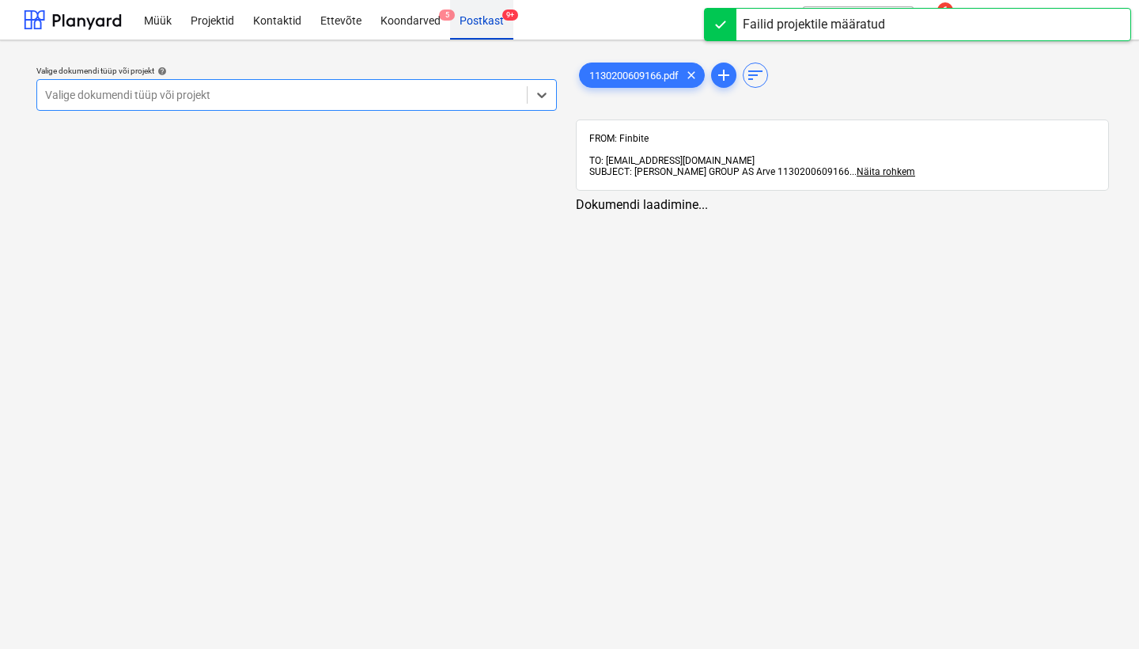
click at [479, 17] on div "Postkast 9+" at bounding box center [481, 19] width 63 height 40
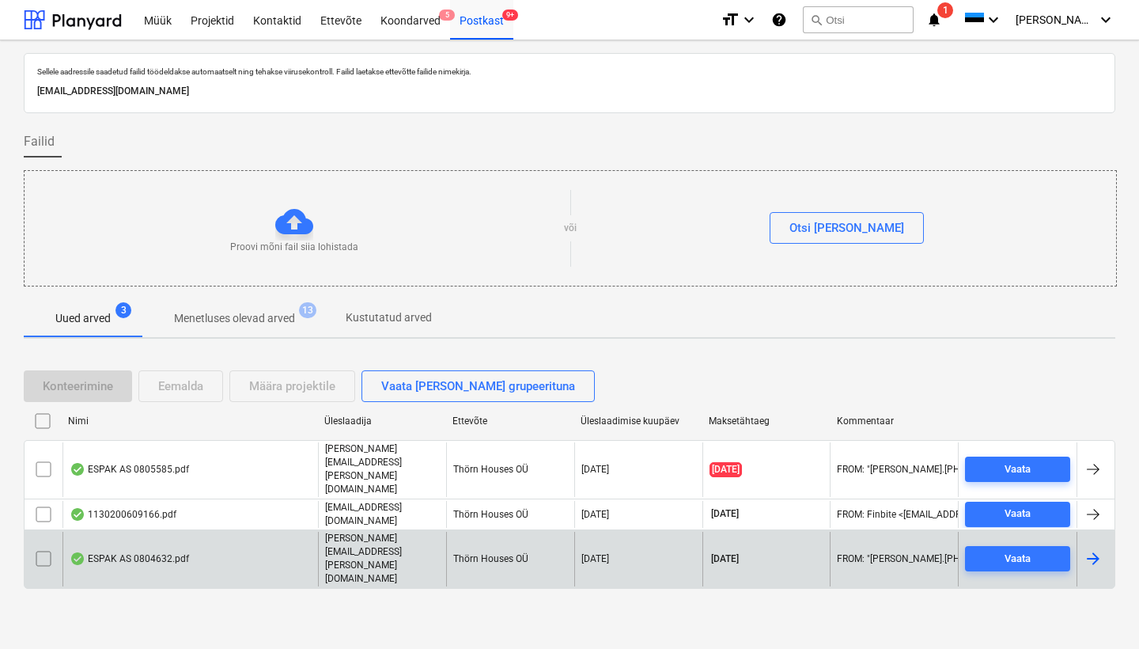
click at [139, 552] on div "ESPAK AS 0804632.pdf" at bounding box center [129, 558] width 119 height 13
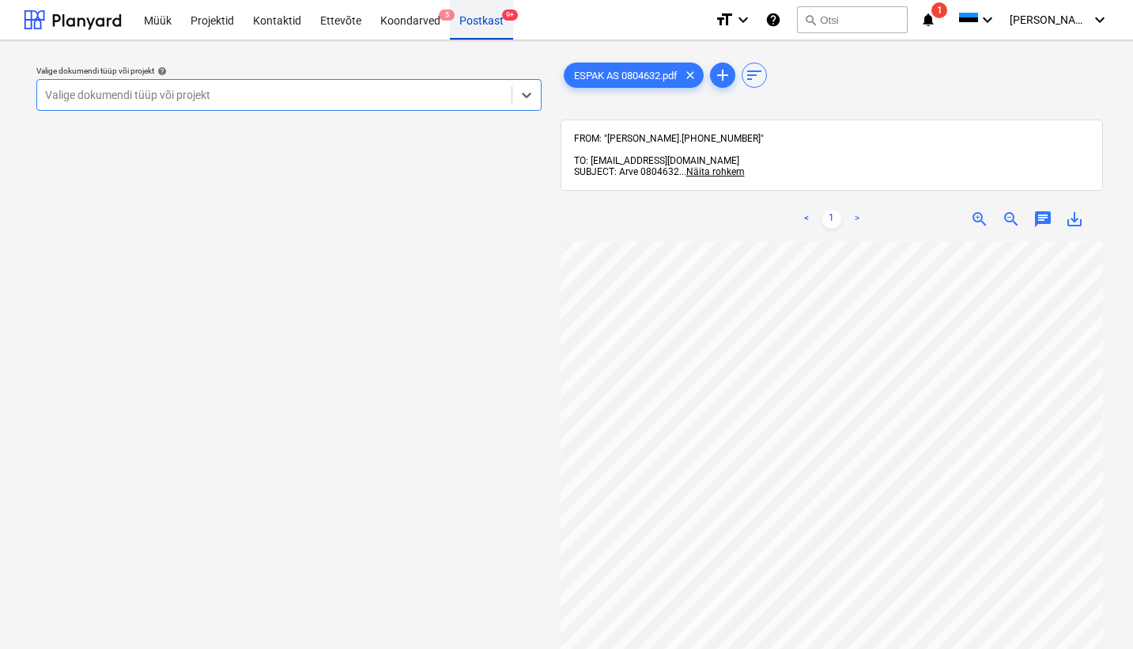
click at [474, 17] on div "Postkast 9+" at bounding box center [481, 19] width 63 height 40
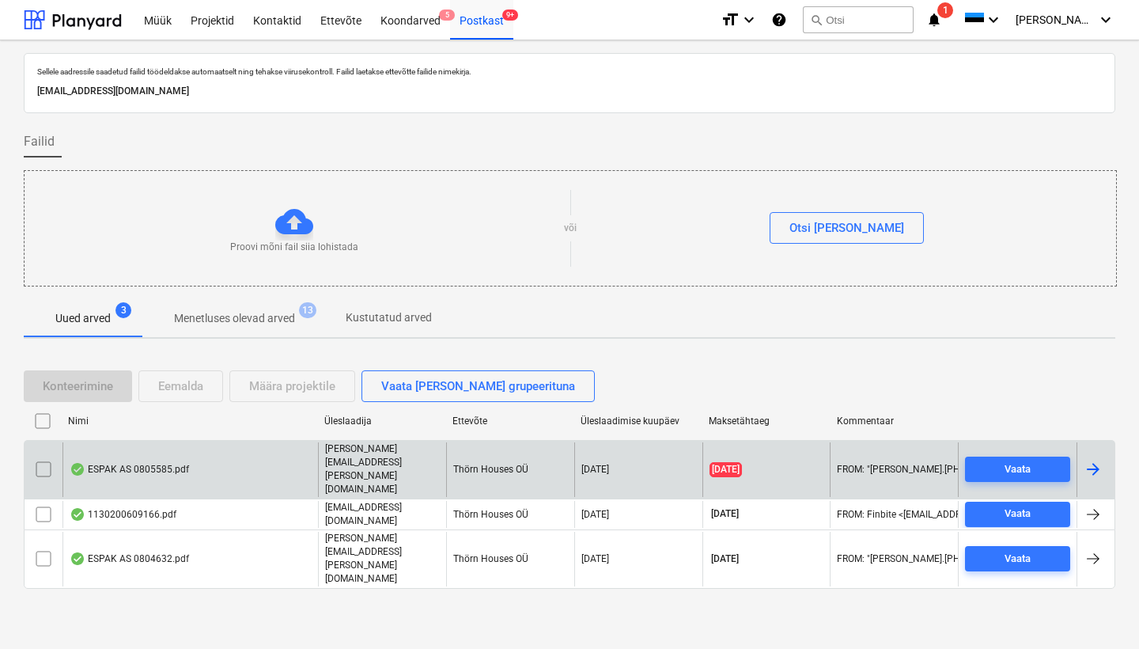
click at [144, 471] on div "ESPAK AS 0805585.pdf" at bounding box center [129, 469] width 119 height 13
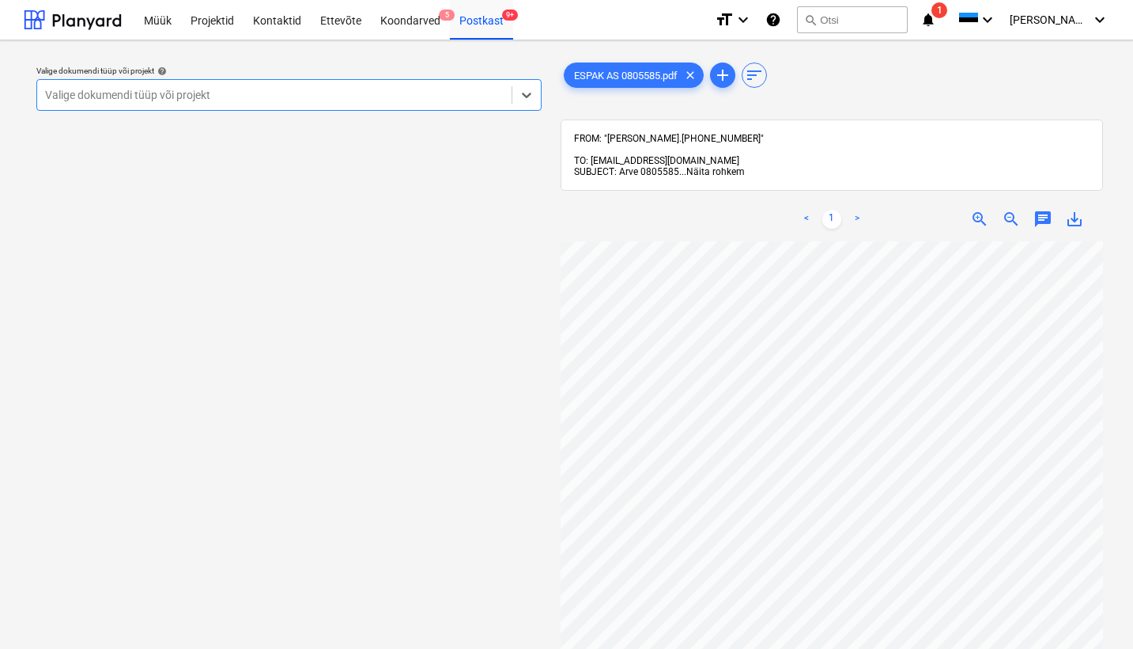
click at [720, 166] on span "Näita rohkem" at bounding box center [716, 171] width 59 height 11
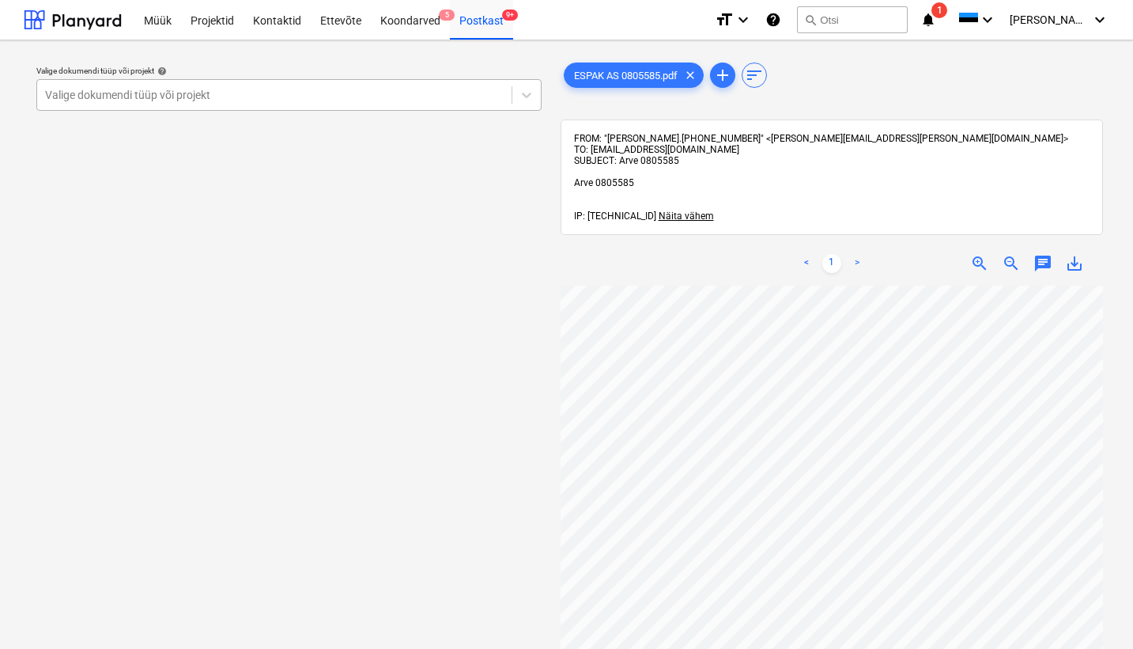
click at [85, 100] on div "Valige dokumendi tüüp või projekt" at bounding box center [274, 95] width 459 height 13
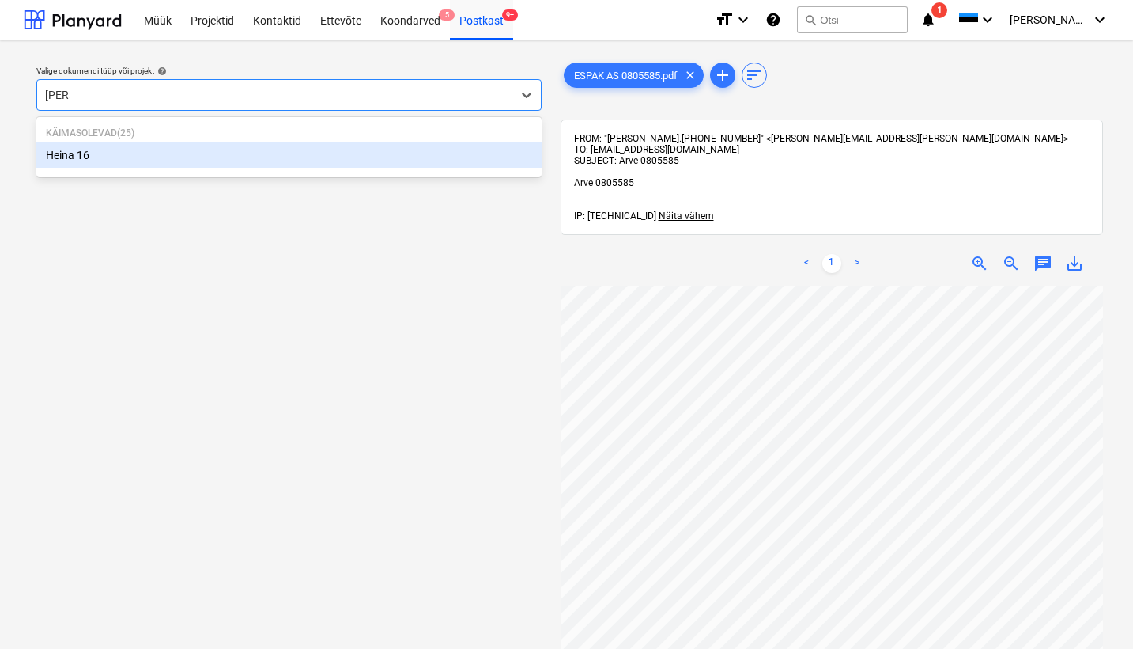
type input "Heina"
click at [81, 152] on div "Heina 16" at bounding box center [288, 154] width 505 height 25
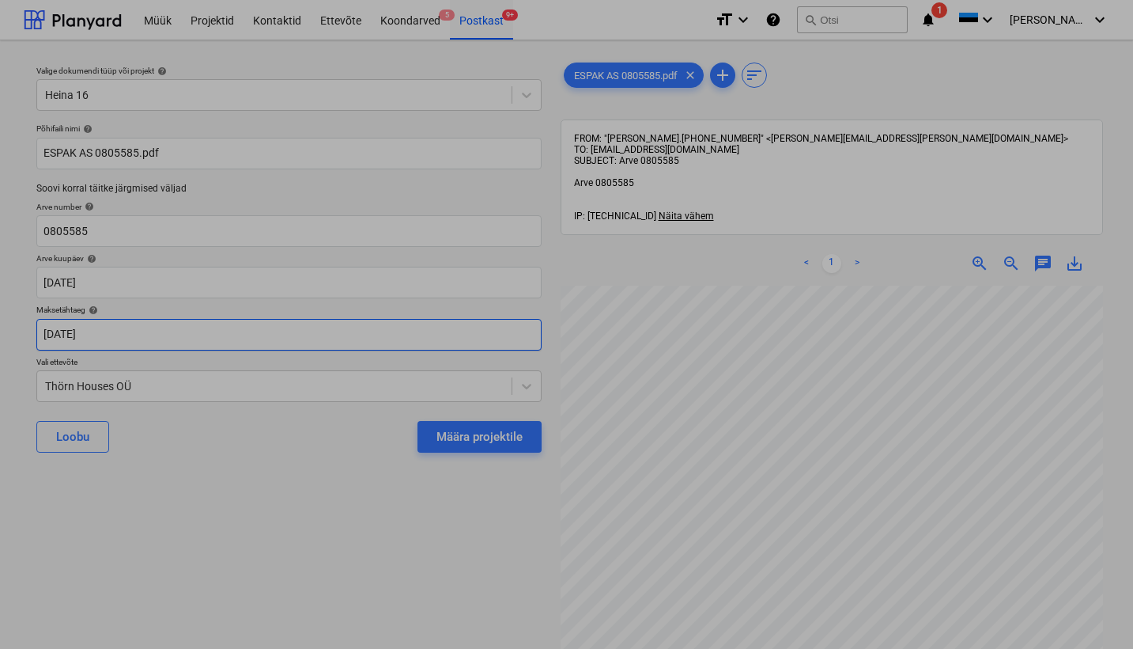
click at [45, 339] on body "Müük Projektid Kontaktid Ettevõte Koondarved 5 Postkast 9+ format_size keyboard…" at bounding box center [566, 324] width 1133 height 649
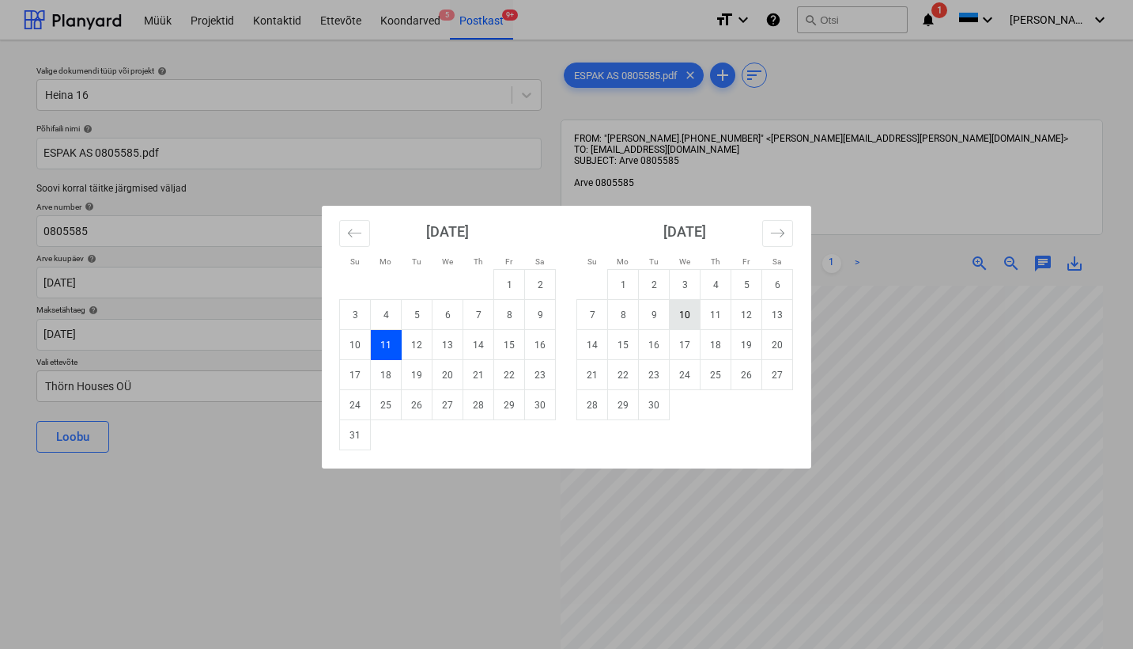
click at [684, 315] on td "10" at bounding box center [685, 315] width 31 height 30
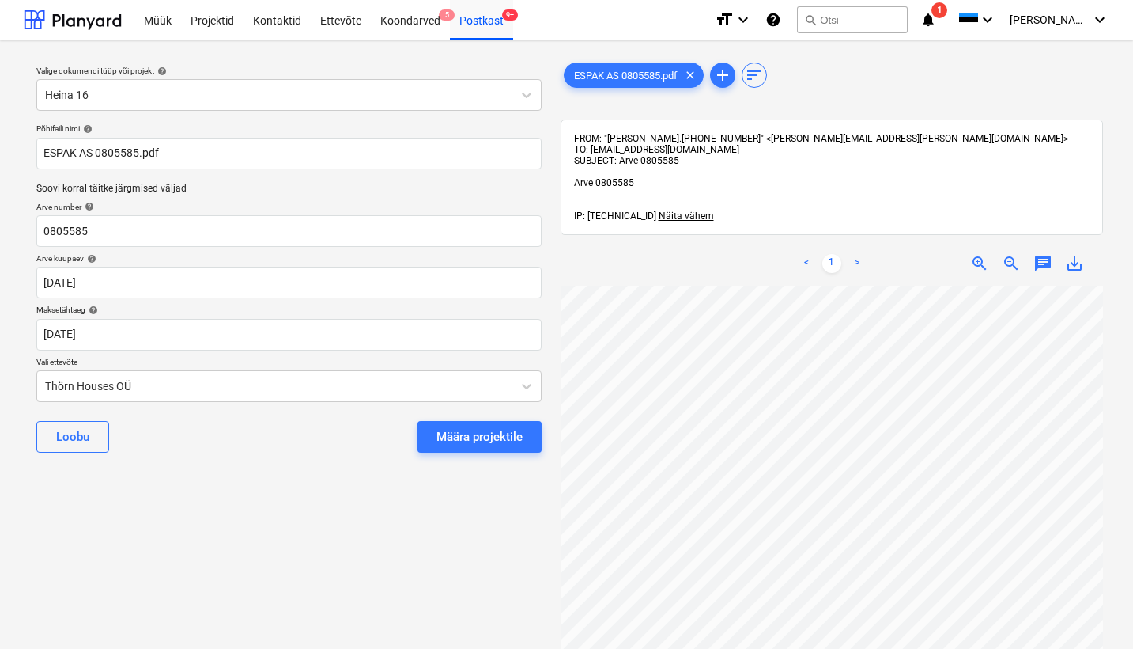
type input "[DATE]"
click at [50, 383] on div "Thörn Houses OÜ" at bounding box center [274, 386] width 459 height 13
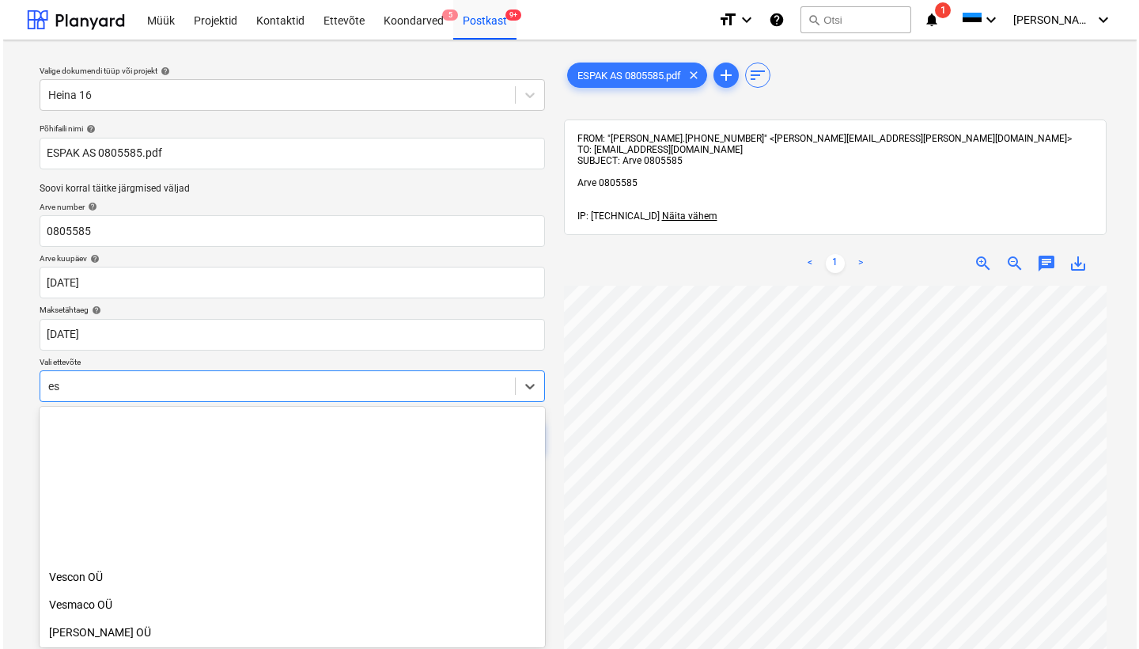
scroll to position [1092, 0]
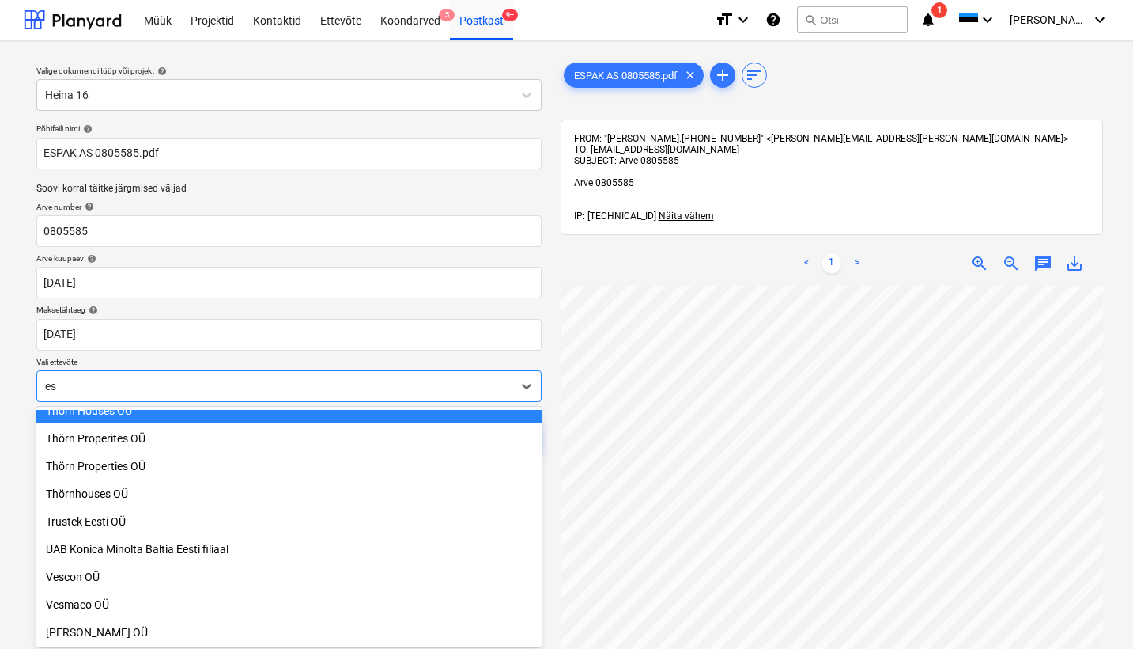
type input "esp"
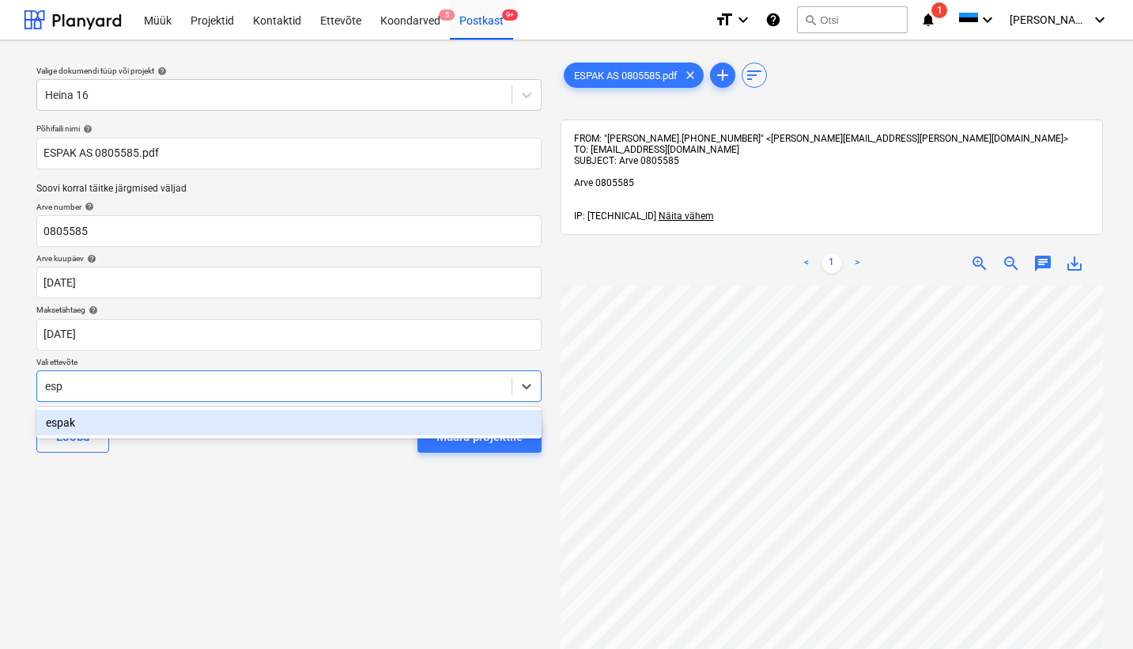
click at [67, 421] on div "espak" at bounding box center [288, 422] width 505 height 25
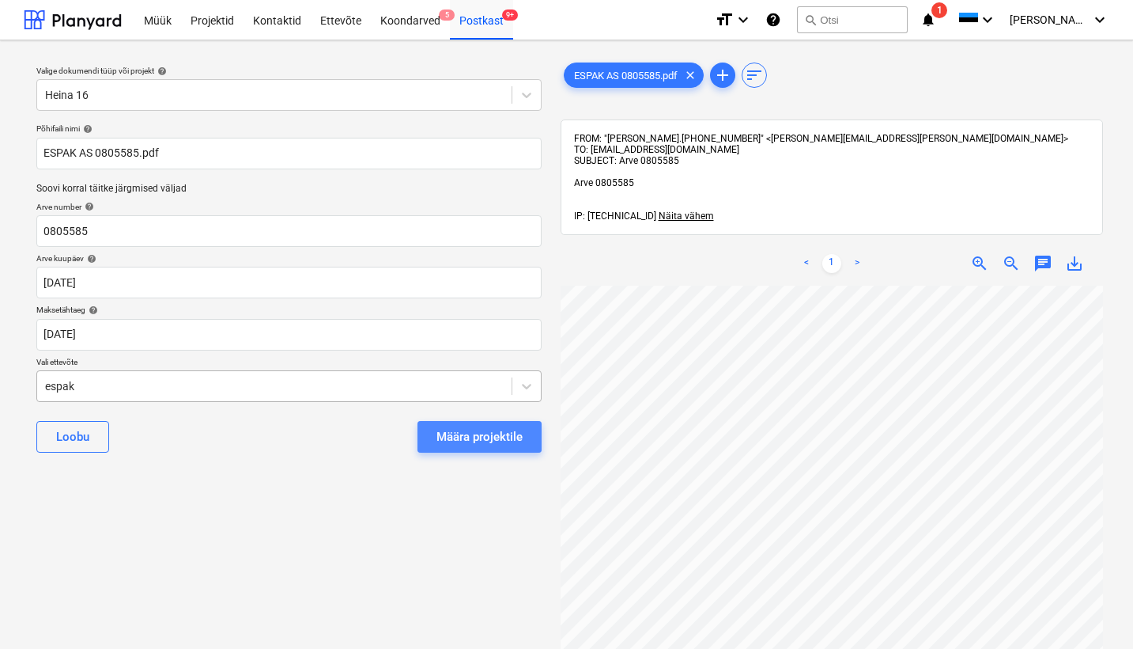
click at [456, 439] on div "Määra projektile" at bounding box center [480, 436] width 86 height 21
